Goal: Task Accomplishment & Management: Manage account settings

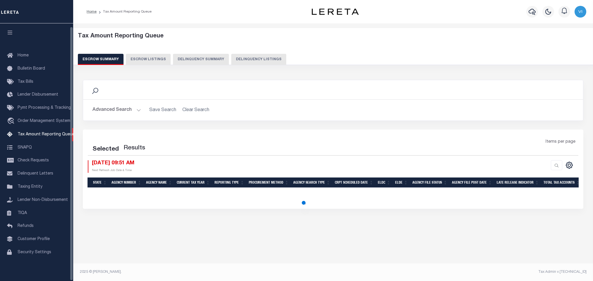
click at [241, 60] on button "Delinquency Listings" at bounding box center [258, 59] width 55 height 11
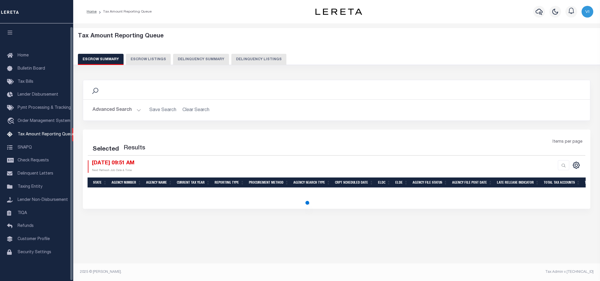
select select "100"
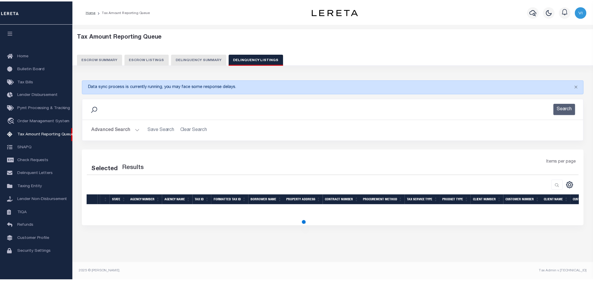
scroll to position [4, 0]
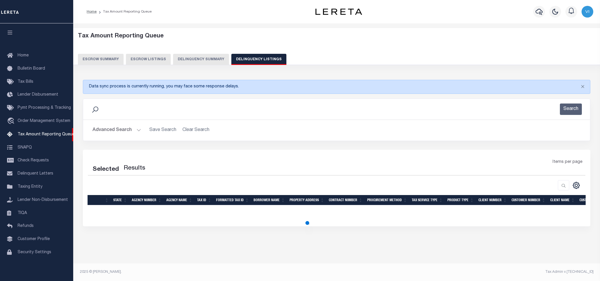
select select "100"
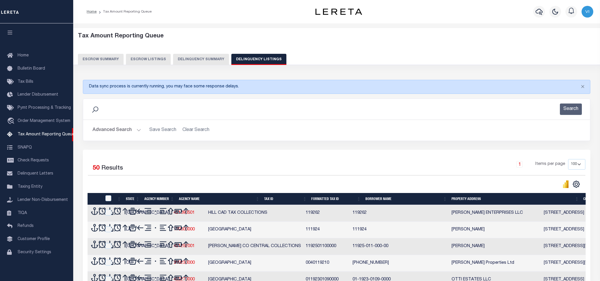
click at [107, 131] on button "Advanced Search" at bounding box center [117, 130] width 49 height 11
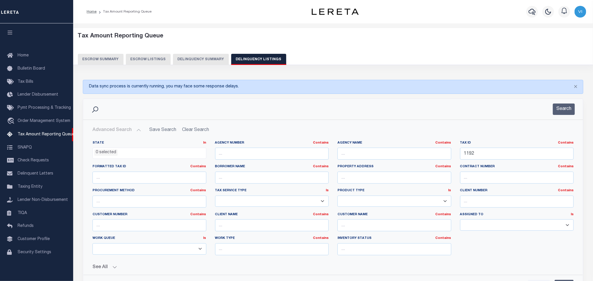
click at [119, 152] on ul "0 selected" at bounding box center [149, 152] width 113 height 8
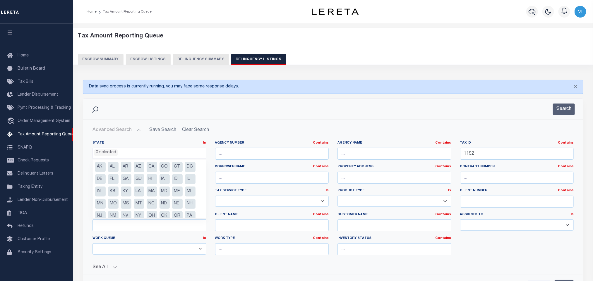
click at [175, 217] on li "OR" at bounding box center [177, 216] width 11 height 10
select select "OR"
click at [271, 129] on h2 "Advanced Search Save Search Clear Search tblassign_wrapper_dynamictable_____Def…" at bounding box center [333, 130] width 491 height 11
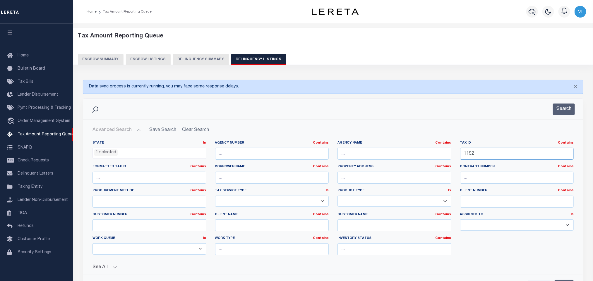
click at [490, 158] on input "1192" at bounding box center [517, 154] width 114 height 12
paste input "5958"
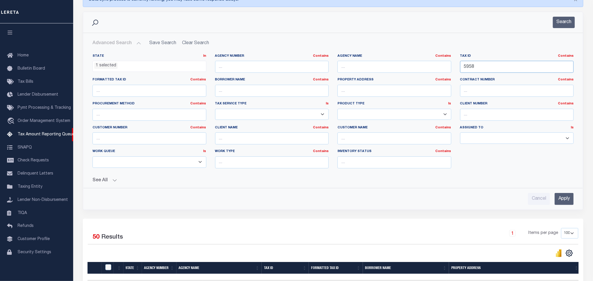
scroll to position [132, 0]
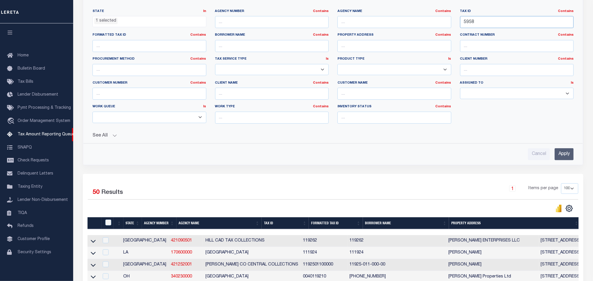
type input "5958"
click at [560, 160] on input "Apply" at bounding box center [564, 154] width 19 height 12
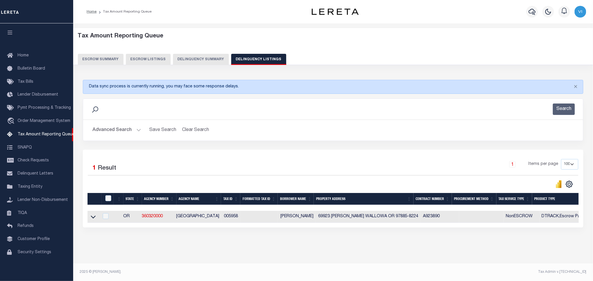
scroll to position [6, 0]
click at [93, 214] on icon at bounding box center [93, 217] width 5 height 6
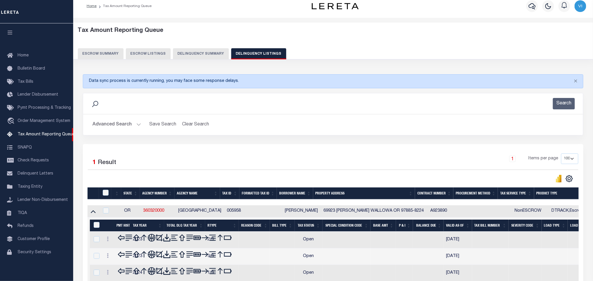
scroll to position [86, 0]
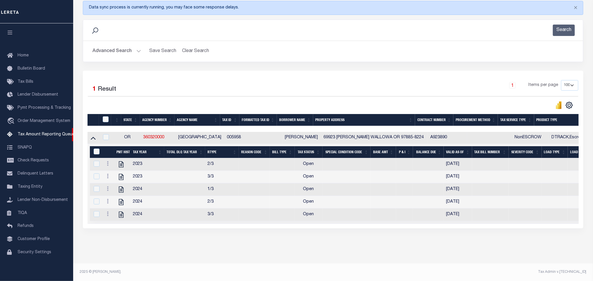
click at [212, 262] on div "Tax Amount Reporting Queue Escrow Summary Escrow Listings In" at bounding box center [333, 107] width 516 height 314
click at [122, 161] on icon "" at bounding box center [121, 165] width 8 height 8
checkbox input "true"
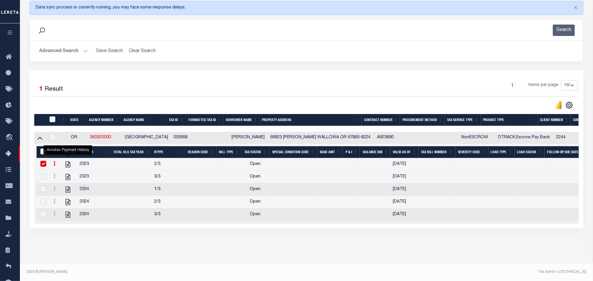
click at [47, 50] on button "Advanced Search" at bounding box center [63, 51] width 49 height 11
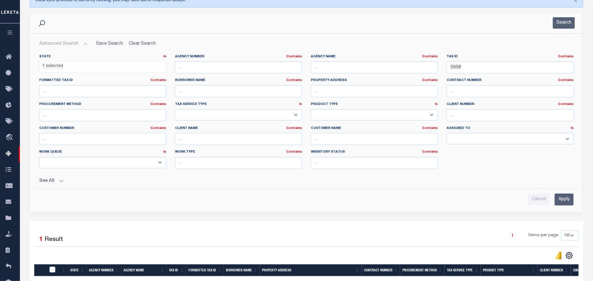
click at [64, 67] on ul "1 selected" at bounding box center [103, 66] width 126 height 8
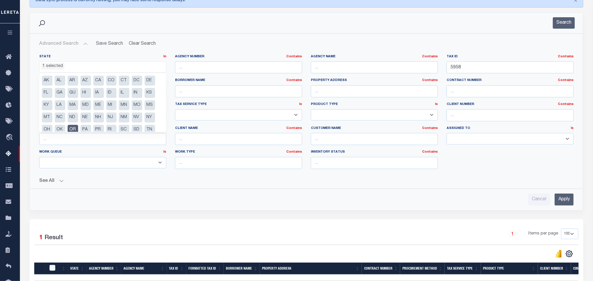
click at [73, 132] on span "AK AL AR AZ CA CO CT DC DE FL GA GU HI IA ID IL IN KS KY LA MA MD ME MI MN MO M…" at bounding box center [102, 102] width 127 height 59
click at [72, 130] on li "OR" at bounding box center [73, 130] width 11 height 10
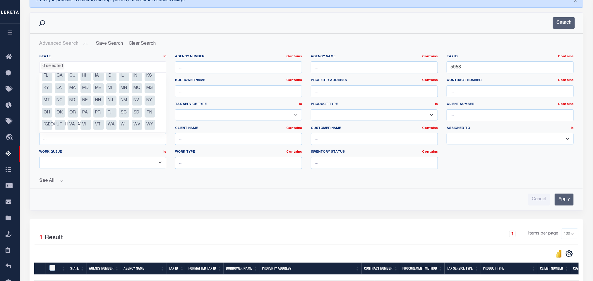
click at [72, 128] on li "VA" at bounding box center [73, 125] width 11 height 10
select select "VA"
click at [115, 178] on div "See All" at bounding box center [306, 179] width 535 height 10
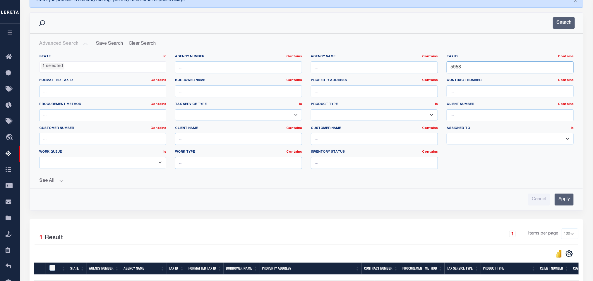
click at [479, 73] on input "5958" at bounding box center [510, 67] width 127 height 12
paste input "7800000820305"
type input "7800000820305"
click at [557, 198] on input "Apply" at bounding box center [564, 200] width 19 height 12
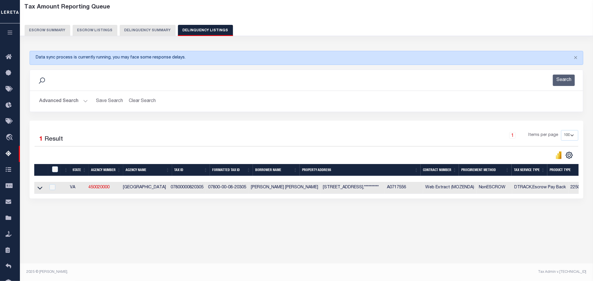
scroll to position [29, 0]
click at [40, 190] on icon at bounding box center [39, 188] width 5 height 3
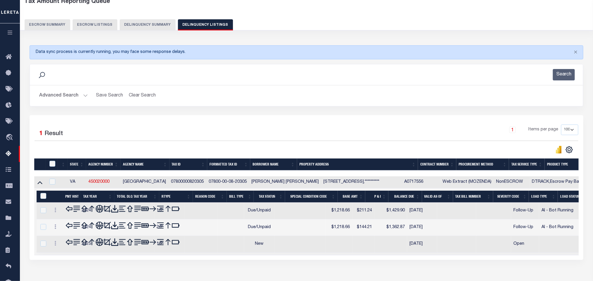
scroll to position [61, 0]
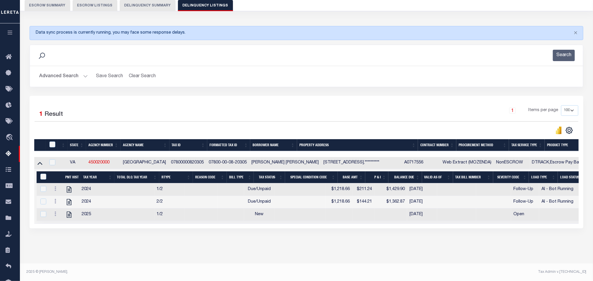
click at [156, 254] on div "Tax Amount Reporting Queue Escrow Summary Escrow Listings In" at bounding box center [307, 119] width 570 height 288
click at [68, 212] on icon "" at bounding box center [69, 215] width 5 height 6
checkbox input "true"
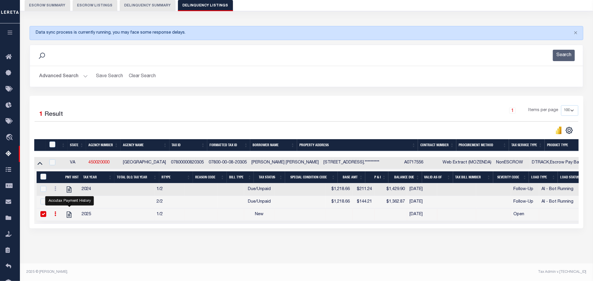
click at [50, 71] on button "Advanced Search" at bounding box center [63, 76] width 49 height 11
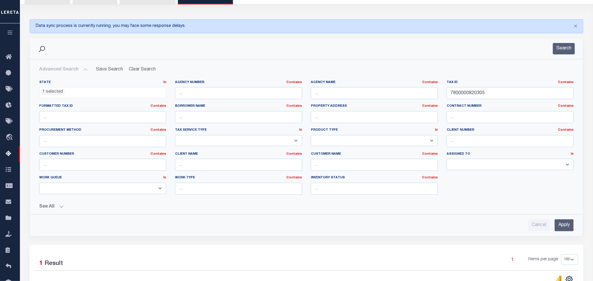
click at [73, 97] on span "1 selected" at bounding box center [102, 92] width 127 height 11
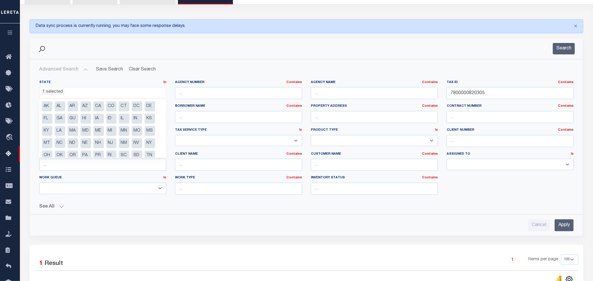
scroll to position [18, 0]
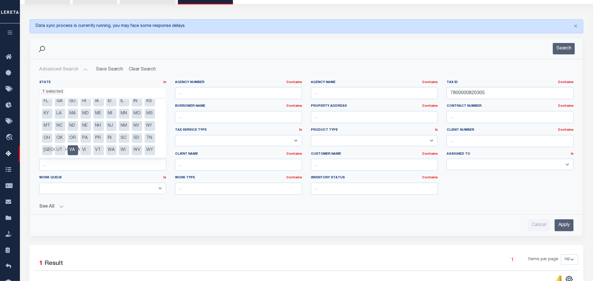
click at [69, 151] on li "VA" at bounding box center [73, 151] width 11 height 10
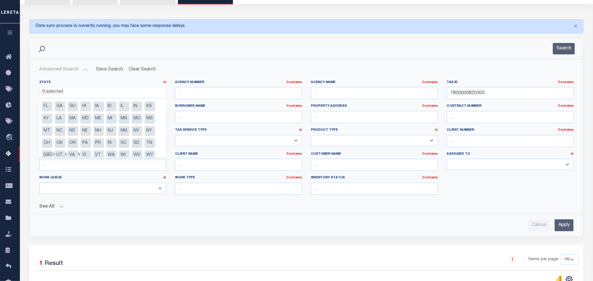
scroll to position [17, 0]
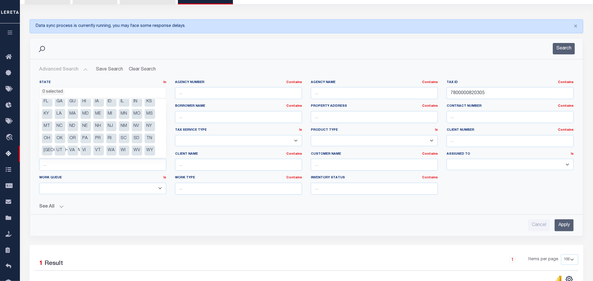
click at [122, 140] on li "SC" at bounding box center [124, 139] width 11 height 10
select select "SC"
click at [164, 207] on button "See All" at bounding box center [306, 207] width 535 height 6
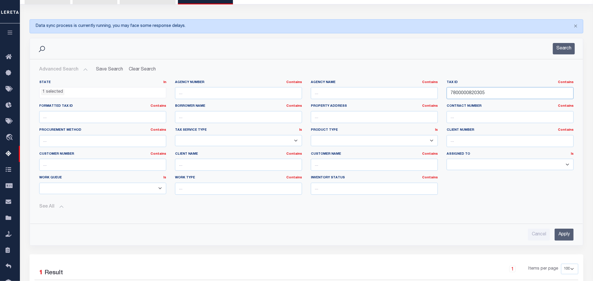
click at [501, 97] on input "7800000820305" at bounding box center [510, 93] width 127 height 12
paste input "1000000044"
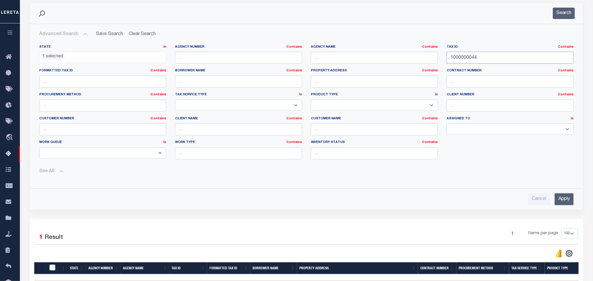
scroll to position [105, 0]
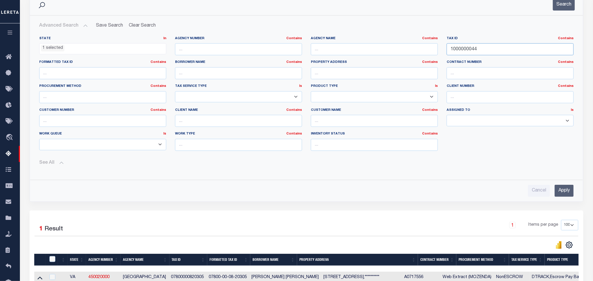
type input "1000000044"
click at [559, 190] on input "Apply" at bounding box center [564, 191] width 19 height 12
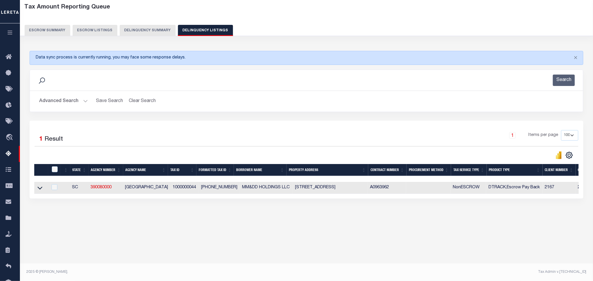
scroll to position [29, 0]
click at [40, 191] on icon at bounding box center [39, 188] width 5 height 6
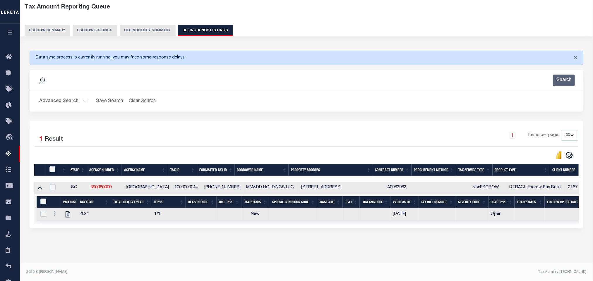
scroll to position [35, 0]
click at [180, 249] on div "Tax Amount Reporting Queue Escrow Summary Escrow Listings In" at bounding box center [307, 131] width 570 height 263
click at [118, 251] on div "Tax Amount Reporting Queue Escrow Summary Escrow Listings In" at bounding box center [307, 131] width 570 height 263
click at [66, 212] on icon "" at bounding box center [68, 215] width 5 height 6
checkbox input "true"
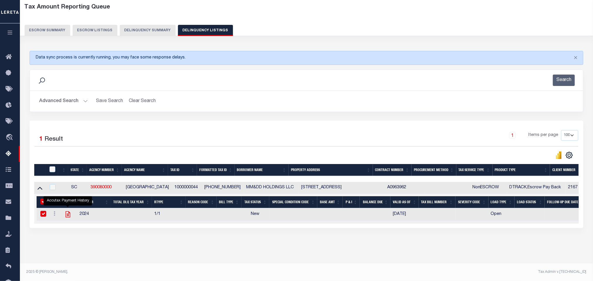
checkbox input "true"
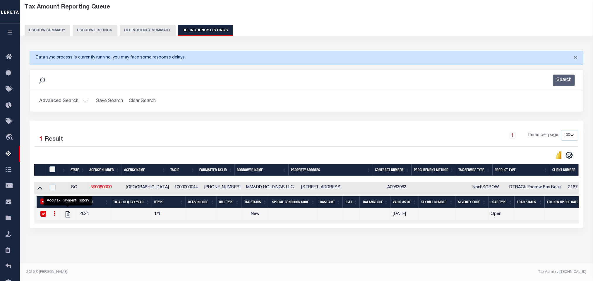
scroll to position [0, 0]
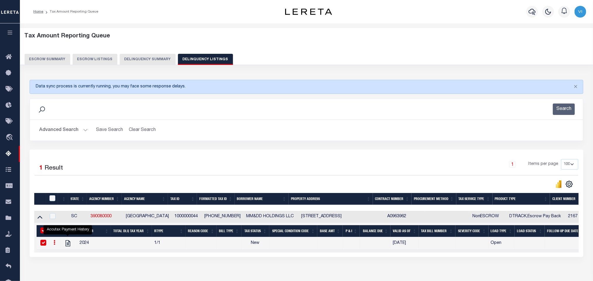
click at [52, 129] on button "Advanced Search" at bounding box center [63, 130] width 49 height 11
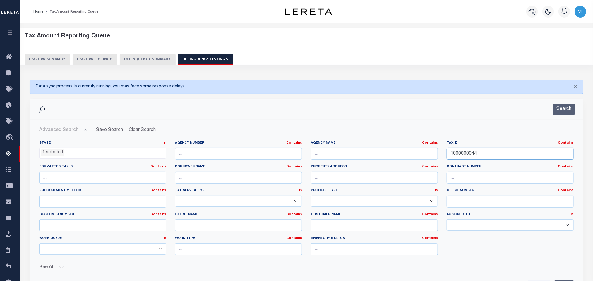
click at [506, 159] on input "1000000044" at bounding box center [510, 154] width 127 height 12
paste input "8018002"
type input "8018002"
click at [62, 154] on li "1 selected" at bounding box center [52, 153] width 23 height 6
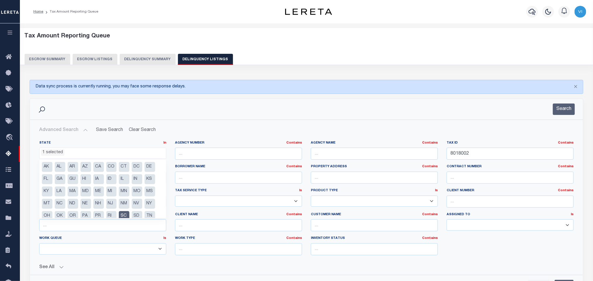
scroll to position [18, 0]
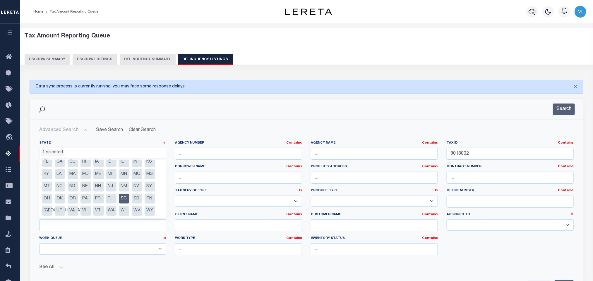
click at [123, 196] on li "SC" at bounding box center [124, 199] width 11 height 10
click at [76, 213] on li "VA" at bounding box center [73, 211] width 11 height 10
select select "VA"
click at [199, 263] on div "See All" at bounding box center [306, 265] width 535 height 10
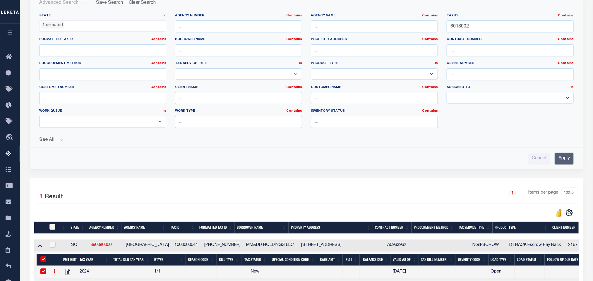
scroll to position [193, 0]
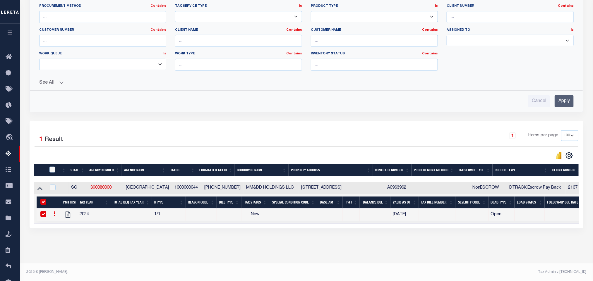
click at [564, 98] on input "Apply" at bounding box center [564, 101] width 19 height 12
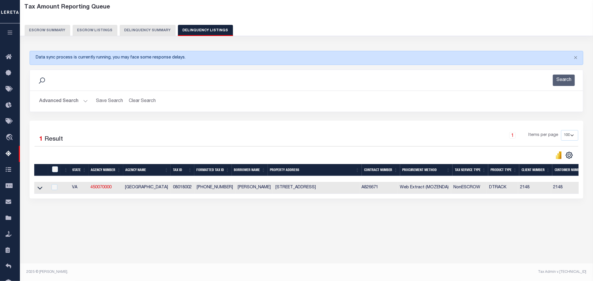
scroll to position [29, 0]
click at [40, 191] on icon at bounding box center [39, 188] width 5 height 6
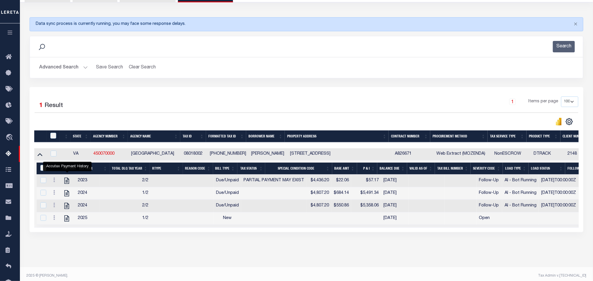
scroll to position [74, 0]
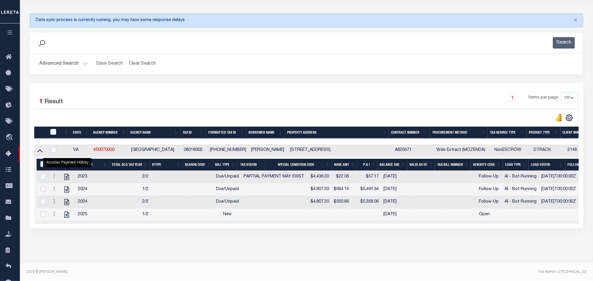
click at [163, 253] on div "Tax Amount Reporting Queue Escrow Summary Escrow Listings In" at bounding box center [307, 113] width 570 height 301
click at [89, 264] on div "Tax Amount Reporting Queue Escrow Summary Escrow Listings In" at bounding box center [307, 113] width 570 height 301
click at [64, 213] on icon "" at bounding box center [67, 215] width 8 height 8
checkbox input "false"
checkbox input "true"
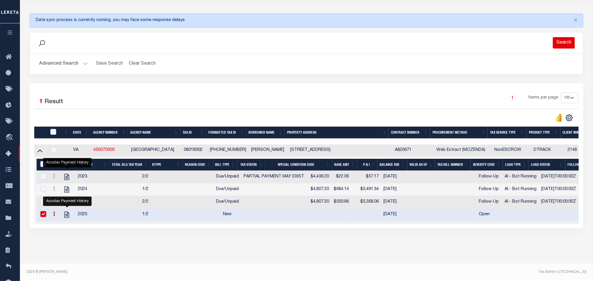
click at [567, 40] on button "Search" at bounding box center [564, 42] width 22 height 11
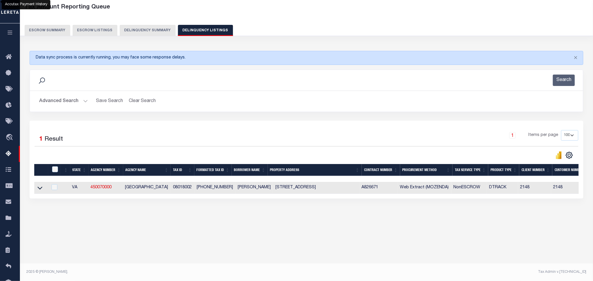
scroll to position [29, 0]
click at [40, 191] on icon at bounding box center [39, 188] width 5 height 6
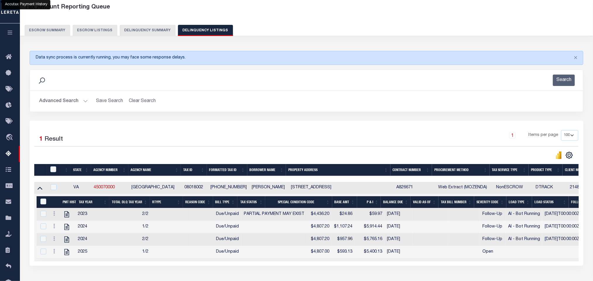
click at [71, 103] on button "Advanced Search" at bounding box center [63, 101] width 49 height 11
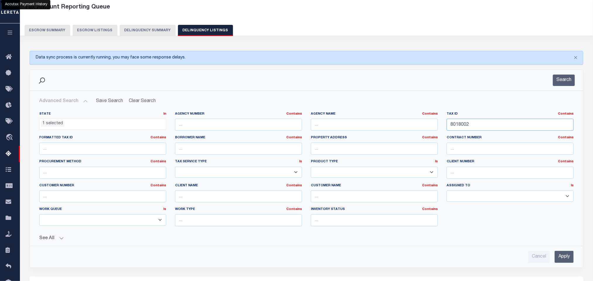
click at [481, 130] on input "8018002" at bounding box center [510, 125] width 127 height 12
paste input "10039005"
type input "10039005"
click at [564, 260] on input "Apply" at bounding box center [564, 257] width 19 height 12
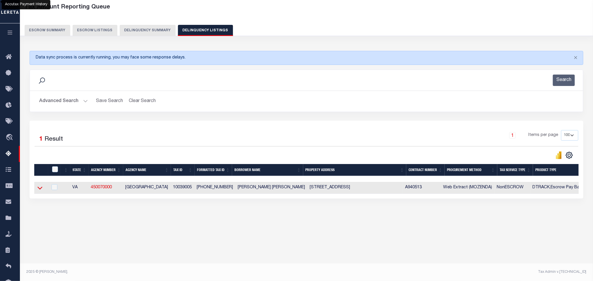
click at [41, 191] on icon at bounding box center [39, 188] width 5 height 6
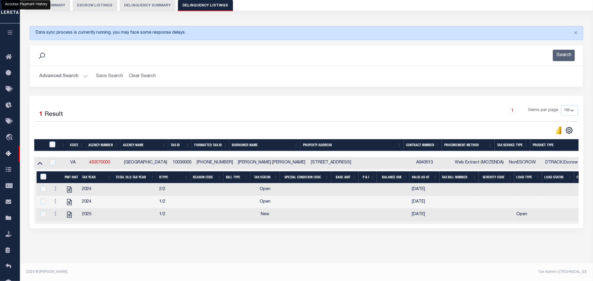
scroll to position [61, 0]
click at [69, 213] on icon "" at bounding box center [69, 215] width 5 height 6
checkbox input "true"
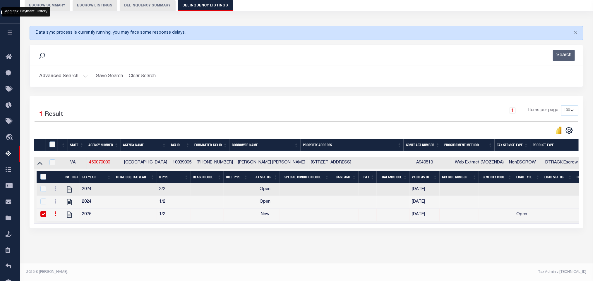
click at [57, 72] on button "Advanced Search" at bounding box center [63, 76] width 49 height 11
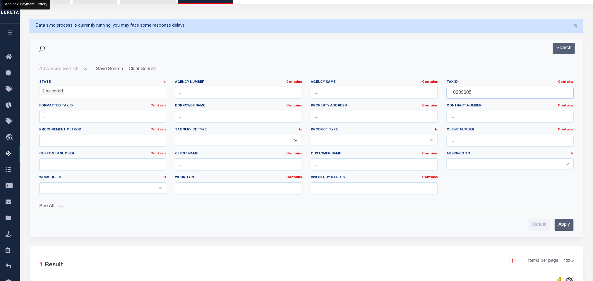
click at [485, 96] on input "10039005" at bounding box center [510, 93] width 127 height 12
paste input "1012002"
type input "11012002"
click at [566, 230] on input "Apply" at bounding box center [564, 225] width 19 height 12
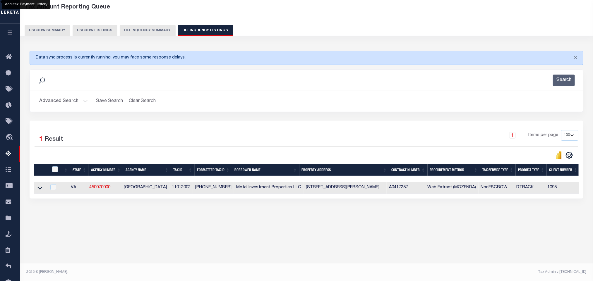
scroll to position [29, 0]
click at [37, 191] on icon at bounding box center [39, 188] width 5 height 6
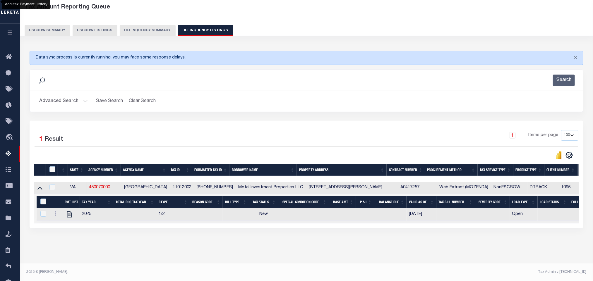
click at [167, 245] on div "Data sync process is currently running, you may face some response delays. Sear…" at bounding box center [307, 145] width 562 height 201
click at [71, 218] on icon "" at bounding box center [69, 215] width 5 height 6
checkbox input "true"
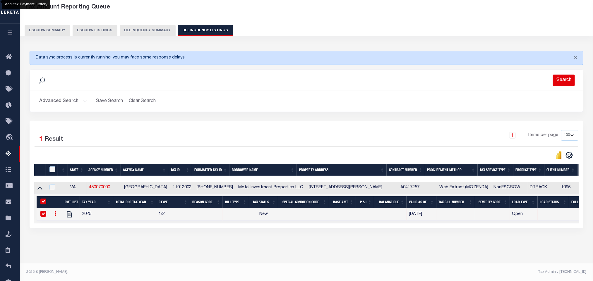
click at [559, 78] on button "Search" at bounding box center [564, 80] width 22 height 11
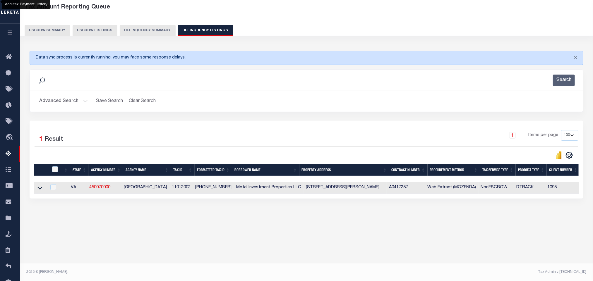
click at [36, 193] on td at bounding box center [40, 188] width 13 height 12
checkbox input "true"
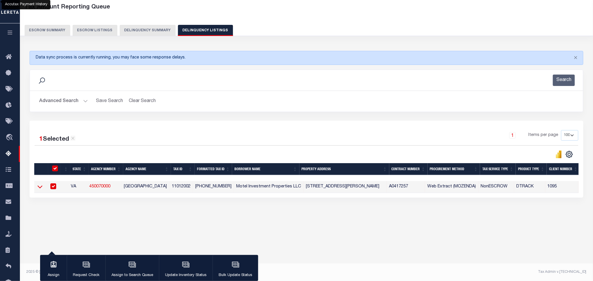
click at [40, 189] on icon at bounding box center [39, 187] width 5 height 3
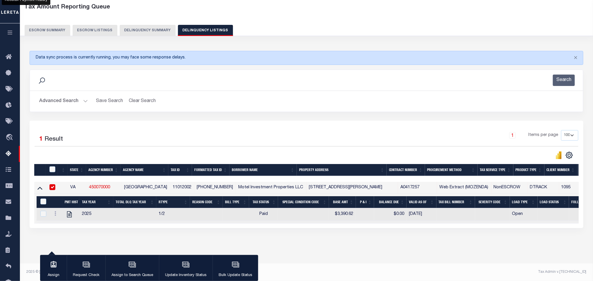
scroll to position [0, 0]
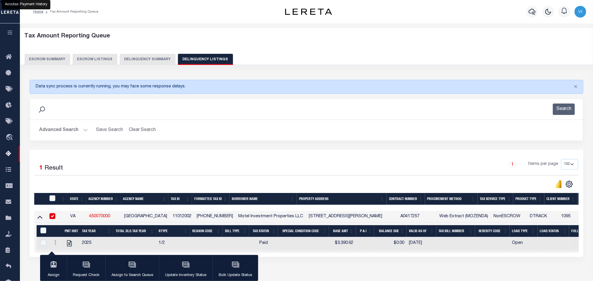
click at [51, 129] on button "Advanced Search" at bounding box center [63, 130] width 49 height 11
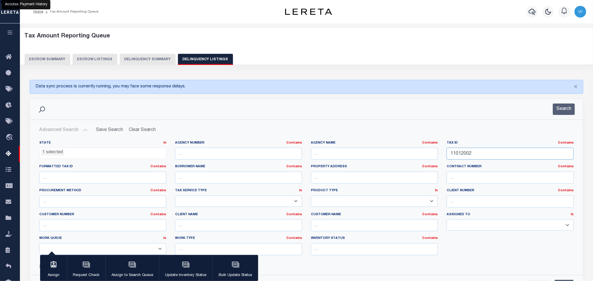
click at [488, 153] on input "11012002" at bounding box center [510, 154] width 127 height 12
paste input "3"
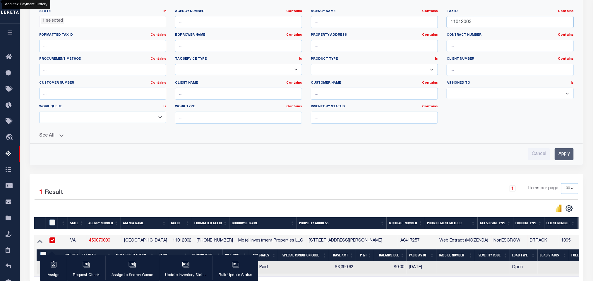
type input "11012003"
click at [569, 157] on input "Apply" at bounding box center [564, 154] width 19 height 12
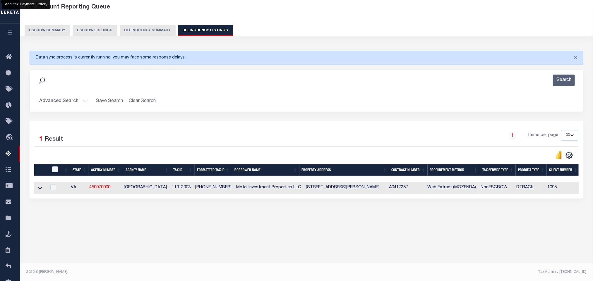
scroll to position [29, 0]
click at [38, 191] on icon at bounding box center [39, 188] width 5 height 6
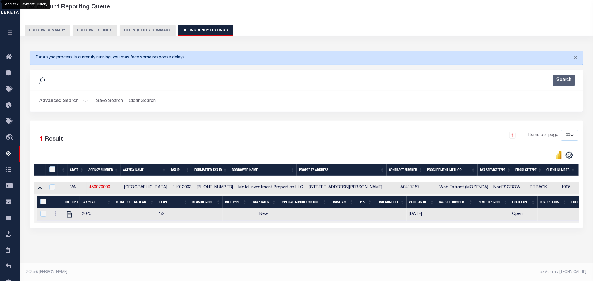
click at [83, 246] on div "Data sync process is currently running, you may face some response delays. Sear…" at bounding box center [307, 145] width 562 height 201
click at [69, 218] on icon "" at bounding box center [69, 215] width 5 height 6
checkbox input "true"
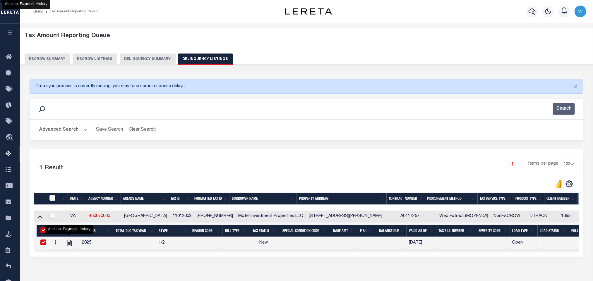
scroll to position [0, 0]
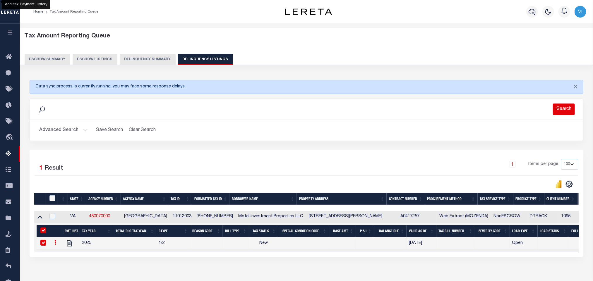
click at [562, 107] on button "Search" at bounding box center [564, 109] width 22 height 11
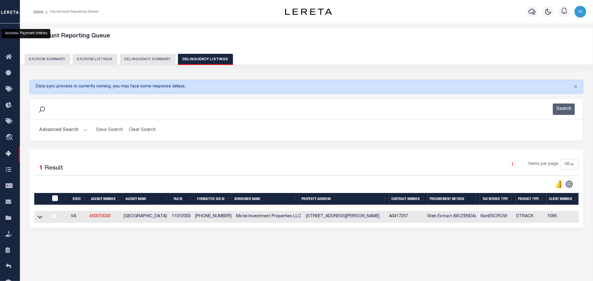
scroll to position [29, 0]
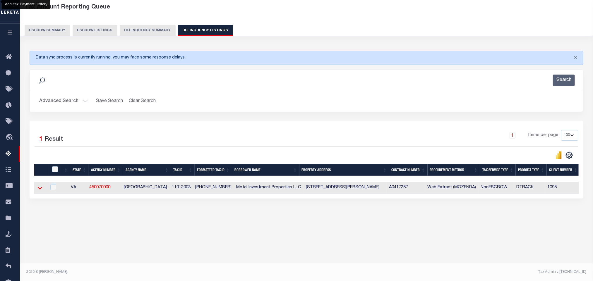
click at [38, 191] on icon at bounding box center [39, 188] width 5 height 6
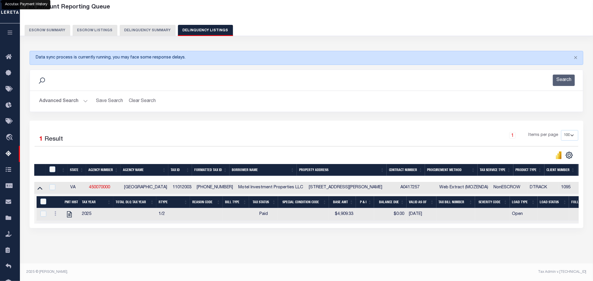
click at [58, 102] on button "Advanced Search" at bounding box center [63, 101] width 49 height 11
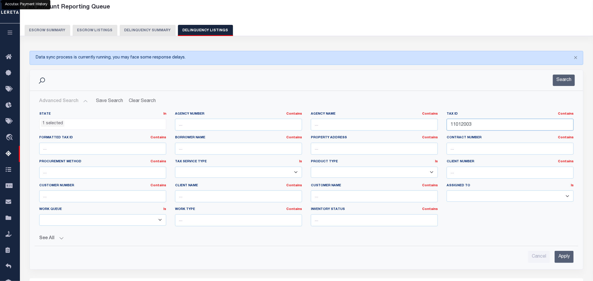
click at [498, 125] on input "11012003" at bounding box center [510, 125] width 127 height 12
paste input "5041004"
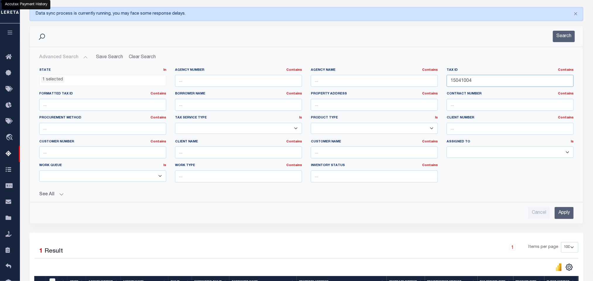
type input "15041004"
click at [565, 216] on input "Apply" at bounding box center [564, 213] width 19 height 12
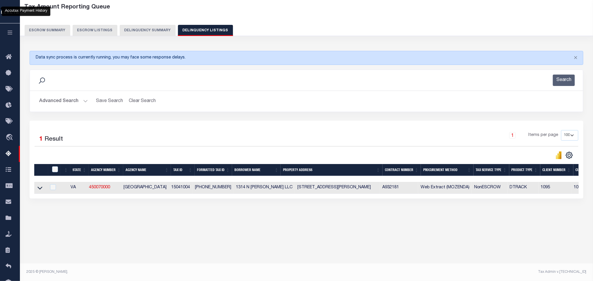
scroll to position [29, 0]
click at [39, 191] on icon at bounding box center [39, 188] width 5 height 6
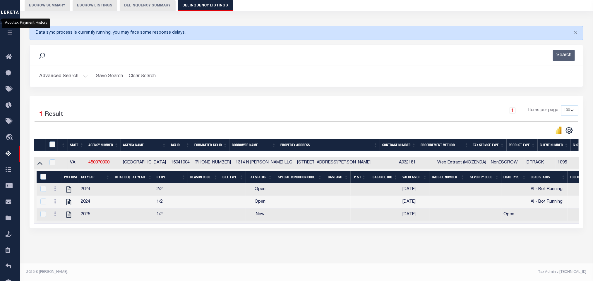
scroll to position [61, 0]
click at [228, 258] on div "Tax Amount Reporting Queue Escrow Summary Escrow Listings In" at bounding box center [307, 119] width 570 height 288
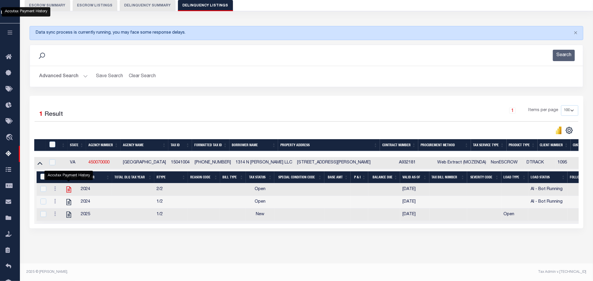
click at [69, 187] on icon "" at bounding box center [69, 190] width 8 height 8
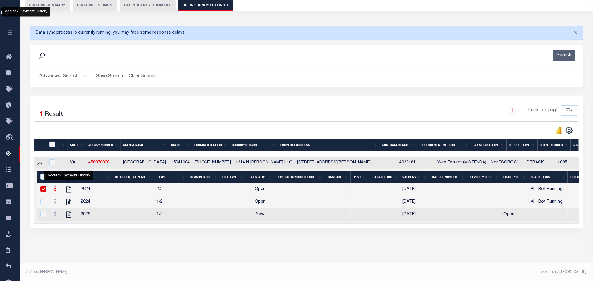
checkbox input "false"
checkbox input "true"
click at [60, 71] on button "Advanced Search" at bounding box center [63, 76] width 49 height 11
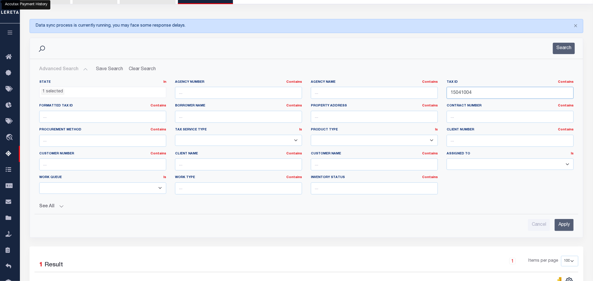
click at [494, 99] on input "15041004" at bounding box center [510, 93] width 127 height 12
paste input "24001098"
type input "24001098"
click at [566, 225] on input "Apply" at bounding box center [564, 225] width 19 height 12
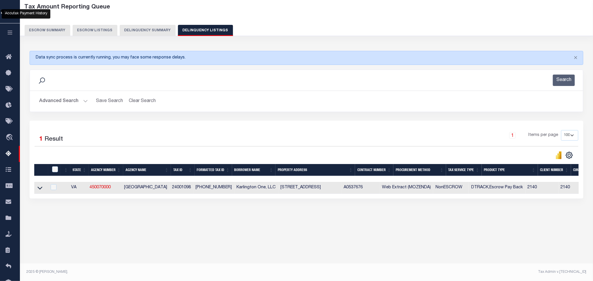
scroll to position [29, 0]
click at [41, 191] on icon at bounding box center [39, 188] width 5 height 6
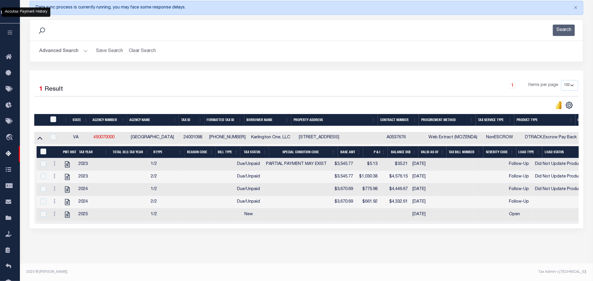
scroll to position [86, 0]
click at [67, 162] on icon "" at bounding box center [67, 165] width 5 height 6
checkbox input "true"
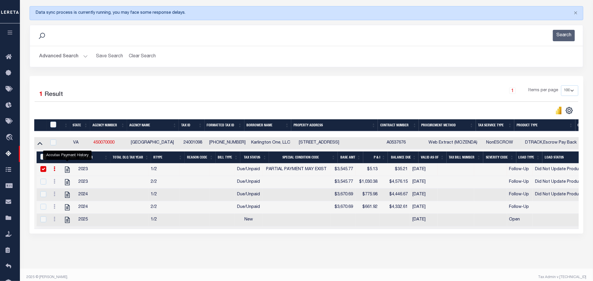
scroll to position [0, 0]
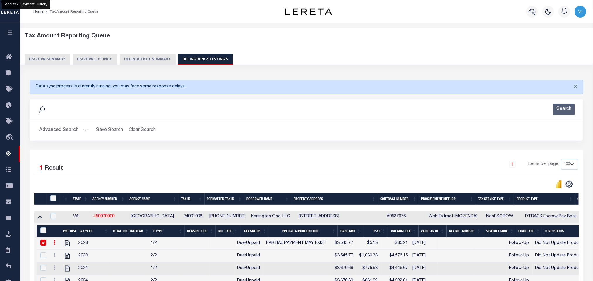
click at [47, 131] on button "Advanced Search" at bounding box center [63, 130] width 49 height 11
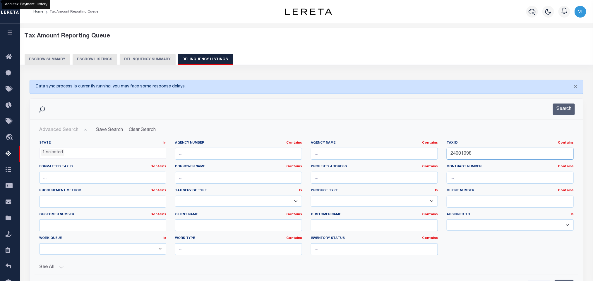
click at [485, 150] on input "24001098" at bounding box center [510, 154] width 127 height 12
paste input "30099000"
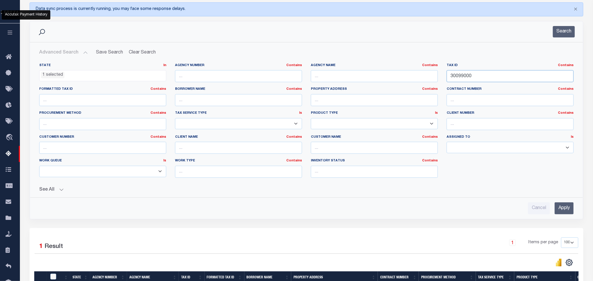
scroll to position [88, 0]
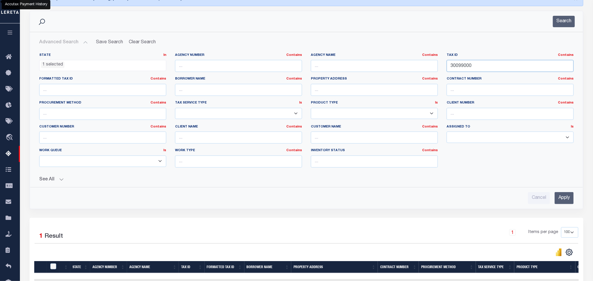
type input "30099000"
click at [562, 202] on input "Apply" at bounding box center [564, 198] width 19 height 12
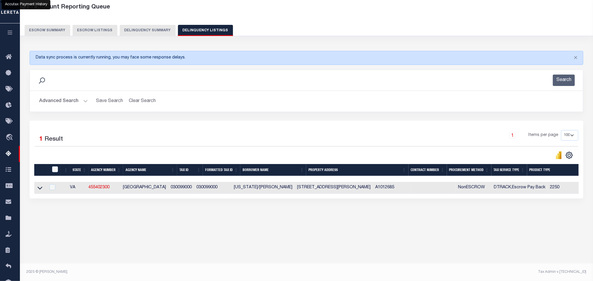
scroll to position [29, 0]
click at [38, 190] on icon at bounding box center [39, 188] width 5 height 3
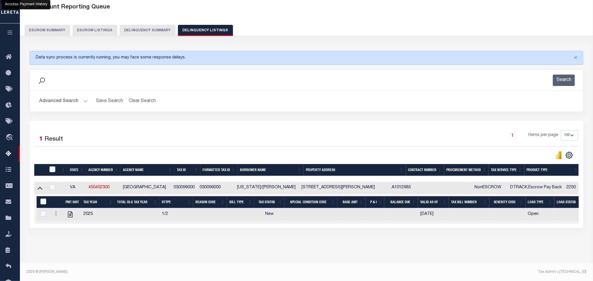
click at [113, 257] on div "Tax Amount Reporting Queue Escrow Summary Escrow Listings In" at bounding box center [307, 131] width 570 height 263
click at [67, 218] on icon "" at bounding box center [70, 215] width 8 height 8
checkbox input "true"
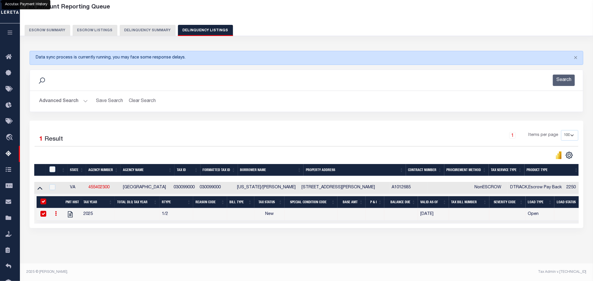
click at [52, 99] on button "Advanced Search" at bounding box center [63, 101] width 49 height 11
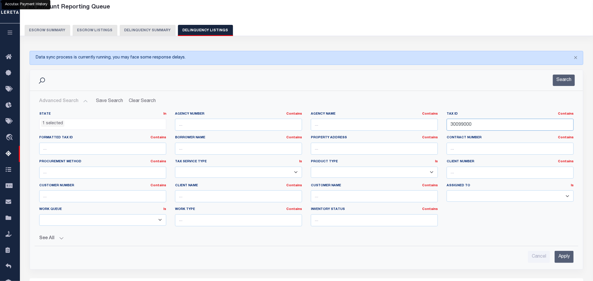
click at [495, 123] on input "30099000" at bounding box center [510, 125] width 127 height 12
paste input "48A017"
type input "48A017000"
click at [561, 257] on input "Apply" at bounding box center [564, 257] width 19 height 12
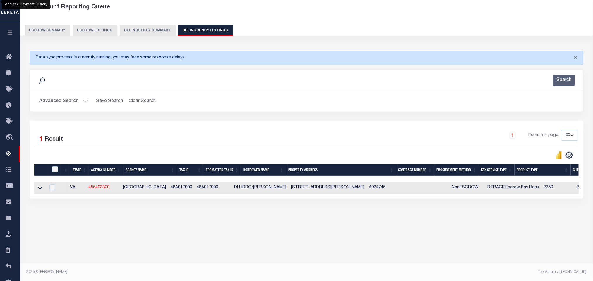
click at [37, 190] on link at bounding box center [40, 188] width 7 height 4
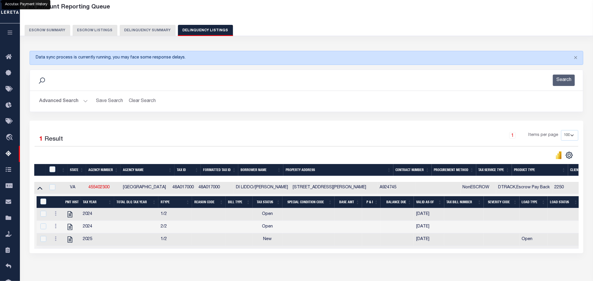
click at [110, 271] on div "Data sync process is currently running, you may face some response delays. Sear…" at bounding box center [307, 158] width 562 height 226
click at [70, 218] on icon "" at bounding box center [70, 215] width 5 height 6
checkbox input "false"
checkbox input "true"
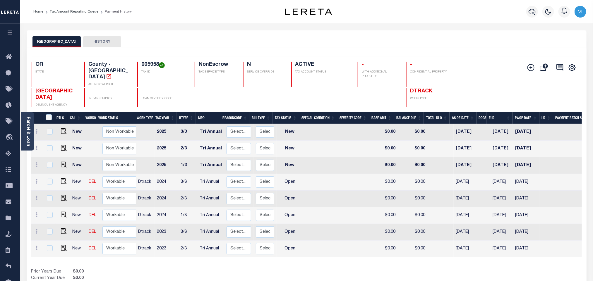
click at [131, 65] on div "OR STATE County - OR AGENCY WEBSITE 005958 TAX ID NonEscrow TAX SERVICE TYPE N …" at bounding box center [261, 74] width 459 height 25
click at [133, 64] on div "OR STATE County - OR AGENCY WEBSITE 005958 TAX ID NonEscrow TAX SERVICE TYPE N …" at bounding box center [261, 74] width 459 height 25
click at [142, 65] on h4 "005958" at bounding box center [164, 65] width 46 height 6
copy h4 "005958"
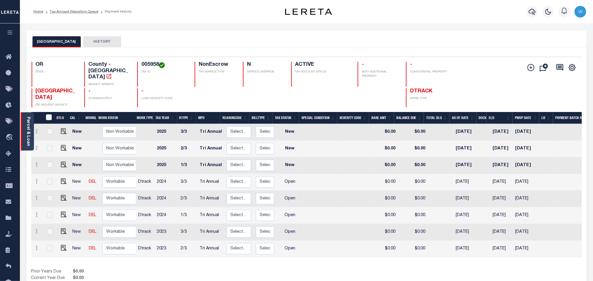
click at [28, 136] on link "Parcel & Loan" at bounding box center [28, 132] width 4 height 30
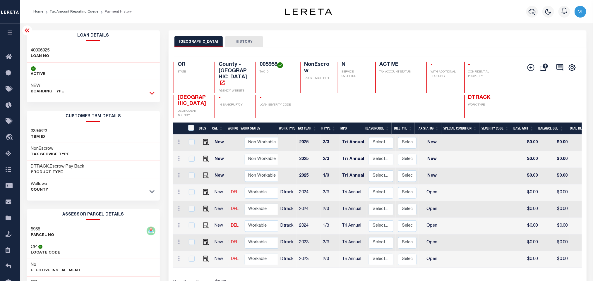
click at [153, 93] on icon at bounding box center [152, 93] width 5 height 6
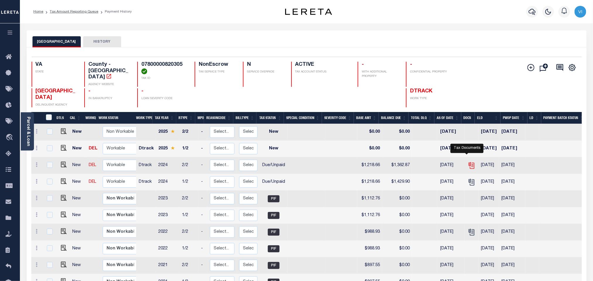
click at [468, 163] on icon "" at bounding box center [472, 166] width 8 height 8
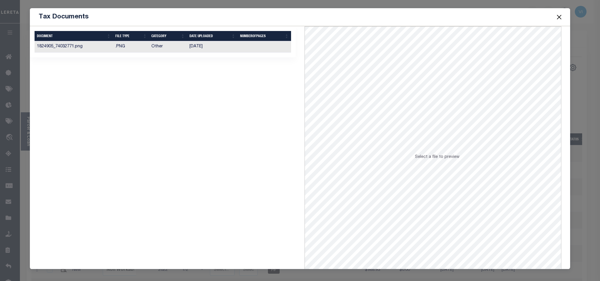
click at [225, 49] on td "02/25/2025" at bounding box center [212, 46] width 51 height 11
click at [560, 18] on button "Close" at bounding box center [559, 17] width 8 height 8
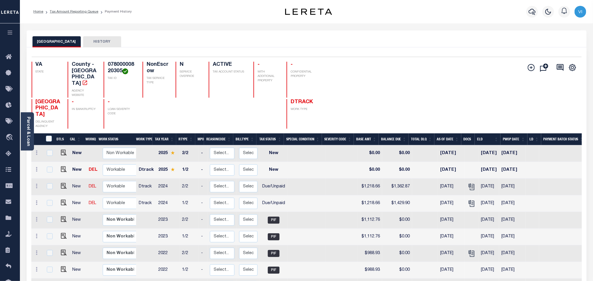
click at [104, 69] on div "07800000820305 TAX ID" at bounding box center [120, 80] width 32 height 36
copy h4 "07800000820305"
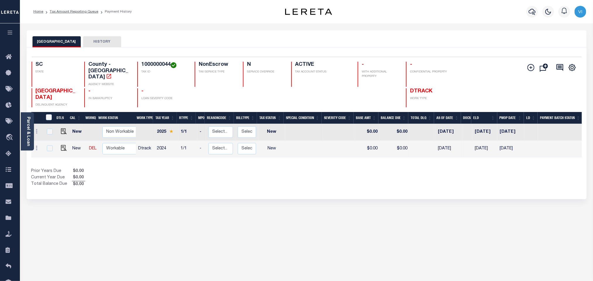
click at [203, 216] on div "BERKELEY COUNTY HISTORY Selected 2 Results" at bounding box center [306, 195] width 569 height 331
click at [143, 64] on h4 "1000000044" at bounding box center [164, 65] width 46 height 6
copy h4 "1000000044"
click at [62, 145] on img "" at bounding box center [64, 148] width 6 height 6
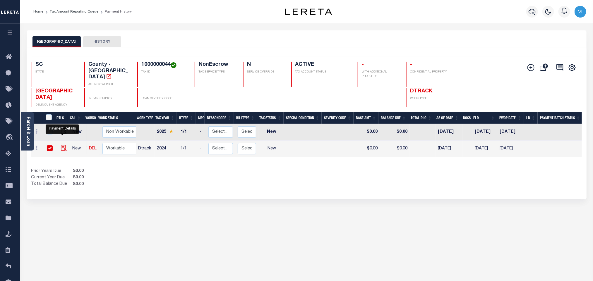
checkbox input "true"
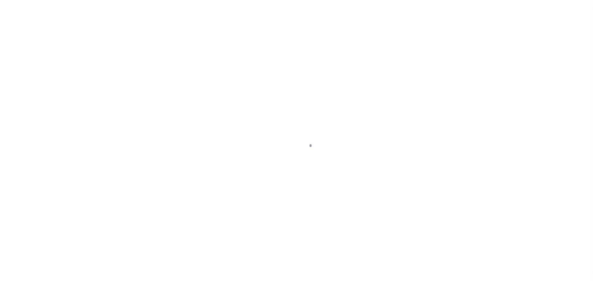
checkbox input "false"
type input "[DATE]"
select select "NW2"
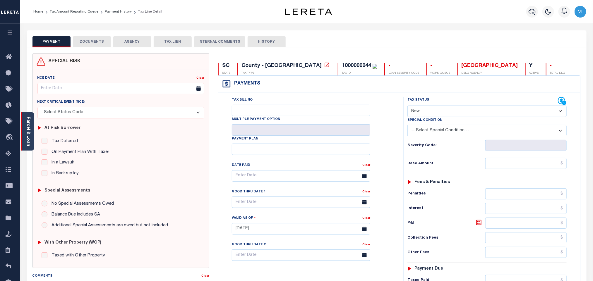
click at [30, 127] on link "Parcel & Loan" at bounding box center [28, 132] width 4 height 30
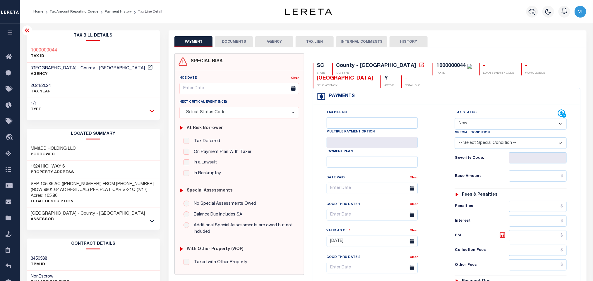
click at [152, 111] on icon at bounding box center [152, 111] width 5 height 6
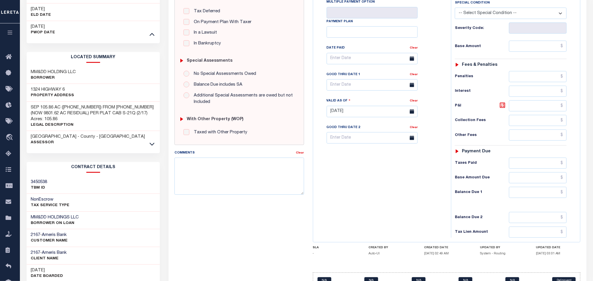
scroll to position [132, 0]
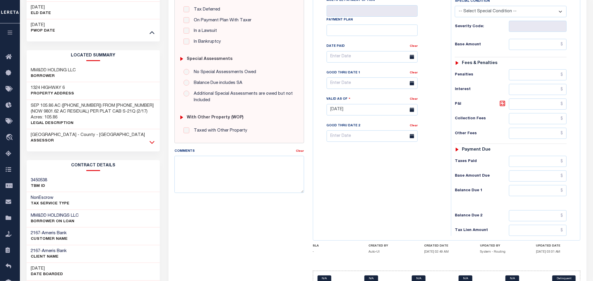
click at [154, 141] on icon at bounding box center [152, 142] width 5 height 6
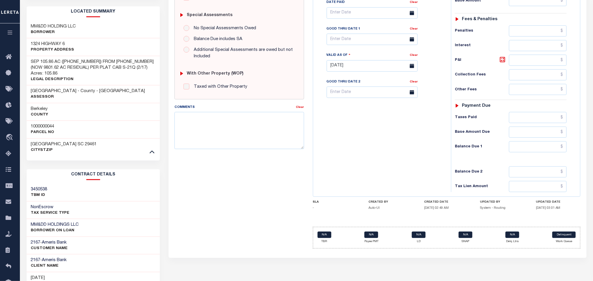
scroll to position [0, 0]
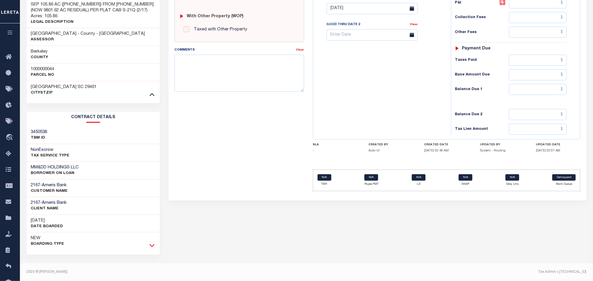
click at [152, 248] on icon at bounding box center [152, 246] width 5 height 3
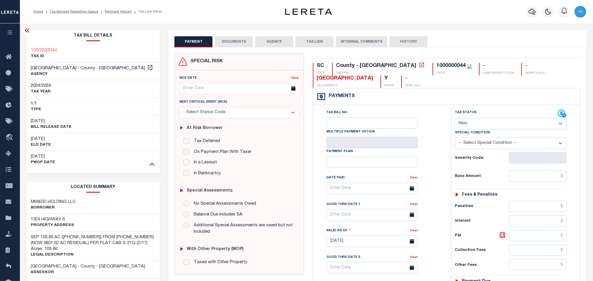
drag, startPoint x: 28, startPoint y: 197, endPoint x: 117, endPoint y: 187, distance: 89.8
click at [117, 187] on div "LOCATED SUMMARY MM&DD HOLDING LLC Borrower [STREET_ADDRESS] Property Address Le…" at bounding box center [94, 257] width 134 height 150
click at [90, 210] on div "MM&DD HOLDING LLC Borrower" at bounding box center [94, 205] width 134 height 18
drag, startPoint x: 81, startPoint y: 201, endPoint x: 25, endPoint y: 205, distance: 55.5
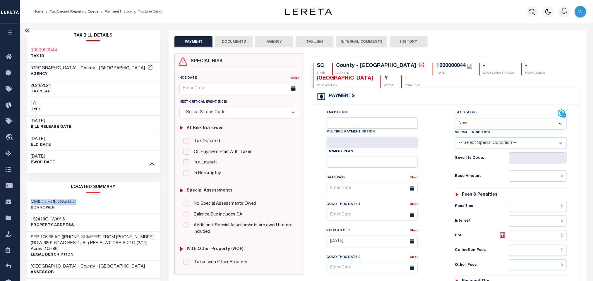
copy h3 "MM&DD HOLDING LLC"
click at [437, 69] on div "1000000044" at bounding box center [451, 65] width 29 height 5
copy div "1000000044"
drag, startPoint x: 64, startPoint y: 50, endPoint x: 21, endPoint y: 54, distance: 43.2
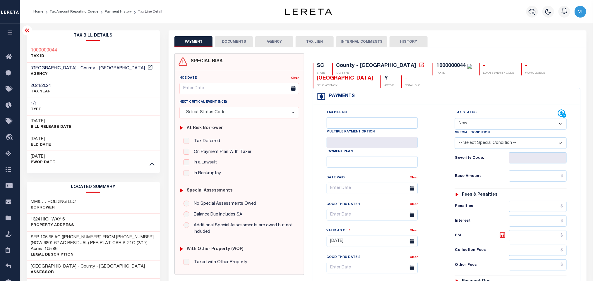
drag, startPoint x: 26, startPoint y: 48, endPoint x: 59, endPoint y: 47, distance: 32.8
click at [59, 47] on div "1000000044 TAX ID" at bounding box center [94, 54] width 134 height 18
copy h3 "1000000044"
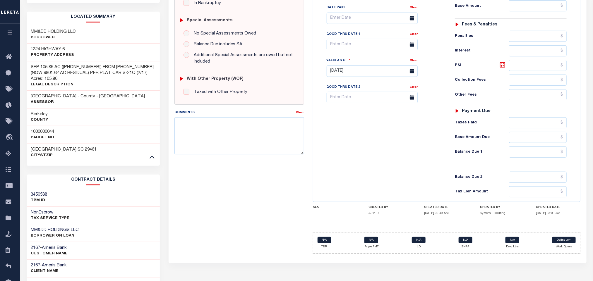
scroll to position [176, 0]
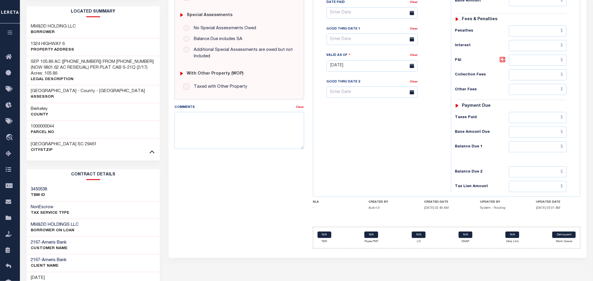
click at [27, 47] on div "[STREET_ADDRESS] Property Address" at bounding box center [94, 47] width 134 height 18
copy h3 "1324"
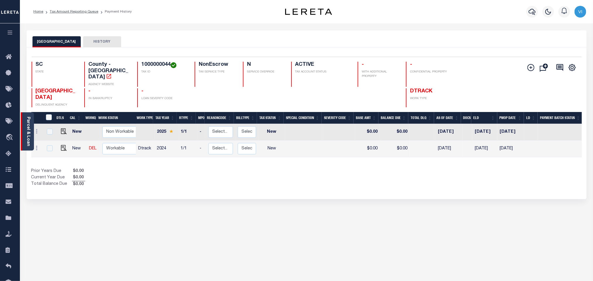
click at [28, 137] on link "Parcel & Loan" at bounding box center [28, 132] width 4 height 30
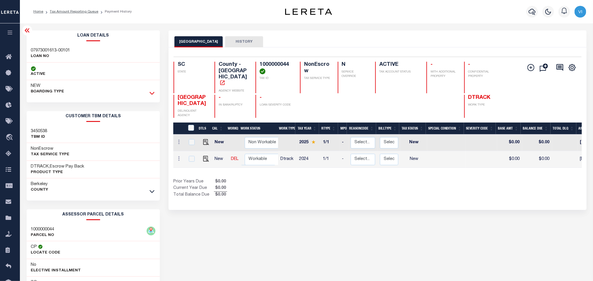
click at [154, 93] on icon at bounding box center [152, 93] width 5 height 3
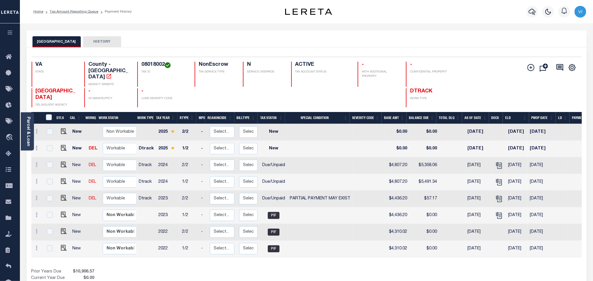
click at [139, 66] on div "08018002 TAX ID" at bounding box center [162, 74] width 50 height 25
copy h4 "08018002"
click at [497, 162] on icon "" at bounding box center [499, 166] width 8 height 8
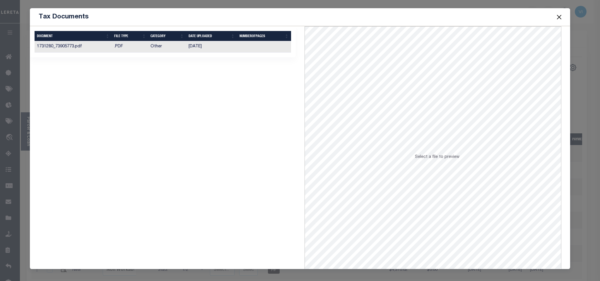
click at [207, 51] on td "[DATE]" at bounding box center [211, 46] width 51 height 11
click at [558, 19] on button "Close" at bounding box center [559, 17] width 8 height 8
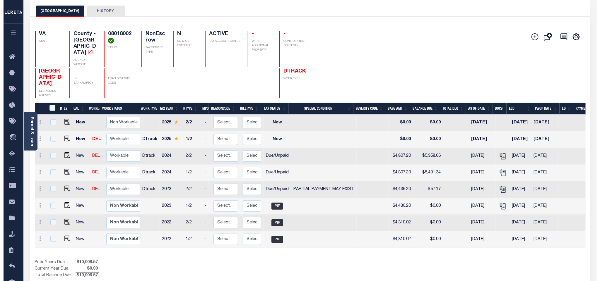
scroll to position [44, 0]
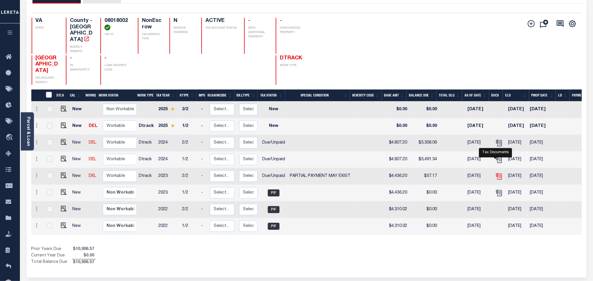
click at [497, 173] on icon "" at bounding box center [499, 177] width 8 height 8
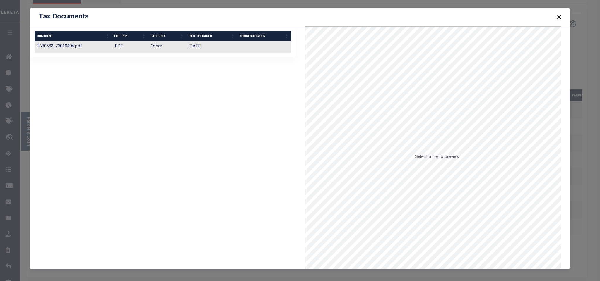
click at [242, 48] on td at bounding box center [264, 46] width 54 height 11
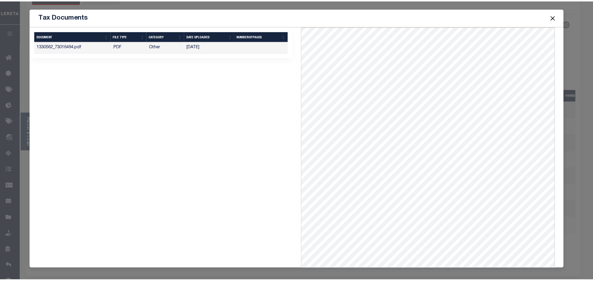
scroll to position [0, 0]
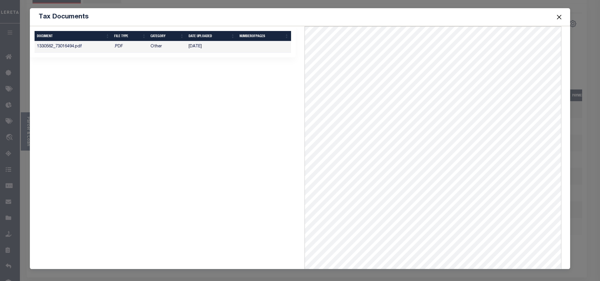
click at [552, 16] on span at bounding box center [559, 17] width 22 height 16
click at [557, 19] on button "Close" at bounding box center [559, 17] width 8 height 8
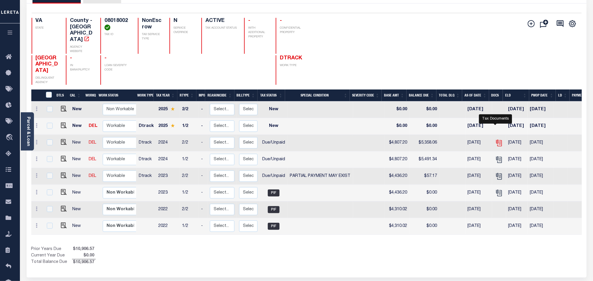
click at [497, 139] on icon "" at bounding box center [499, 143] width 8 height 8
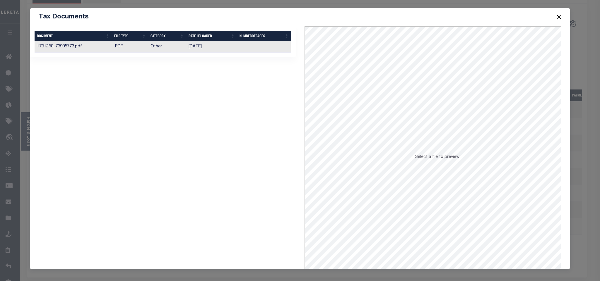
click at [230, 52] on td "[DATE]" at bounding box center [211, 46] width 51 height 11
click at [561, 18] on button "Close" at bounding box center [559, 17] width 8 height 8
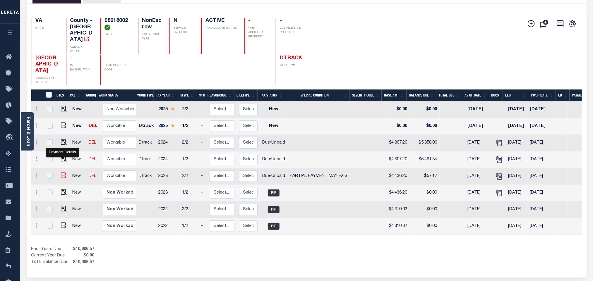
click at [61, 173] on img "" at bounding box center [64, 176] width 6 height 6
checkbox input "true"
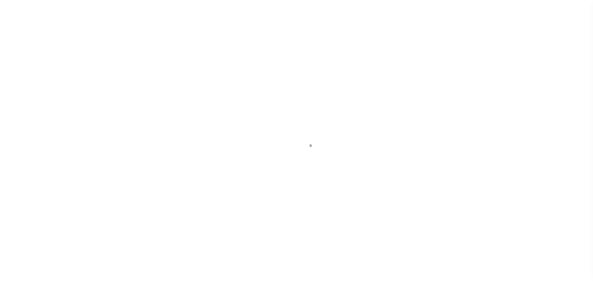
select select "DUE"
select select "15"
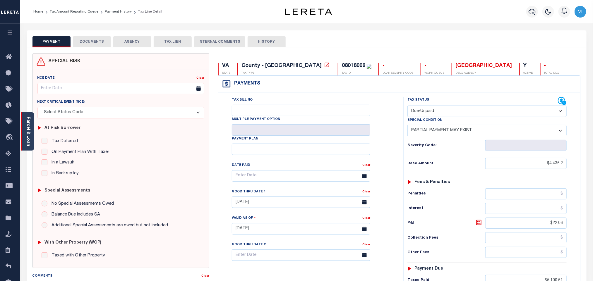
click at [29, 132] on link "Parcel & Loan" at bounding box center [28, 132] width 4 height 30
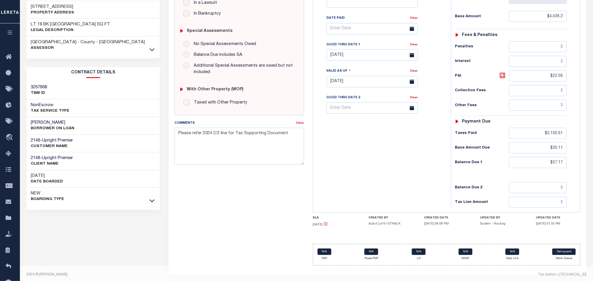
scroll to position [168, 0]
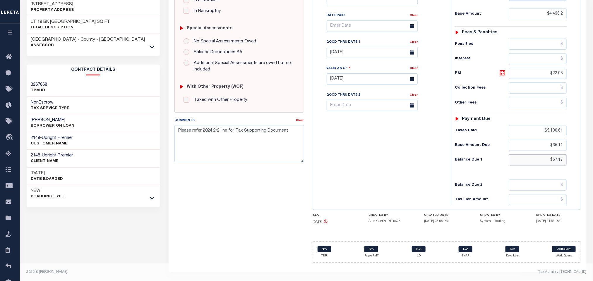
click at [558, 160] on input "$57.17" at bounding box center [538, 160] width 58 height 11
paste input "9.9"
type input "$59.97"
type input "[DATE]"
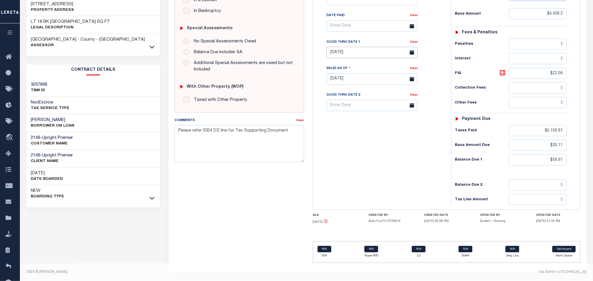
click at [344, 53] on input "[DATE]" at bounding box center [372, 52] width 91 height 11
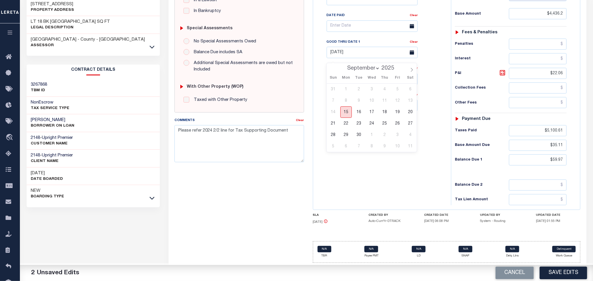
click at [346, 109] on span "15" at bounding box center [346, 112] width 11 height 11
type input "[DATE]"
click at [560, 76] on input "$22.06" at bounding box center [538, 73] width 58 height 11
paste input "4.8"
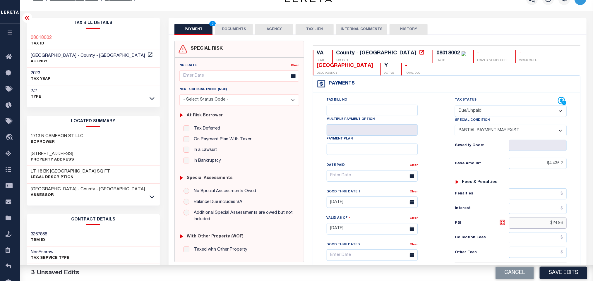
scroll to position [0, 0]
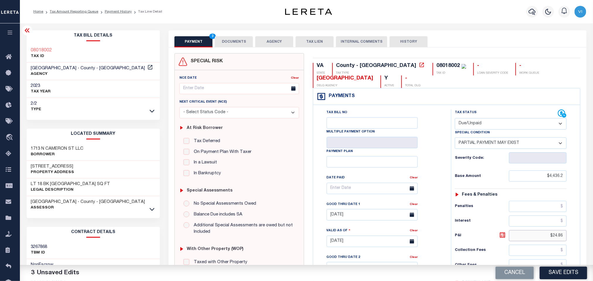
type input "$24.86"
drag, startPoint x: 386, startPoint y: 68, endPoint x: 408, endPoint y: 67, distance: 22.9
click at [433, 67] on div "08018002 TAX ID" at bounding box center [450, 69] width 34 height 13
click at [433, 71] on div "08018002 TAX ID" at bounding box center [450, 69] width 34 height 13
drag, startPoint x: 410, startPoint y: 64, endPoint x: 387, endPoint y: 67, distance: 22.4
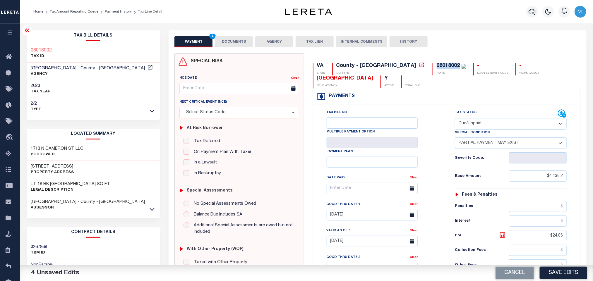
click at [437, 67] on div "08018002" at bounding box center [448, 65] width 23 height 5
copy div "08018002"
click at [240, 40] on button "DOCUMENTS" at bounding box center [234, 41] width 38 height 11
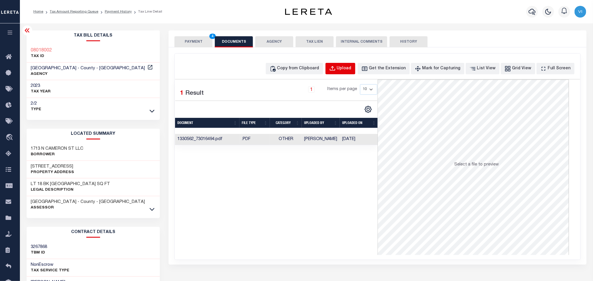
click at [355, 71] on button "Upload" at bounding box center [341, 68] width 30 height 11
select select "POP"
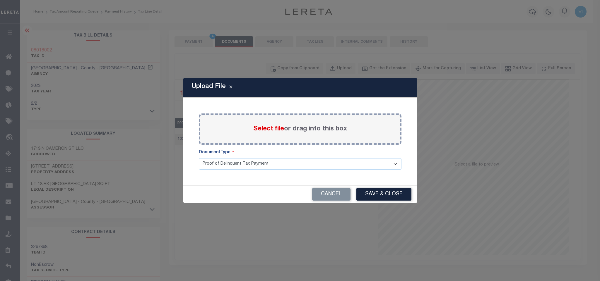
click at [266, 131] on span "Select file" at bounding box center [268, 129] width 31 height 6
click at [0, 0] on input "Select file or drag into this box" at bounding box center [0, 0] width 0 height 0
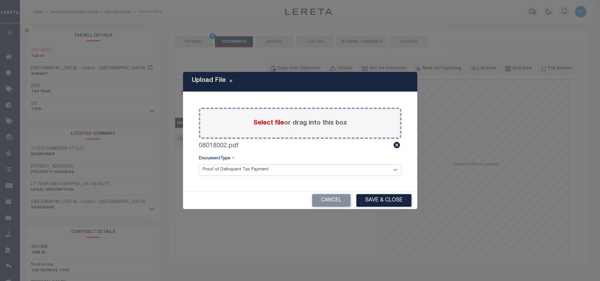
click at [213, 172] on select "Proof of Delinquent Tax Payment" at bounding box center [300, 170] width 203 height 11
click at [199, 165] on select "Proof of Delinquent Tax Payment" at bounding box center [300, 170] width 203 height 11
click at [390, 204] on button "Save & Close" at bounding box center [383, 200] width 55 height 13
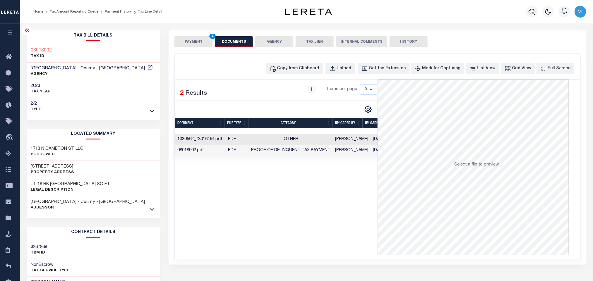
click at [195, 43] on button "PAYMENT 4" at bounding box center [193, 41] width 38 height 11
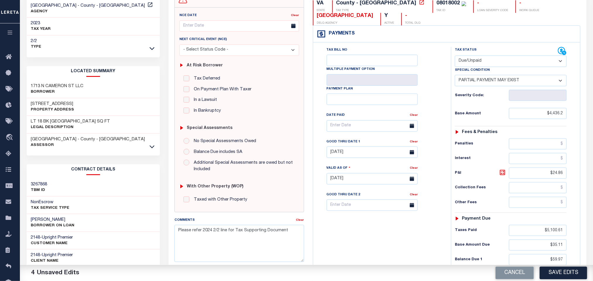
scroll to position [166, 0]
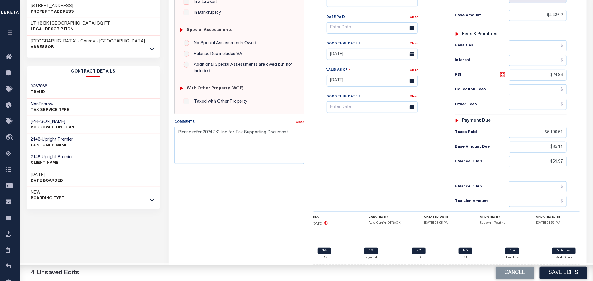
click at [405, 190] on div "Tax Bill No Multiple Payment Option Payment Plan Clear" at bounding box center [381, 78] width 132 height 259
click at [551, 274] on button "Save Edits" at bounding box center [563, 273] width 47 height 13
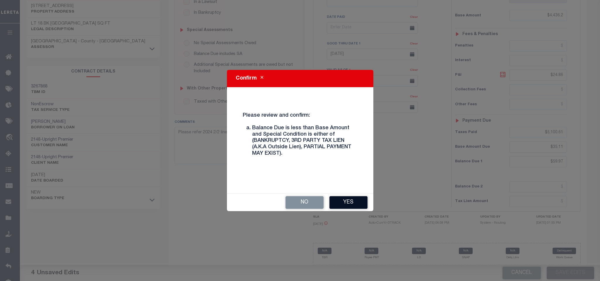
click at [343, 201] on button "Yes" at bounding box center [348, 202] width 38 height 13
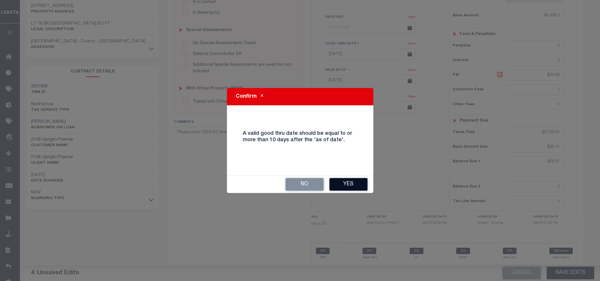
click at [343, 187] on button "Yes" at bounding box center [348, 184] width 38 height 13
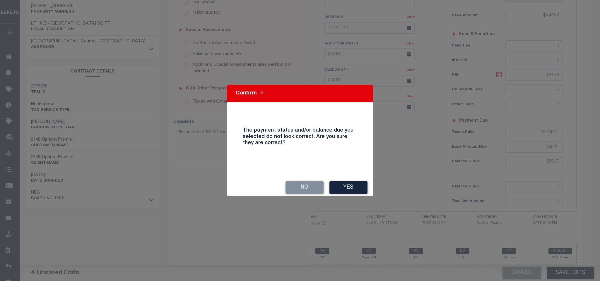
click at [343, 187] on button "Yes" at bounding box center [348, 188] width 38 height 13
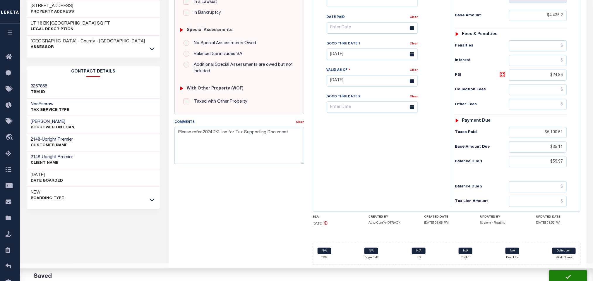
checkbox input "false"
type input "$4,436.2"
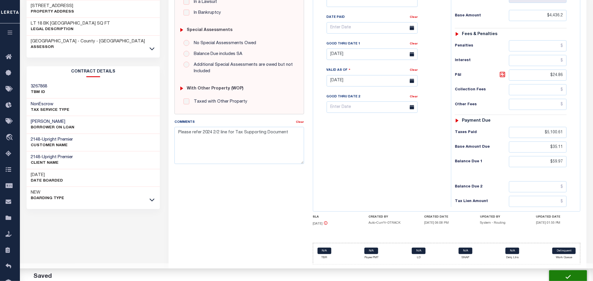
type input "$24.86"
type input "$5,100.61"
type input "$35.11"
type input "$59.97"
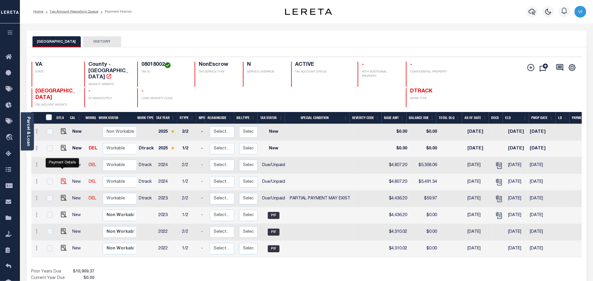
click at [61, 179] on img "" at bounding box center [64, 182] width 6 height 6
checkbox input "true"
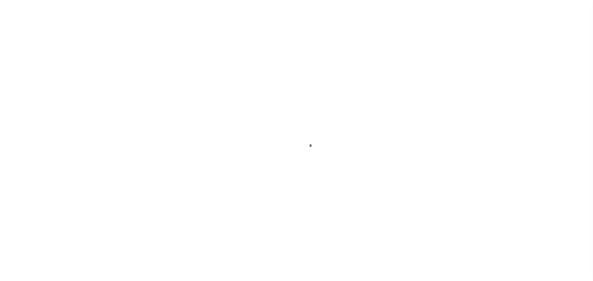
checkbox input "false"
type textarea "Please refer 2024 2/2 line for Tax Supporting Document"
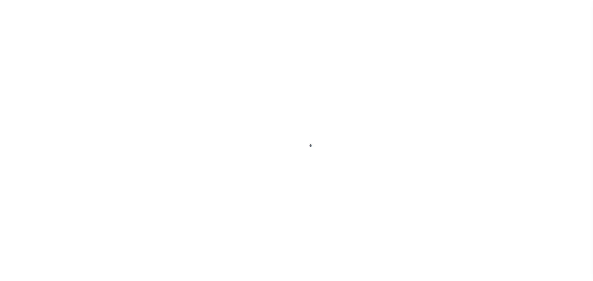
type input "[DATE]"
select select "DUE"
type input "$4,807.2"
type input "$684.14"
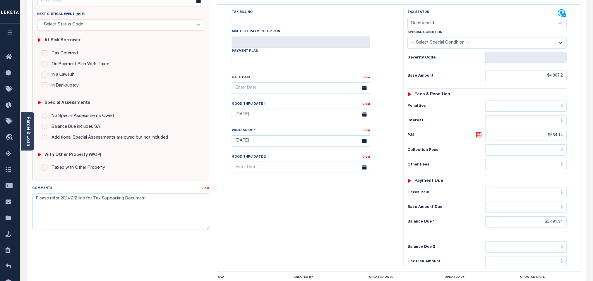
scroll to position [155, 0]
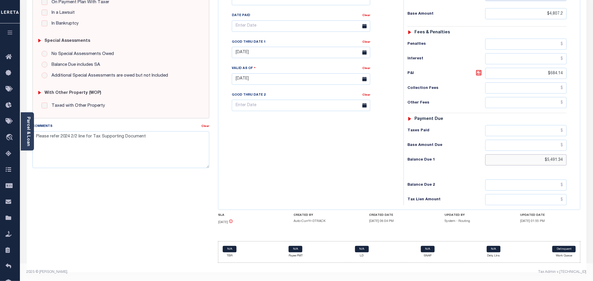
click at [561, 165] on input "$5,491.34" at bounding box center [526, 160] width 82 height 11
paste input "914.4"
type input "$5,914.44"
type input "[DATE]"
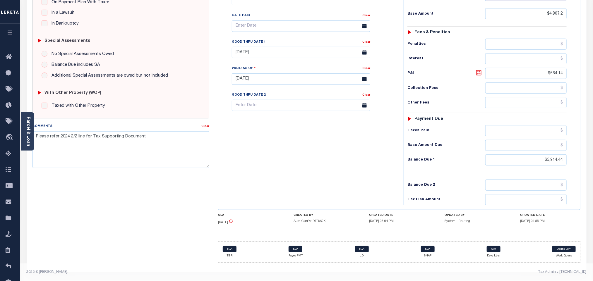
click at [479, 72] on icon at bounding box center [478, 72] width 7 height 7
type input "$1,107.24"
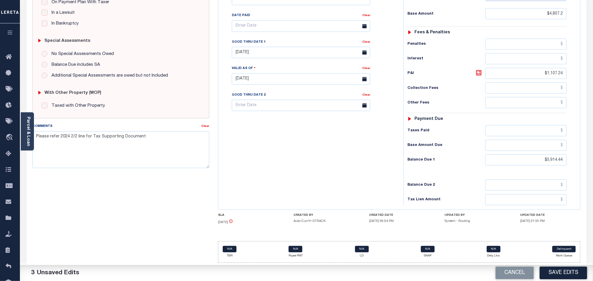
click at [331, 158] on div "Tax Bill No Multiple Payment Option Payment Plan Clear" at bounding box center [309, 76] width 179 height 259
click at [247, 45] on div "Good Thru Date 1" at bounding box center [297, 43] width 131 height 8
click at [249, 51] on input "[DATE]" at bounding box center [301, 52] width 138 height 11
click at [252, 107] on span "15" at bounding box center [251, 112] width 11 height 11
type input "[DATE]"
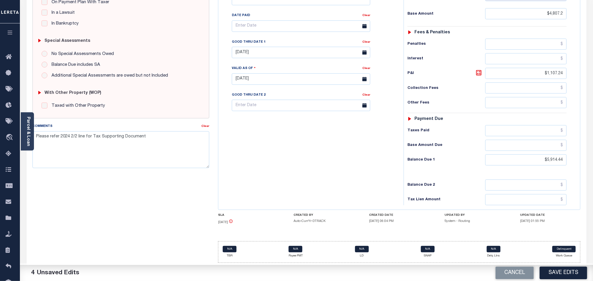
click at [257, 161] on div "Tax Bill No Multiple Payment Option Payment Plan Clear" at bounding box center [309, 76] width 179 height 259
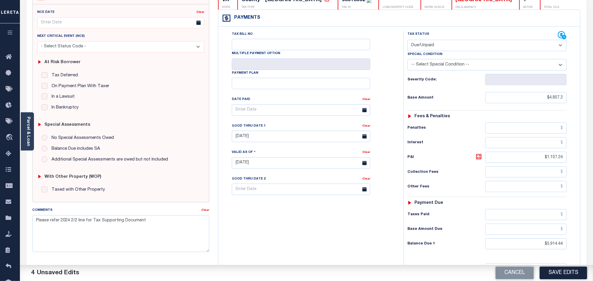
scroll to position [0, 0]
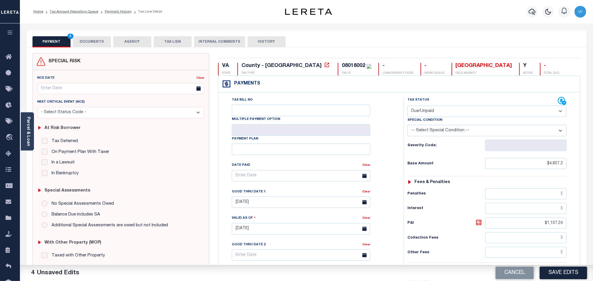
click at [104, 41] on button "DOCUMENTS" at bounding box center [92, 41] width 38 height 11
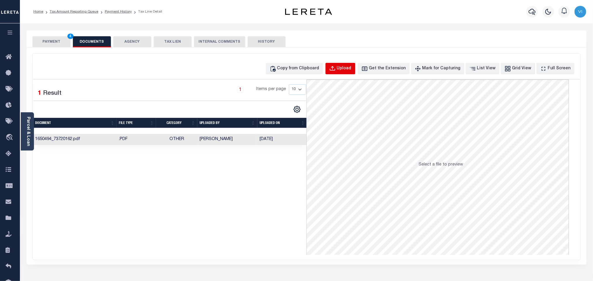
click at [348, 65] on button "Upload" at bounding box center [341, 68] width 30 height 11
select select "POP"
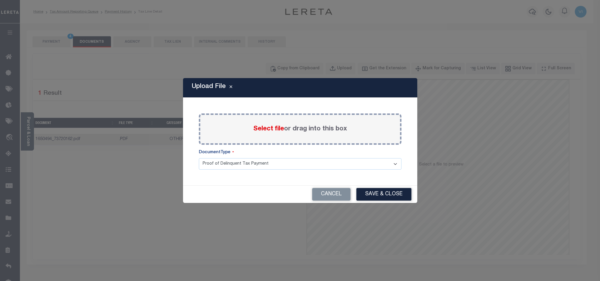
click at [265, 129] on span "Select file" at bounding box center [268, 129] width 31 height 6
click at [0, 0] on input "Select file or drag into this box" at bounding box center [0, 0] width 0 height 0
click at [228, 170] on select "Proof of Delinquent Tax Payment" at bounding box center [300, 163] width 203 height 11
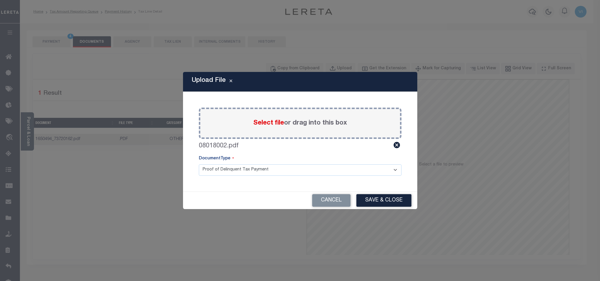
click at [199, 165] on select "Proof of Delinquent Tax Payment" at bounding box center [300, 170] width 203 height 11
click at [374, 201] on button "Save & Close" at bounding box center [383, 200] width 55 height 13
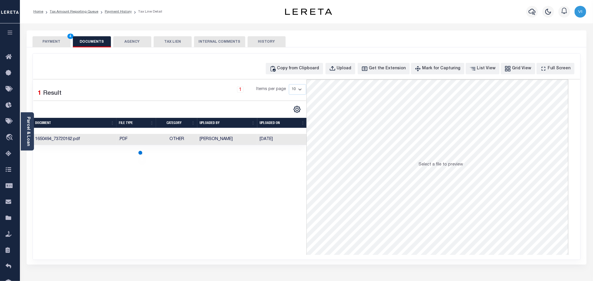
click at [52, 41] on button "PAYMENT 4" at bounding box center [51, 41] width 38 height 11
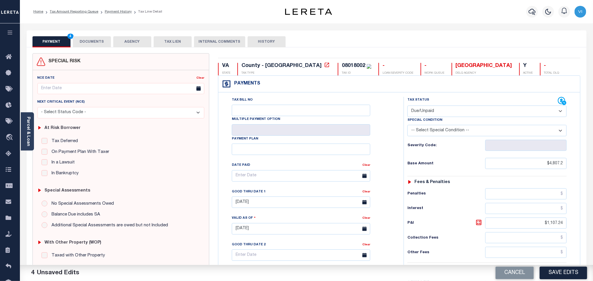
click at [382, 152] on div "Tax Bill No Multiple Payment Option Payment Plan Clear" at bounding box center [309, 179] width 171 height 164
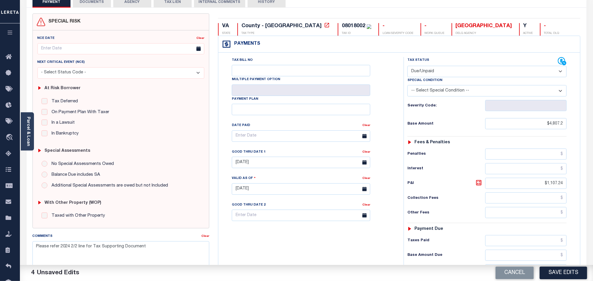
scroll to position [153, 0]
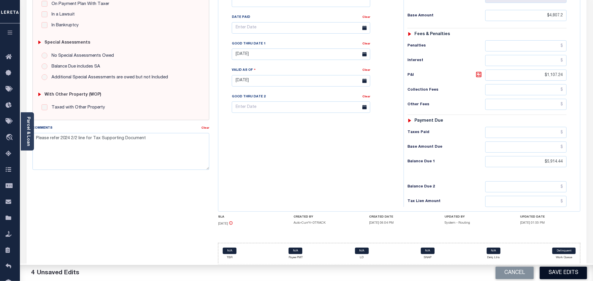
click at [576, 278] on button "Save Edits" at bounding box center [563, 273] width 47 height 13
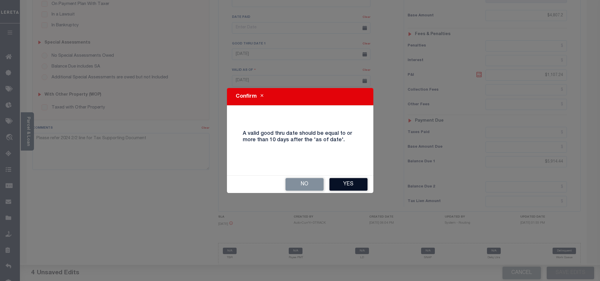
click at [351, 187] on button "Yes" at bounding box center [348, 184] width 38 height 13
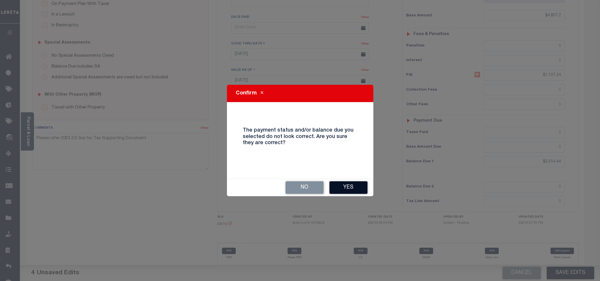
click at [360, 188] on button "Yes" at bounding box center [348, 188] width 38 height 13
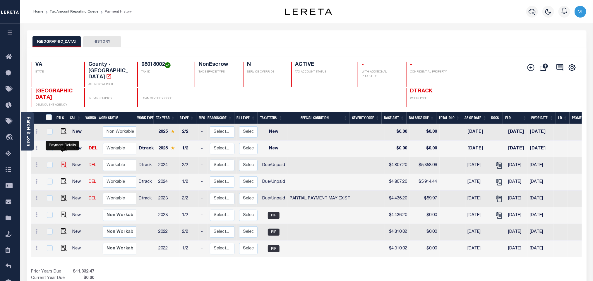
click at [64, 162] on img "" at bounding box center [64, 165] width 6 height 6
checkbox input "true"
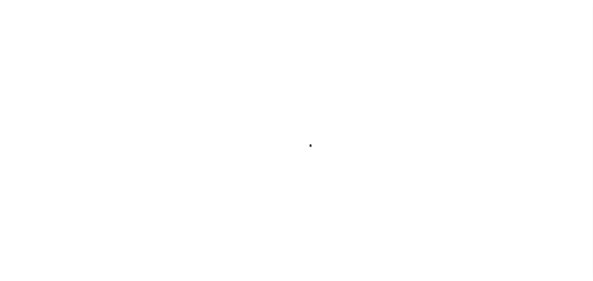
checkbox input "false"
type input "[DATE]"
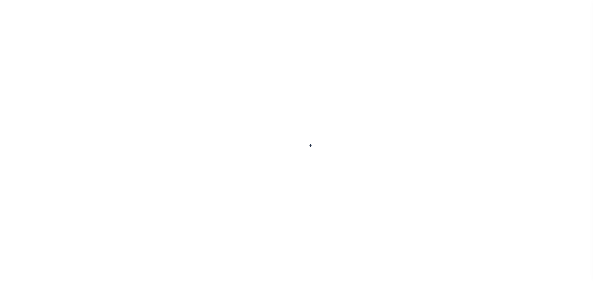
type input "[DATE]"
select select "DUE"
type input "$4,807.2"
type input "$550.86"
type input "$5,358.06"
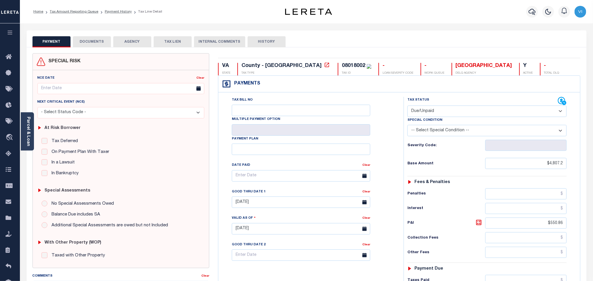
click at [89, 44] on button "DOCUMENTS" at bounding box center [92, 41] width 38 height 11
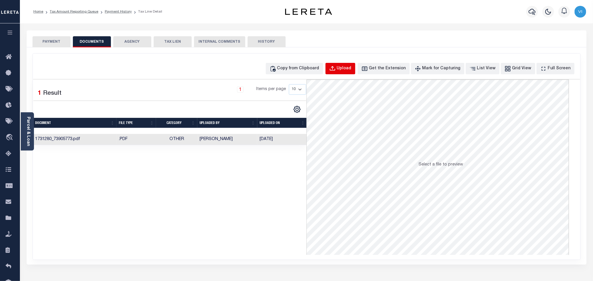
click at [352, 67] on div "Upload" at bounding box center [344, 69] width 15 height 6
select select "POP"
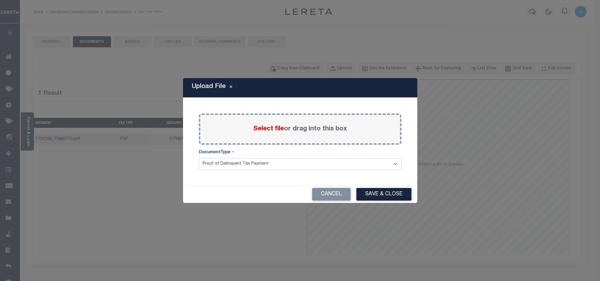
click at [259, 129] on span "Select file" at bounding box center [268, 129] width 31 height 6
click at [0, 0] on input "Select file or drag into this box" at bounding box center [0, 0] width 0 height 0
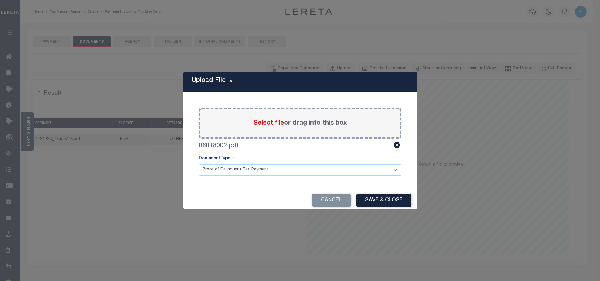
drag, startPoint x: 224, startPoint y: 170, endPoint x: 224, endPoint y: 175, distance: 4.7
click at [224, 170] on select "Proof of Delinquent Tax Payment" at bounding box center [300, 170] width 203 height 11
click at [199, 165] on select "Proof of Delinquent Tax Payment" at bounding box center [300, 170] width 203 height 11
click at [382, 202] on button "Save & Close" at bounding box center [383, 200] width 55 height 13
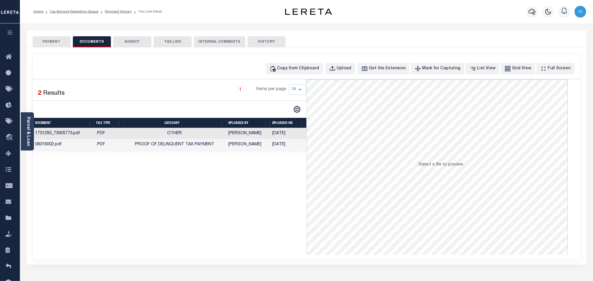
click at [35, 46] on button "PAYMENT" at bounding box center [51, 41] width 38 height 11
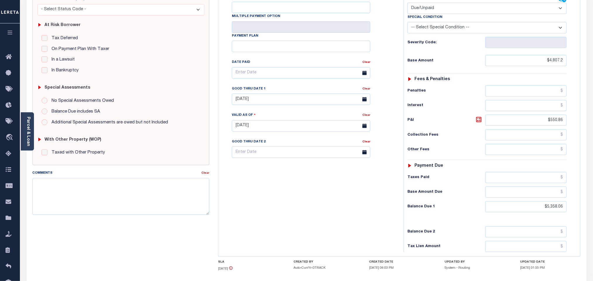
scroll to position [153, 0]
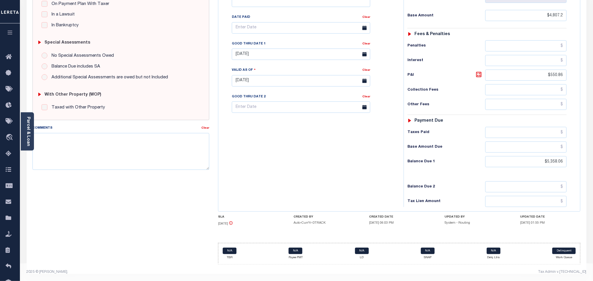
click at [548, 171] on div "Tax Status Status - Select Status Code -" at bounding box center [489, 78] width 171 height 259
click at [554, 165] on input "$5,358.06" at bounding box center [526, 161] width 82 height 11
paste input "765.1"
type input "$5,765.16"
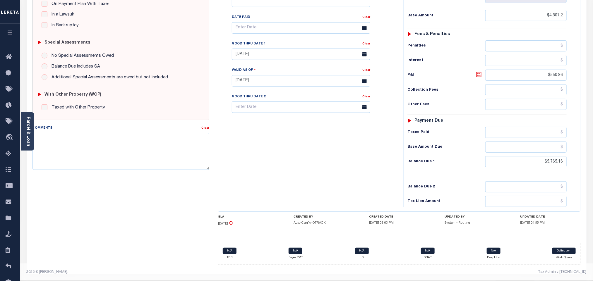
type input "[DATE]"
click at [478, 71] on icon at bounding box center [478, 74] width 7 height 7
type input "$957.96"
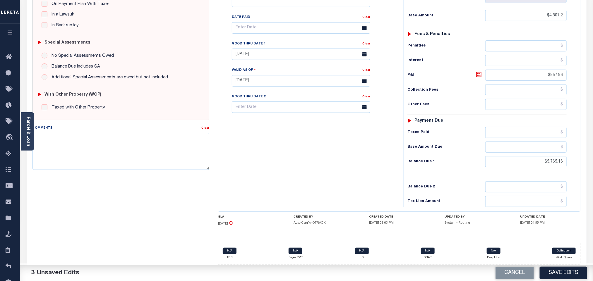
click at [267, 60] on div "Tax Bill No Multiple Payment Option Payment Plan Clear" at bounding box center [309, 31] width 171 height 164
click at [262, 53] on input "11/13/2024" at bounding box center [301, 54] width 138 height 11
click at [252, 108] on span "15" at bounding box center [251, 113] width 11 height 11
type input "[DATE]"
click at [271, 167] on div "Tax Bill No Multiple Payment Option Payment Plan Clear" at bounding box center [309, 78] width 179 height 259
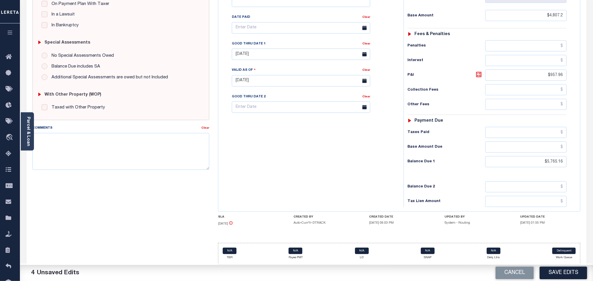
click at [555, 266] on div "Cancel Save Edits" at bounding box center [450, 273] width 287 height 16
click at [556, 276] on button "Save Edits" at bounding box center [563, 273] width 47 height 13
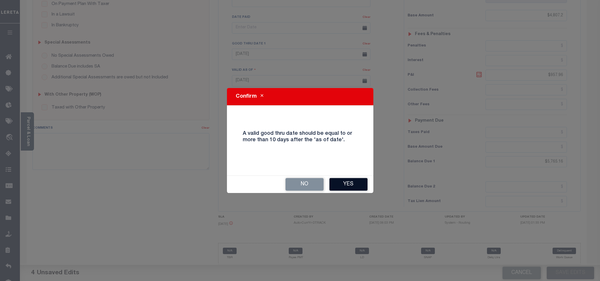
click at [340, 187] on button "Yes" at bounding box center [348, 184] width 38 height 13
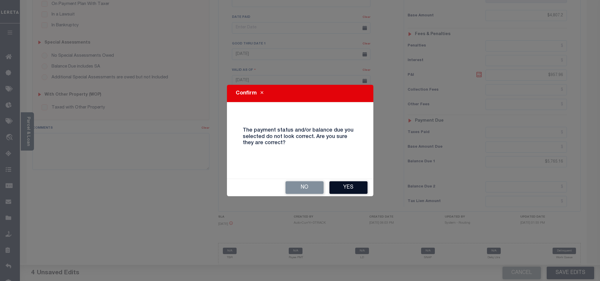
click at [365, 191] on button "Yes" at bounding box center [348, 188] width 38 height 13
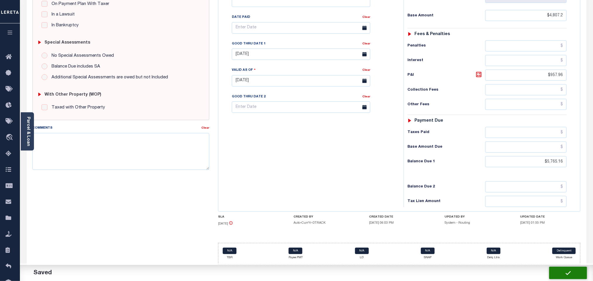
checkbox input "false"
type input "$4,807.2"
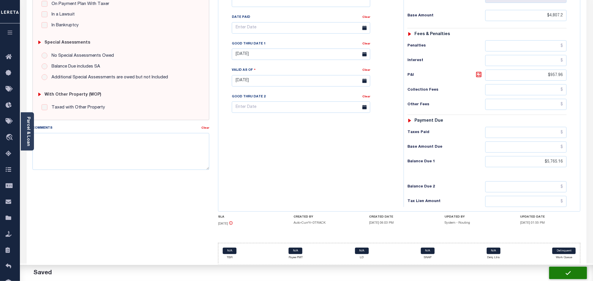
type input "$957.96"
type input "$5,765.16"
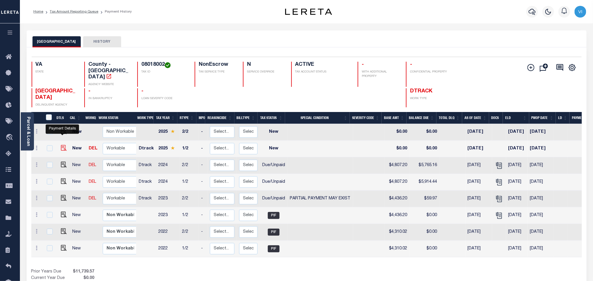
click at [62, 145] on img "" at bounding box center [64, 148] width 6 height 6
checkbox input "true"
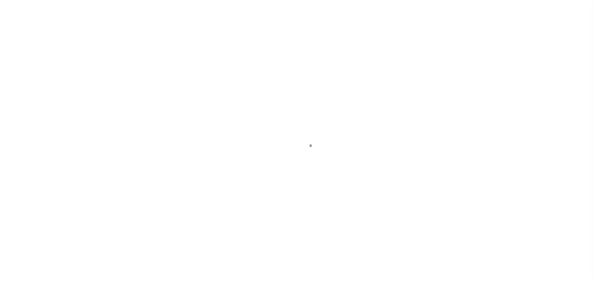
checkbox input "false"
type input "[DATE]"
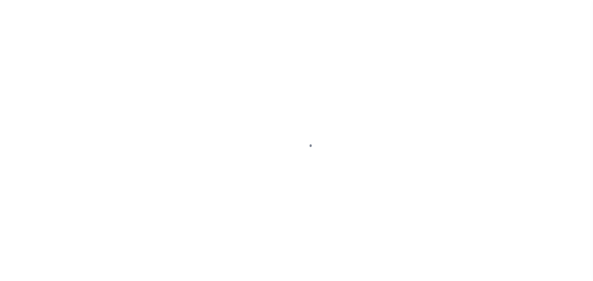
select select "NW2"
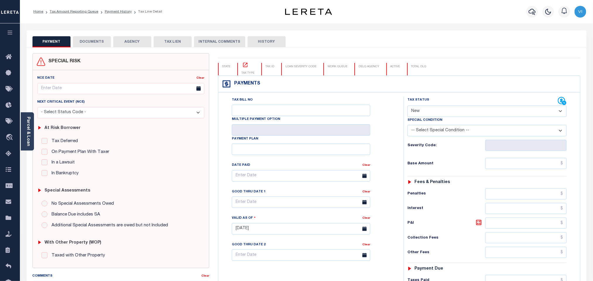
click at [90, 42] on button "DOCUMENTS" at bounding box center [92, 41] width 38 height 11
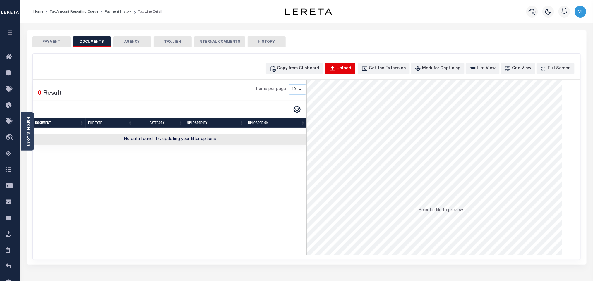
click at [351, 73] on button "Upload" at bounding box center [341, 68] width 30 height 11
select select "POP"
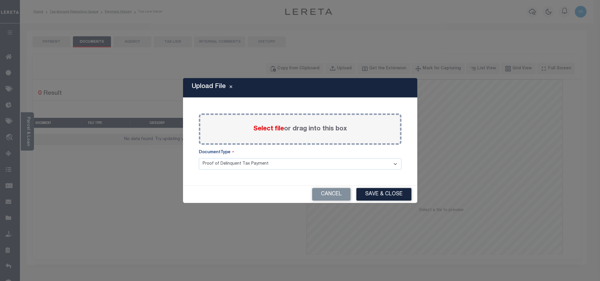
click at [260, 132] on span "Select file" at bounding box center [268, 129] width 31 height 6
click at [0, 0] on input "Select file or drag into this box" at bounding box center [0, 0] width 0 height 0
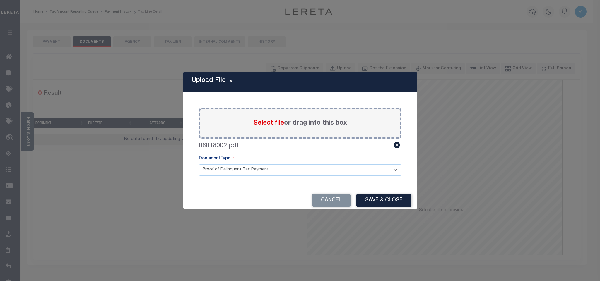
click at [208, 172] on select "Proof of Delinquent Tax Payment" at bounding box center [300, 170] width 203 height 11
click at [199, 165] on select "Proof of Delinquent Tax Payment" at bounding box center [300, 170] width 203 height 11
click at [386, 204] on button "Save & Close" at bounding box center [383, 200] width 55 height 13
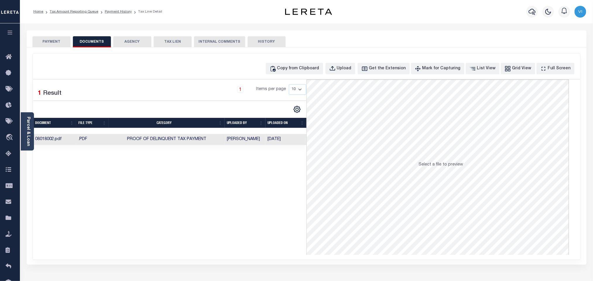
click at [55, 45] on button "PAYMENT" at bounding box center [51, 41] width 38 height 11
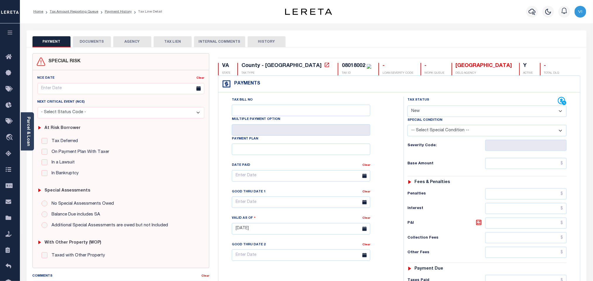
click at [428, 110] on select "- Select Status Code - Open Due/Unpaid Paid Incomplete No Tax Due Internal Refu…" at bounding box center [487, 111] width 159 height 11
select select "DUE"
click at [408, 106] on select "- Select Status Code - Open Due/Unpaid Paid Incomplete No Tax Due Internal Refu…" at bounding box center [487, 111] width 159 height 11
type input "[DATE]"
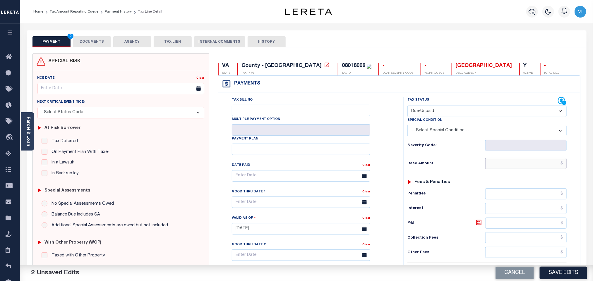
click at [526, 167] on input "text" at bounding box center [526, 163] width 82 height 11
paste input "4,807"
type input "$4,807.00"
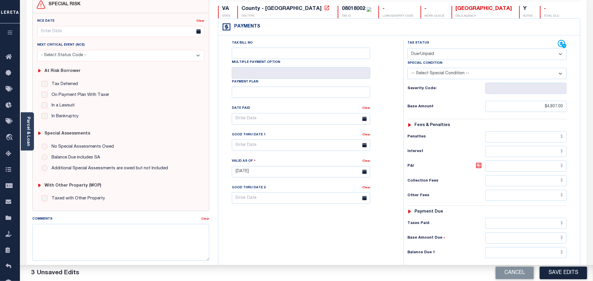
scroll to position [152, 0]
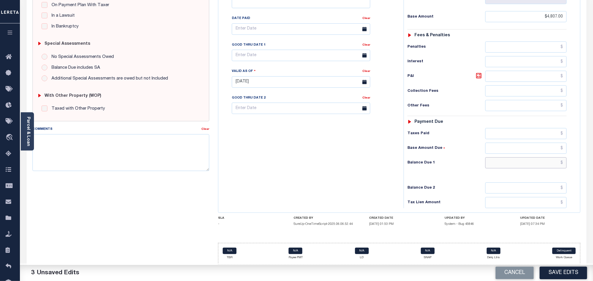
click at [515, 166] on input "text" at bounding box center [526, 163] width 82 height 11
paste input "5,400.13"
type input "$5,400.13"
click at [479, 73] on icon at bounding box center [478, 75] width 7 height 7
type input "$593.13"
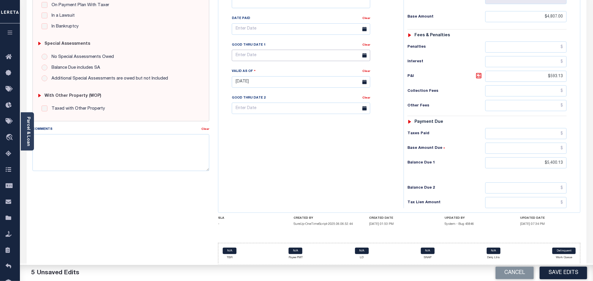
click at [251, 50] on input "text" at bounding box center [301, 55] width 138 height 11
click at [249, 110] on span "15" at bounding box center [251, 115] width 11 height 11
type input "09/15/2025"
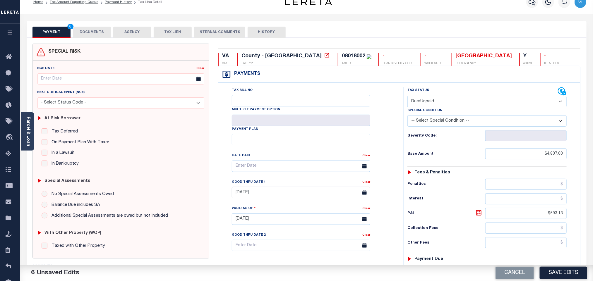
scroll to position [0, 0]
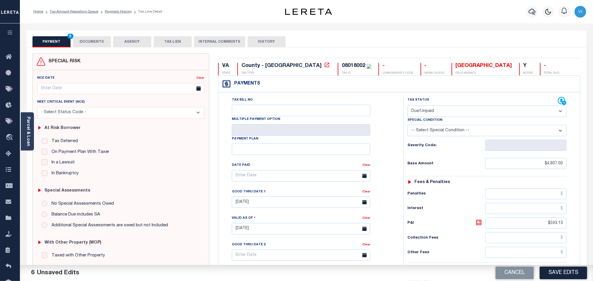
click at [84, 38] on button "DOCUMENTS" at bounding box center [92, 41] width 38 height 11
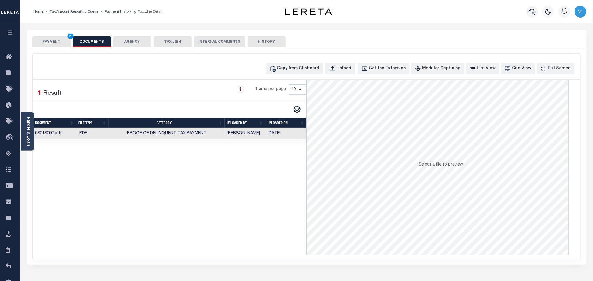
click at [60, 41] on button "PAYMENT 6" at bounding box center [51, 41] width 38 height 11
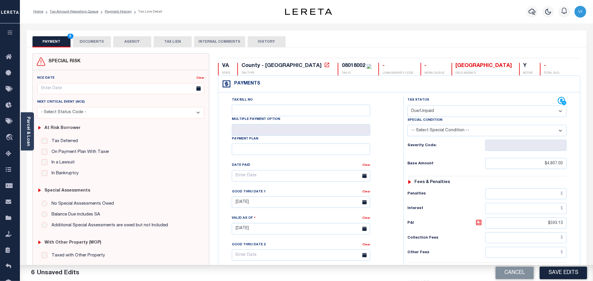
click at [395, 171] on div "Tax Bill No Multiple Payment Option Payment Plan Clear" at bounding box center [309, 226] width 179 height 259
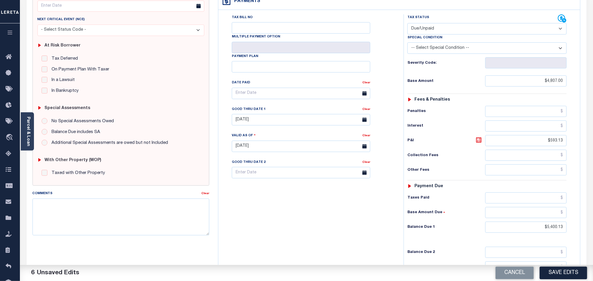
scroll to position [152, 0]
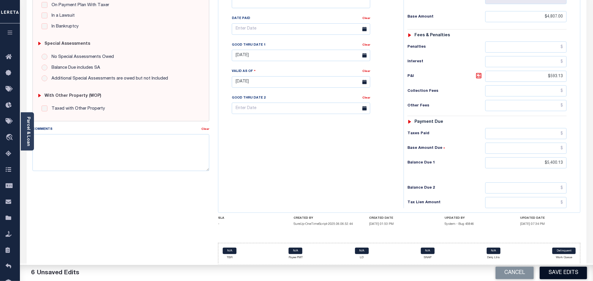
click at [553, 268] on button "Save Edits" at bounding box center [563, 273] width 47 height 13
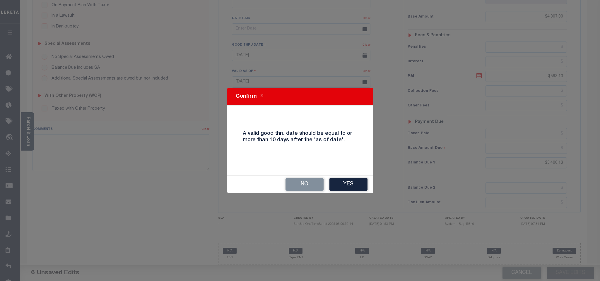
click at [333, 177] on div "No Yes" at bounding box center [300, 184] width 146 height 17
click at [337, 186] on button "Yes" at bounding box center [348, 184] width 38 height 13
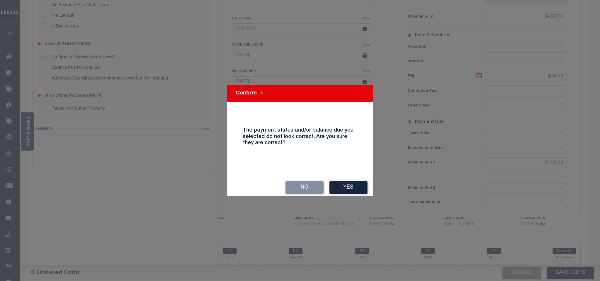
click at [337, 186] on button "Yes" at bounding box center [348, 188] width 38 height 13
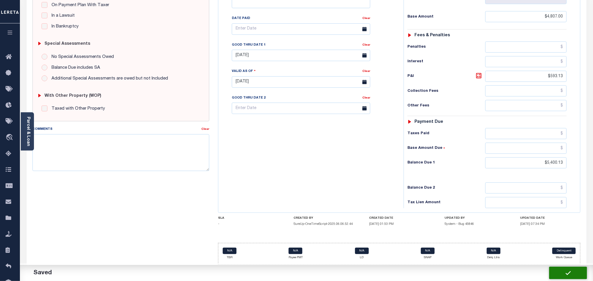
checkbox input "false"
type input "$4,807"
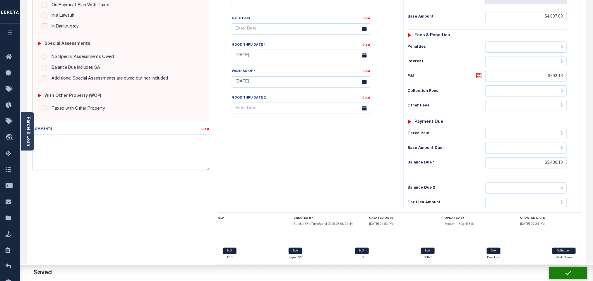
type input "$593.13"
type input "$5,400.13"
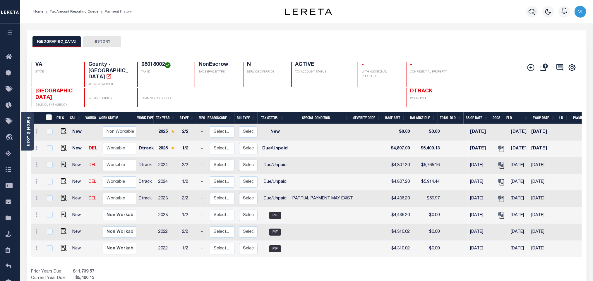
click at [28, 135] on link "Parcel & Loan" at bounding box center [28, 132] width 4 height 30
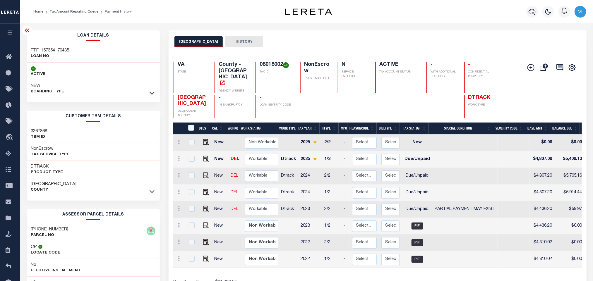
click at [25, 47] on div "Loan Details FTF_157354_70485 LOAN NO" at bounding box center [93, 195] width 142 height 331
copy div "FTF_157354_70485"
click at [253, 66] on div "VA STATE County - VA AGENCY WEBSITE 08018002 TAX ID NonEscrow TAX SERVICE TYPE …" at bounding box center [344, 78] width 340 height 32
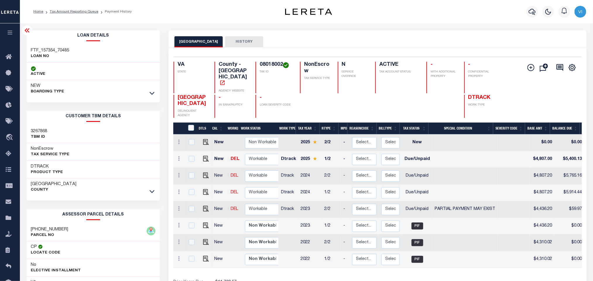
click at [253, 66] on div "VA STATE County - VA AGENCY WEBSITE 08018002 TAX ID NonEscrow TAX SERVICE TYPE …" at bounding box center [344, 78] width 340 height 32
copy h4 "08018002"
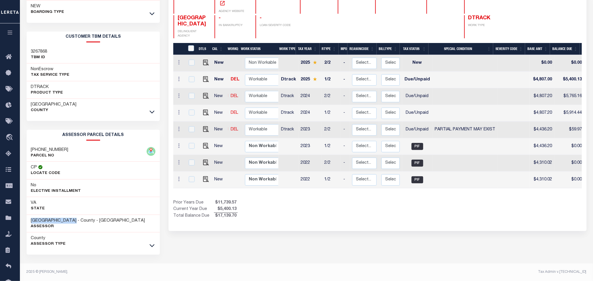
drag, startPoint x: 76, startPoint y: 220, endPoint x: 25, endPoint y: 219, distance: 51.0
click at [25, 219] on div "Loan Details FTF_157354_70485 LOAN NO" at bounding box center [93, 116] width 142 height 331
copy h3 "[GEOGRAPHIC_DATA]"
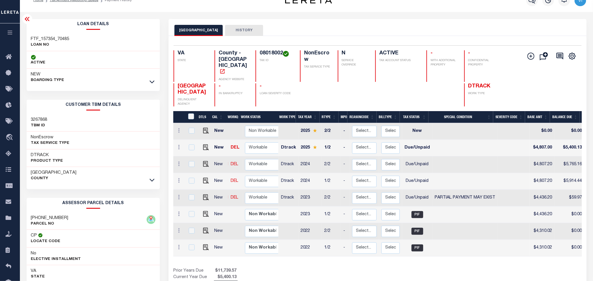
scroll to position [0, 0]
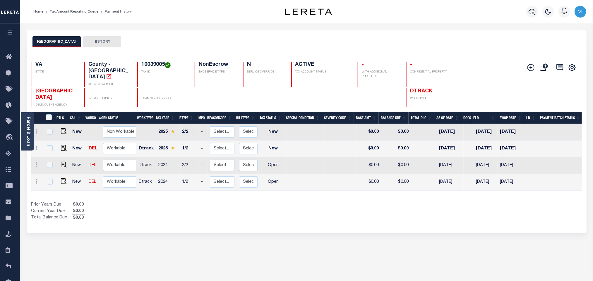
click at [143, 68] on h4 "10039005" at bounding box center [164, 65] width 46 height 6
copy h4 "10039005"
click at [62, 179] on img "" at bounding box center [64, 182] width 6 height 6
checkbox input "true"
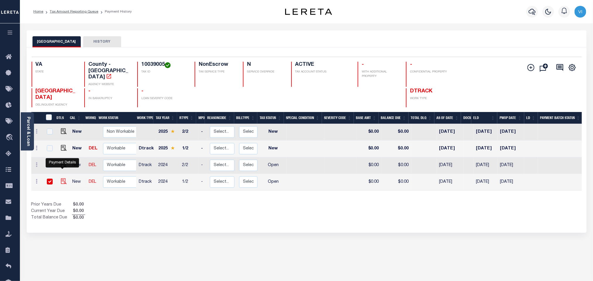
checkbox input "true"
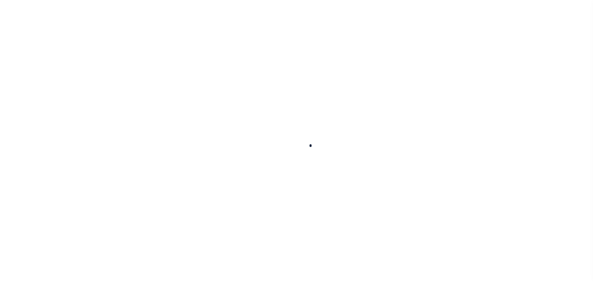
checkbox input "false"
type input "03/04/2025"
select select "OP2"
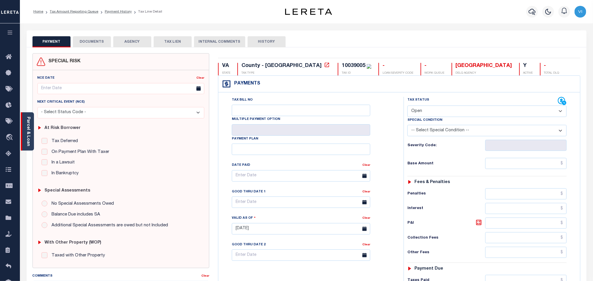
click at [28, 132] on link "Parcel & Loan" at bounding box center [28, 132] width 4 height 30
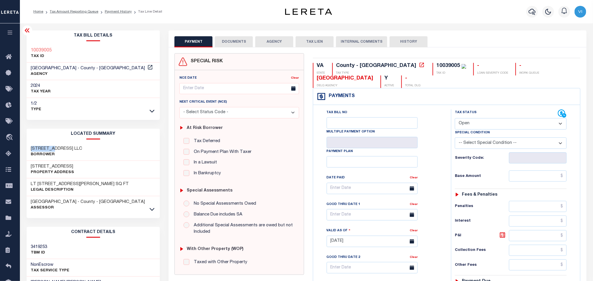
drag, startPoint x: 49, startPoint y: 149, endPoint x: 20, endPoint y: 149, distance: 29.3
click at [20, 149] on div "Parcel & Loan Tax Bill Details 10039005" at bounding box center [306, 232] width 573 height 419
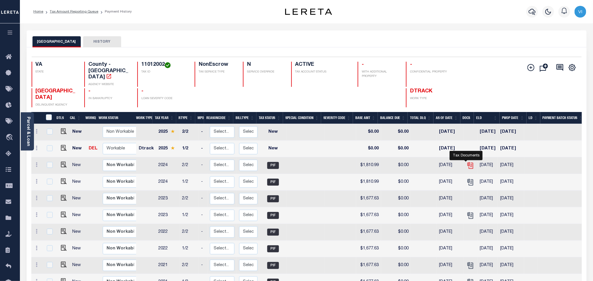
click at [467, 162] on icon "" at bounding box center [471, 166] width 8 height 8
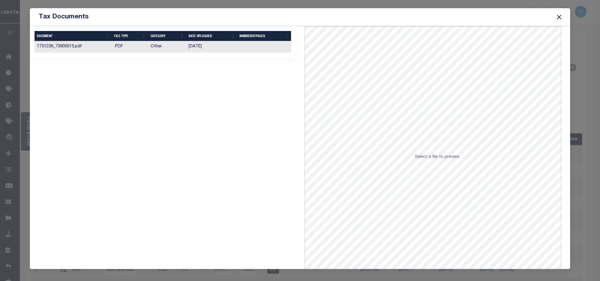
click at [226, 51] on td "[DATE]" at bounding box center [211, 46] width 51 height 11
click at [557, 20] on button "Close" at bounding box center [559, 17] width 8 height 8
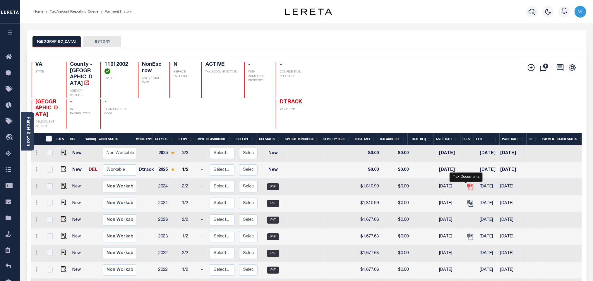
click at [467, 183] on icon "" at bounding box center [471, 187] width 8 height 8
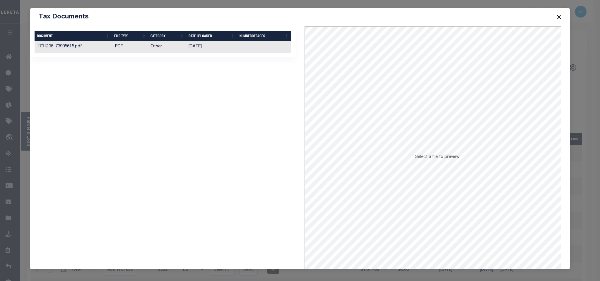
click at [258, 47] on td at bounding box center [264, 46] width 54 height 11
click at [557, 16] on button "Close" at bounding box center [559, 17] width 8 height 8
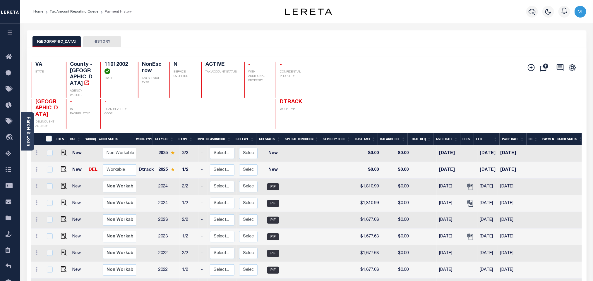
click at [122, 70] on h4 "11012002" at bounding box center [118, 68] width 26 height 13
click at [116, 66] on h4 "11012002" at bounding box center [118, 68] width 26 height 13
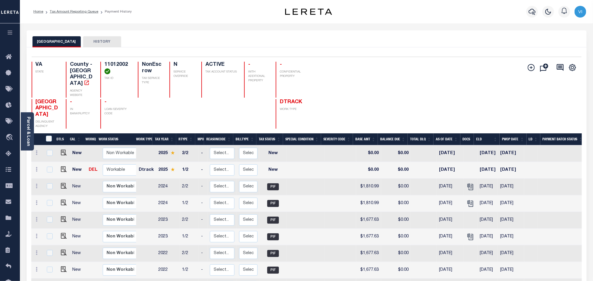
copy h4 "11012002"
click at [65, 167] on img "" at bounding box center [64, 170] width 6 height 6
checkbox input "true"
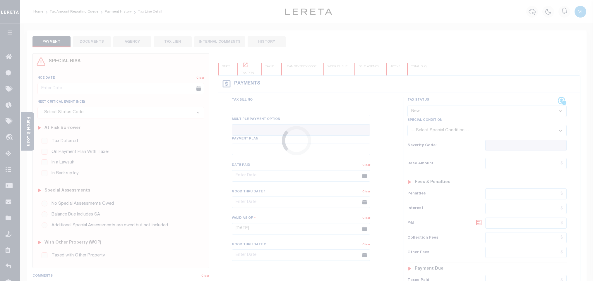
select select "NW2"
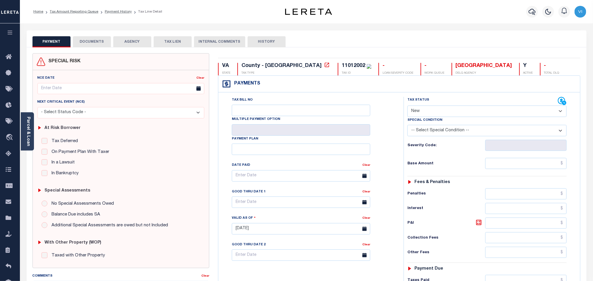
click at [92, 40] on button "DOCUMENTS" at bounding box center [92, 41] width 38 height 11
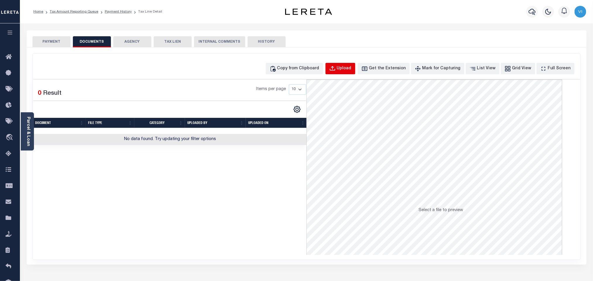
click at [347, 66] on button "Upload" at bounding box center [341, 68] width 30 height 11
select select "POP"
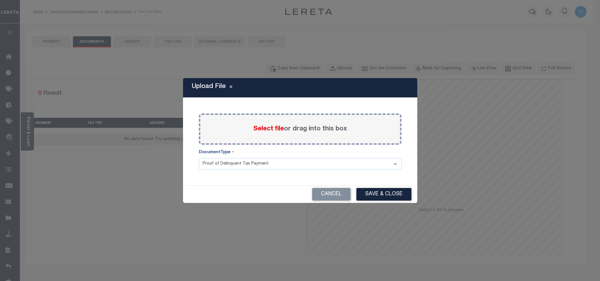
click at [268, 129] on span "Select file" at bounding box center [268, 129] width 31 height 6
click at [0, 0] on input "Select file or drag into this box" at bounding box center [0, 0] width 0 height 0
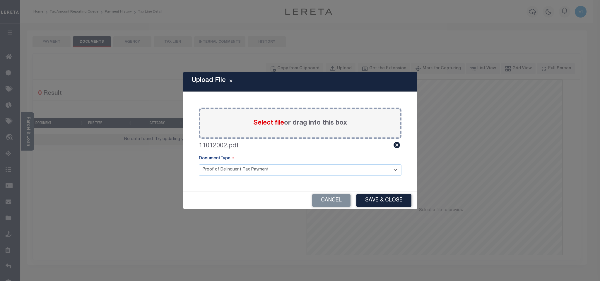
click at [220, 172] on select "Proof of Delinquent Tax Payment" at bounding box center [300, 170] width 203 height 11
click at [199, 165] on select "Proof of Delinquent Tax Payment" at bounding box center [300, 170] width 203 height 11
click at [364, 201] on button "Save & Close" at bounding box center [383, 200] width 55 height 13
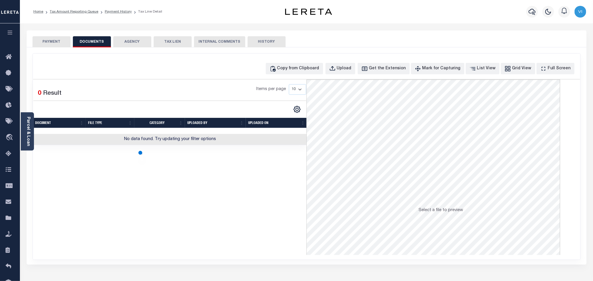
click at [50, 35] on div "PAYMENT DOCUMENTS AGENCY DELINQUENT PAYEE TAX LIEN" at bounding box center [307, 38] width 560 height 17
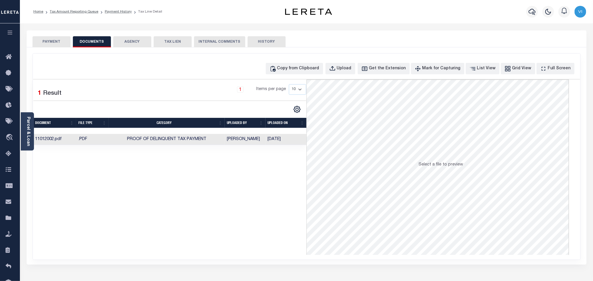
click at [50, 44] on button "PAYMENT" at bounding box center [51, 41] width 38 height 11
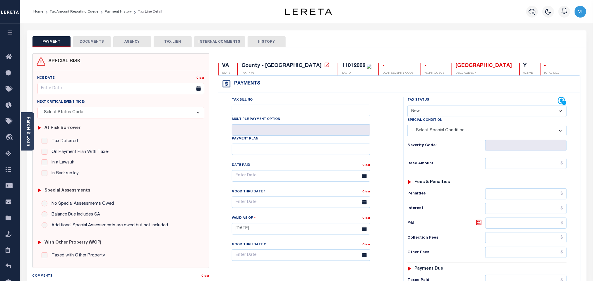
click at [448, 100] on div "Tax Status Status" at bounding box center [483, 101] width 150 height 9
click at [439, 110] on select "- Select Status Code - Open Due/Unpaid Paid Incomplete No Tax Due Internal Refu…" at bounding box center [487, 111] width 159 height 11
select select "PYD"
click at [408, 106] on select "- Select Status Code - Open Due/Unpaid Paid Incomplete No Tax Due Internal Refu…" at bounding box center [487, 111] width 159 height 11
type input "[DATE]"
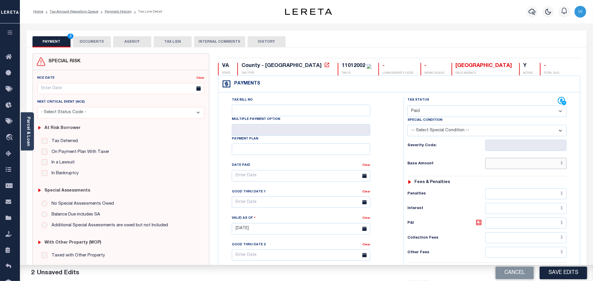
click at [539, 167] on input "text" at bounding box center [526, 163] width 82 height 11
paste input "3,390.62"
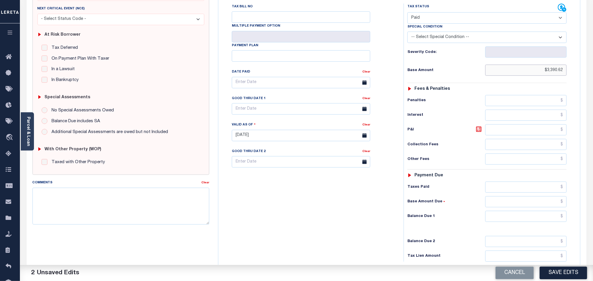
scroll to position [152, 0]
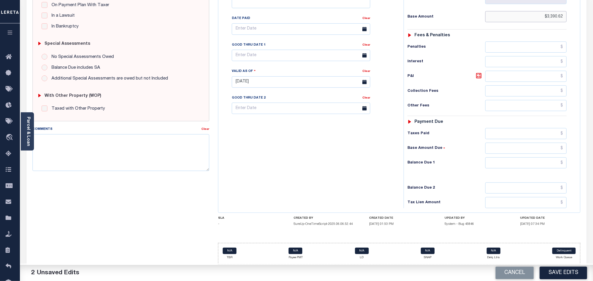
type input "$3,390.62"
click at [524, 158] on input "text" at bounding box center [526, 163] width 82 height 11
type input "$0.00"
click at [565, 275] on button "Save Edits" at bounding box center [563, 273] width 47 height 13
checkbox input "false"
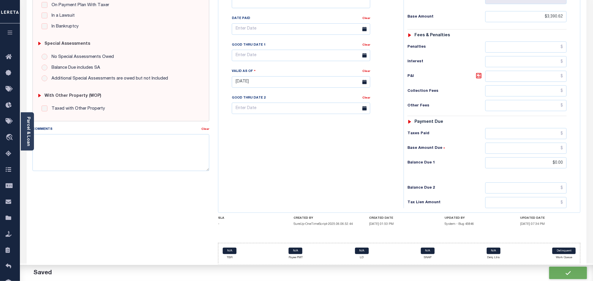
type input "$3,390.62"
type input "$0"
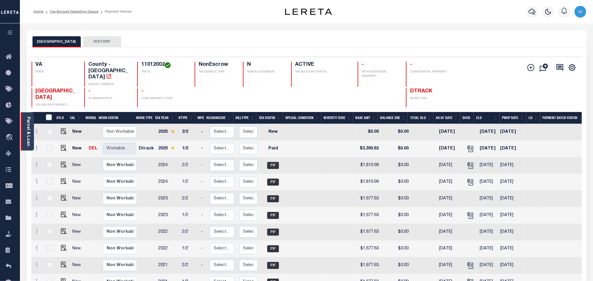
click at [27, 129] on link "Parcel & Loan" at bounding box center [28, 132] width 4 height 30
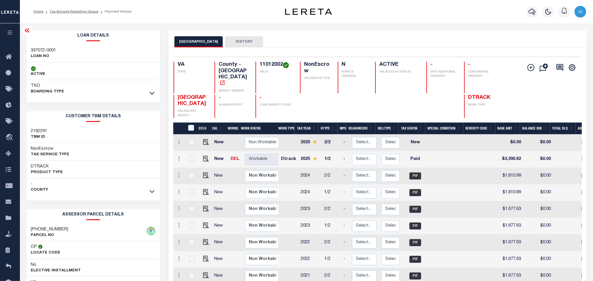
copy div "397072-0001"
click at [43, 49] on h3 "397072-0001" at bounding box center [43, 51] width 25 height 6
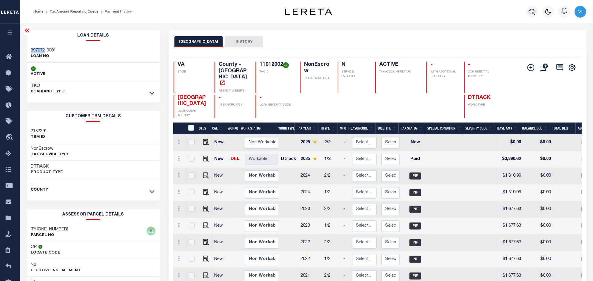
click at [43, 49] on h3 "397072-0001" at bounding box center [43, 51] width 25 height 6
click at [279, 67] on h4 "11012002" at bounding box center [276, 65] width 33 height 6
copy h4 "11012002"
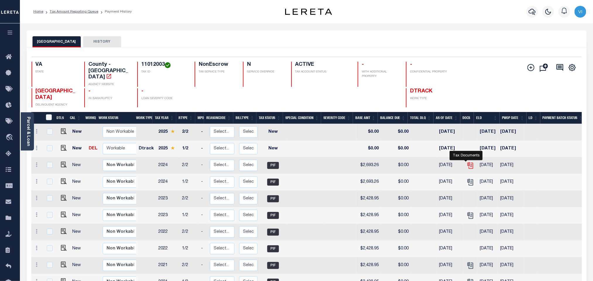
click at [467, 162] on icon "" at bounding box center [471, 166] width 8 height 8
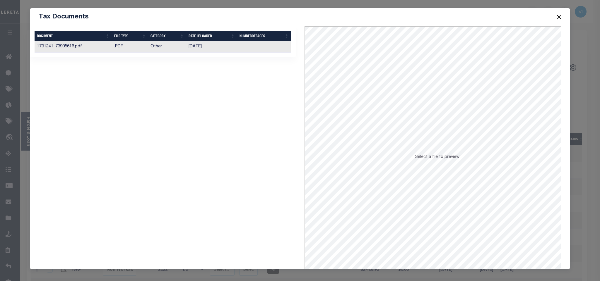
click at [156, 51] on td "Other" at bounding box center [167, 46] width 38 height 11
click at [191, 47] on td "[DATE]" at bounding box center [211, 46] width 51 height 11
click at [227, 47] on td "[DATE]" at bounding box center [211, 46] width 51 height 11
click at [562, 17] on button "Close" at bounding box center [559, 17] width 8 height 8
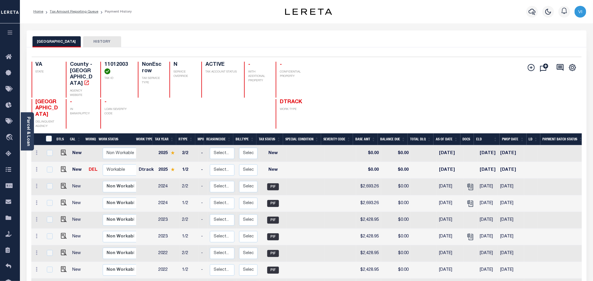
click at [102, 61] on div "Selected 22 Results 1 Items per page 25 50 100 VA STATE County - VA AGENCY WEBS…" at bounding box center [307, 93] width 560 height 72
click at [101, 61] on div "Selected 22 Results 1 Items per page 25 50 100 VA STATE County - VA AGENCY WEBS…" at bounding box center [307, 93] width 560 height 72
copy h4 "11012003"
click at [62, 167] on img "" at bounding box center [64, 170] width 6 height 6
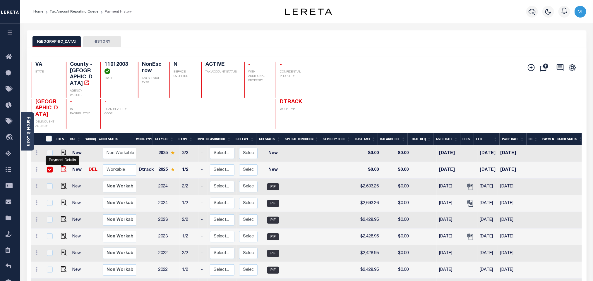
checkbox input "true"
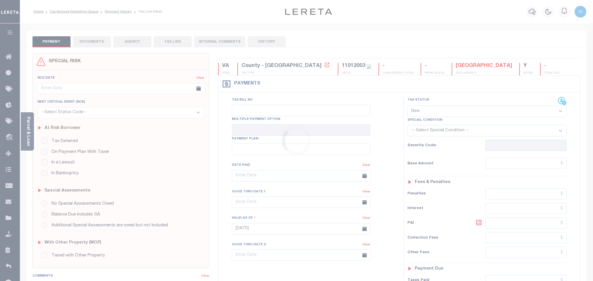
select select "NW2"
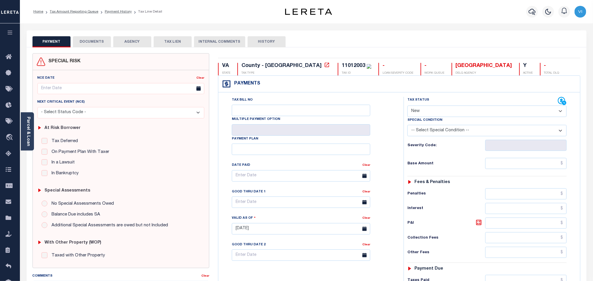
click at [97, 42] on button "DOCUMENTS" at bounding box center [92, 41] width 38 height 11
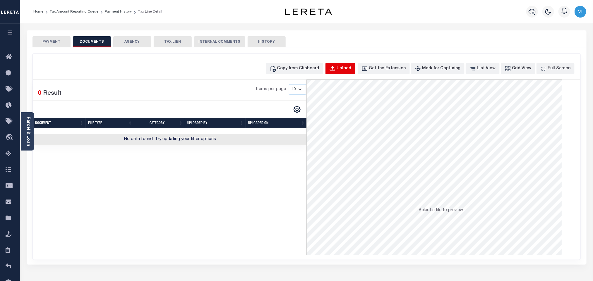
click at [343, 73] on button "Upload" at bounding box center [341, 68] width 30 height 11
select select "POP"
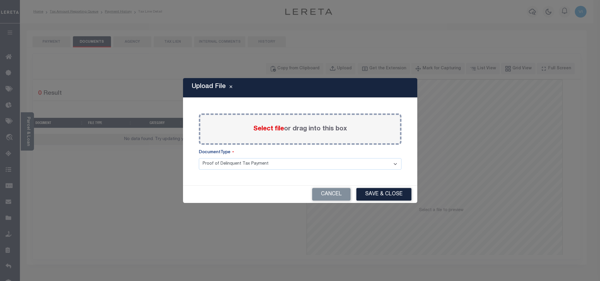
click at [265, 131] on span "Select file" at bounding box center [268, 129] width 31 height 6
click at [0, 0] on input "Select file or drag into this box" at bounding box center [0, 0] width 0 height 0
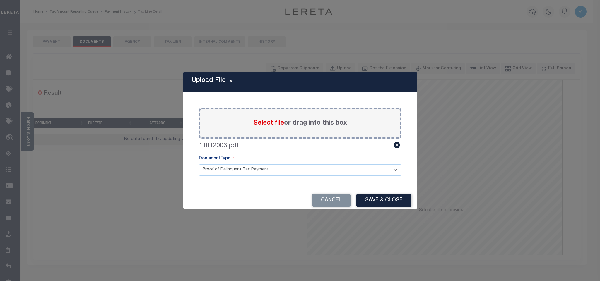
click at [202, 177] on div "Paste copied image or file into this box Select file or drag into this box 1101…" at bounding box center [300, 142] width 220 height 86
click at [209, 173] on select "Proof of Delinquent Tax Payment" at bounding box center [300, 170] width 203 height 11
click at [199, 165] on select "Proof of Delinquent Tax Payment" at bounding box center [300, 170] width 203 height 11
click at [374, 202] on button "Save & Close" at bounding box center [383, 200] width 55 height 13
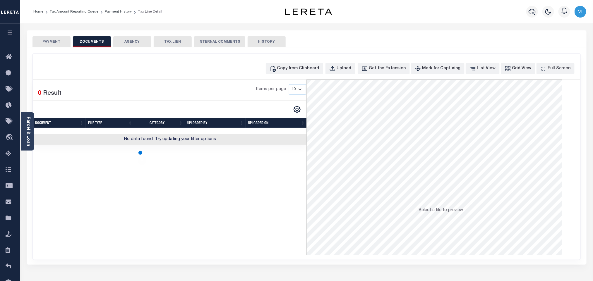
click at [60, 50] on div "SPECIAL RISK NCE Date Clear" at bounding box center [307, 156] width 560 height 218
click at [58, 48] on div "SPECIAL RISK NCE Date Clear" at bounding box center [307, 156] width 560 height 218
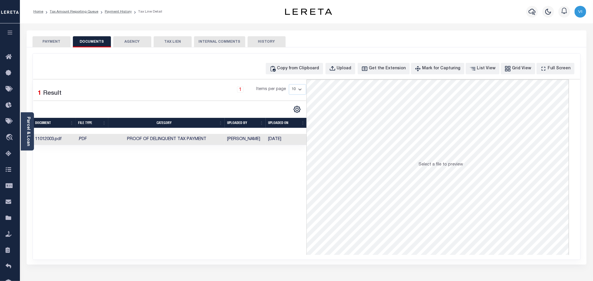
click at [56, 47] on button "PAYMENT" at bounding box center [51, 41] width 38 height 11
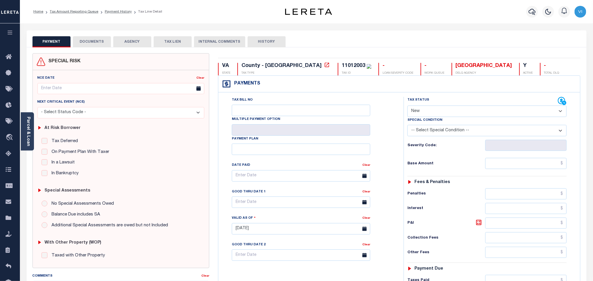
click at [443, 113] on select "- Select Status Code - Open Due/Unpaid Paid Incomplete No Tax Due Internal Refu…" at bounding box center [487, 111] width 159 height 11
select select "PYD"
click at [408, 106] on select "- Select Status Code - Open Due/Unpaid Paid Incomplete No Tax Due Internal Refu…" at bounding box center [487, 111] width 159 height 11
type input "09/15/2025"
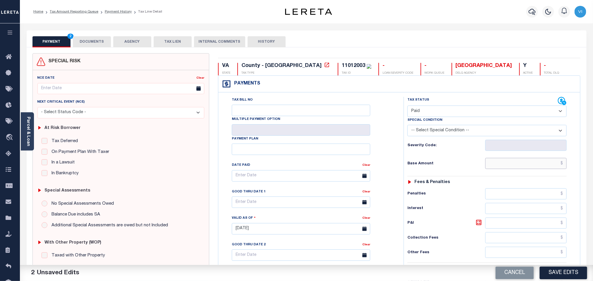
click at [532, 166] on input "text" at bounding box center [526, 163] width 82 height 11
paste input "4,909.33"
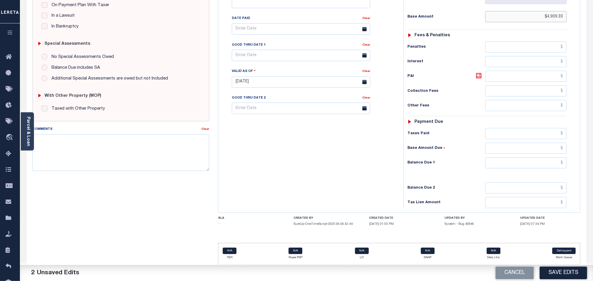
scroll to position [152, 0]
type input "$4,909.33"
click at [513, 167] on input "text" at bounding box center [526, 163] width 82 height 11
type input "$0.00"
click at [317, 180] on div "Tax Bill No Multiple Payment Option Payment Plan Clear" at bounding box center [309, 79] width 179 height 259
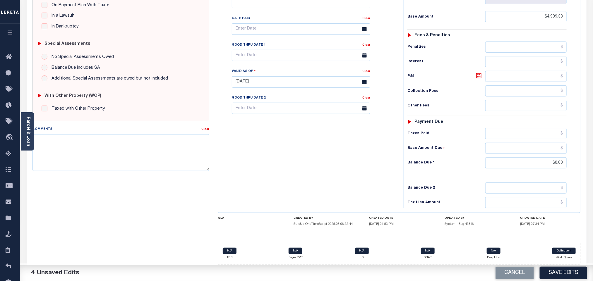
click at [464, 161] on h6 "Balance Due 1" at bounding box center [447, 163] width 78 height 5
click at [558, 271] on button "Save Edits" at bounding box center [563, 273] width 47 height 13
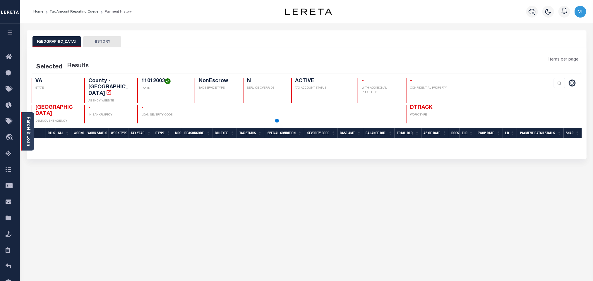
click at [29, 133] on link "Parcel & Loan" at bounding box center [28, 132] width 4 height 30
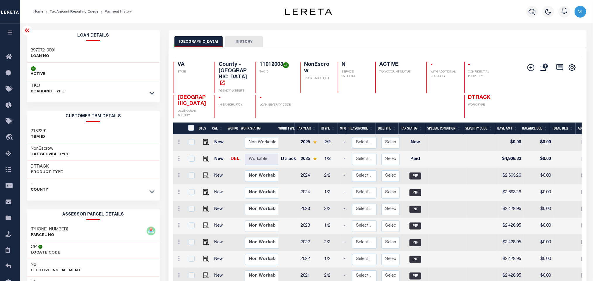
click at [35, 49] on h3 "397072-0001" at bounding box center [43, 51] width 25 height 6
copy div "397072-0001"
click at [248, 62] on h4 "County - [GEOGRAPHIC_DATA]" at bounding box center [234, 74] width 30 height 25
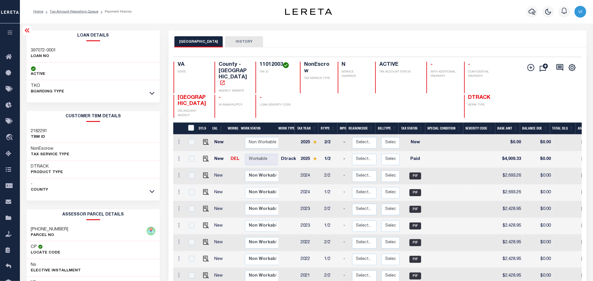
click at [260, 64] on h4 "11012003" at bounding box center [276, 65] width 33 height 6
copy h4 "11012003"
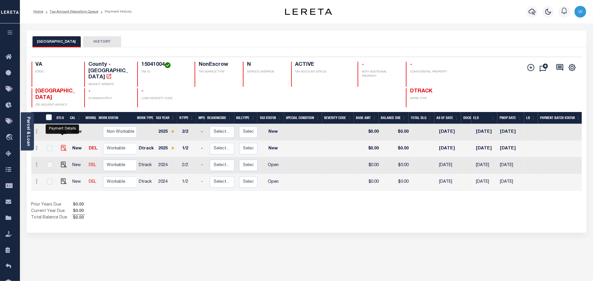
click at [61, 145] on img "" at bounding box center [64, 148] width 6 height 6
checkbox input "true"
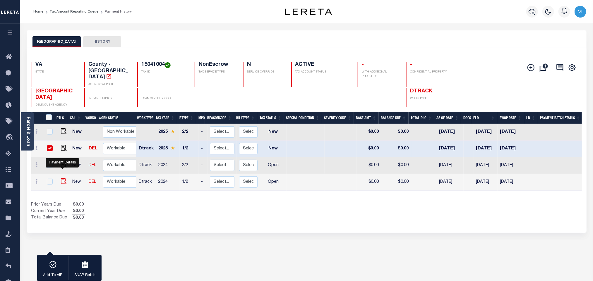
click at [64, 179] on img "" at bounding box center [64, 182] width 6 height 6
checkbox input "true"
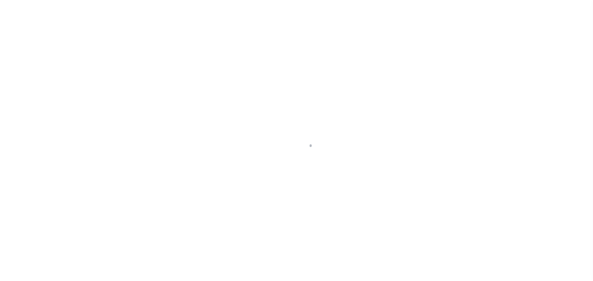
checkbox input "false"
type input "[DATE]"
select select "OP2"
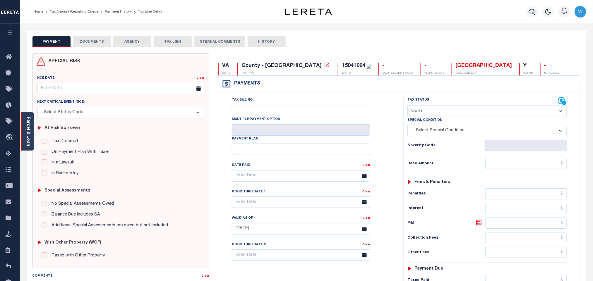
click at [28, 139] on link "Parcel & Loan" at bounding box center [28, 132] width 4 height 30
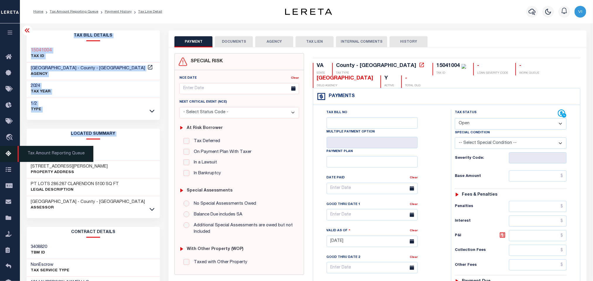
drag, startPoint x: 67, startPoint y: 148, endPoint x: 18, endPoint y: 148, distance: 48.3
click at [18, 148] on div "Home Tax Amount Reporting Queue Payment History Tax Line Detail Profile Sign out" at bounding box center [296, 221] width 593 height 443
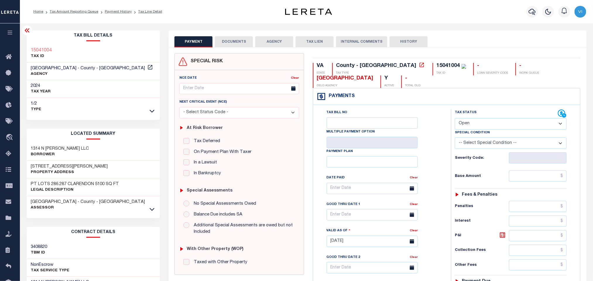
click at [90, 159] on div "1314 N [PERSON_NAME] LLC Borrower" at bounding box center [94, 152] width 134 height 18
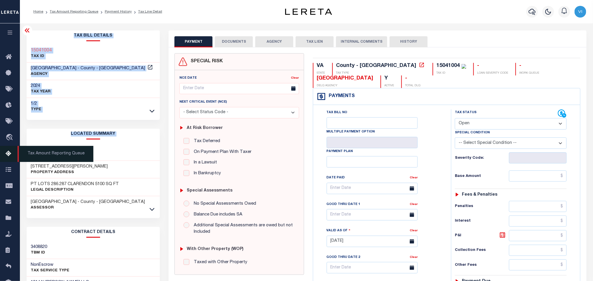
drag, startPoint x: 81, startPoint y: 150, endPoint x: 15, endPoint y: 152, distance: 65.6
click at [15, 152] on div "Home Tax Amount Reporting Queue Payment History Tax Line Detail Profile Sign out" at bounding box center [296, 221] width 593 height 443
click at [95, 144] on div "1314 N [PERSON_NAME] LLC Borrower" at bounding box center [94, 152] width 134 height 18
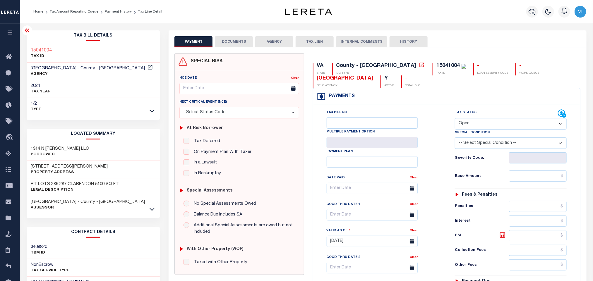
click at [32, 149] on h3 "1314 N JACKSON LLC" at bounding box center [60, 149] width 58 height 6
copy div "1314 N JACKSON LLC"
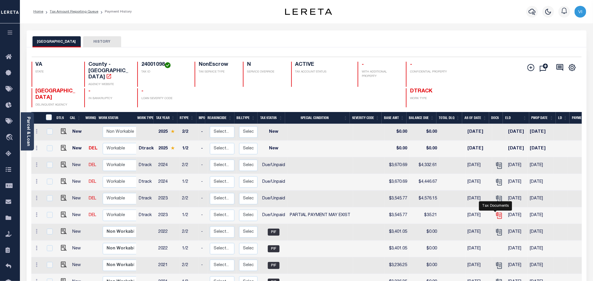
click at [496, 212] on icon "" at bounding box center [498, 214] width 5 height 5
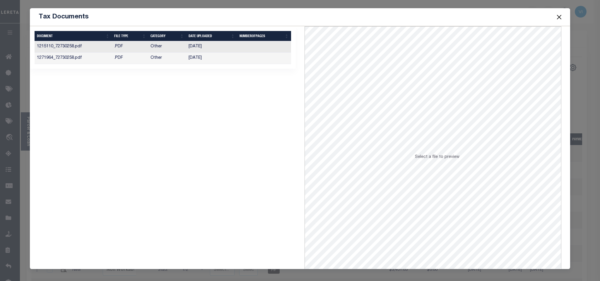
click at [227, 60] on td "[DATE]" at bounding box center [211, 58] width 51 height 11
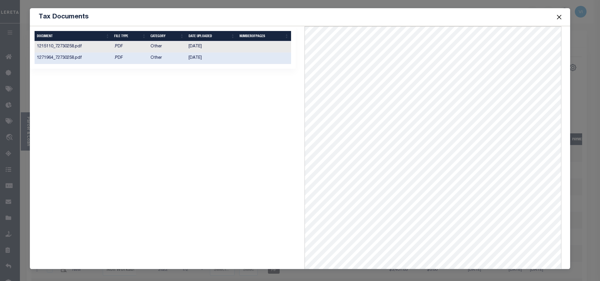
click at [559, 18] on button "Close" at bounding box center [559, 17] width 8 height 8
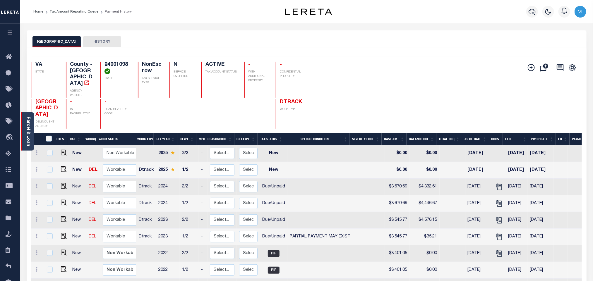
click at [28, 138] on link "Parcel & Loan" at bounding box center [28, 132] width 4 height 30
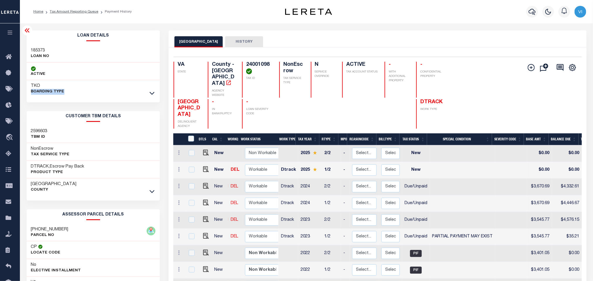
click at [155, 90] on div "TKO BOARDING TYPE" at bounding box center [94, 89] width 134 height 18
click at [151, 95] on icon at bounding box center [152, 93] width 5 height 3
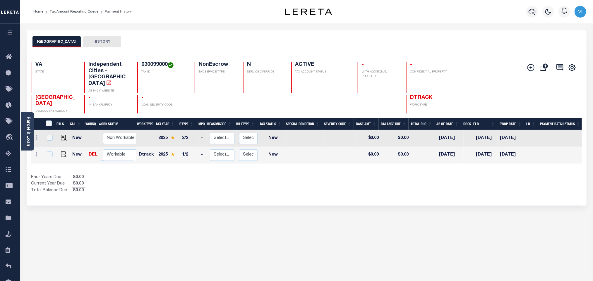
click at [135, 68] on div "VA STATE Independent Cities - VA AGENCY WEBSITE 030099000 TAX ID NonEscrow TAX …" at bounding box center [261, 78] width 459 height 32
click at [139, 64] on div "030099000 TAX ID" at bounding box center [162, 78] width 50 height 32
copy h4 "030099000"
click at [62, 152] on img "" at bounding box center [64, 155] width 6 height 6
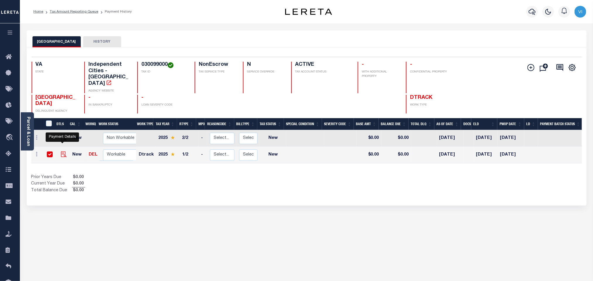
checkbox input "true"
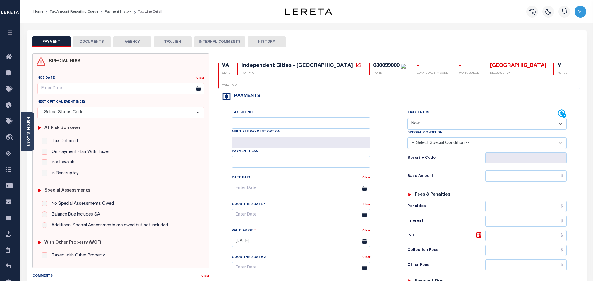
select select "NW2"
click at [29, 121] on link "Parcel & Loan" at bounding box center [28, 132] width 4 height 30
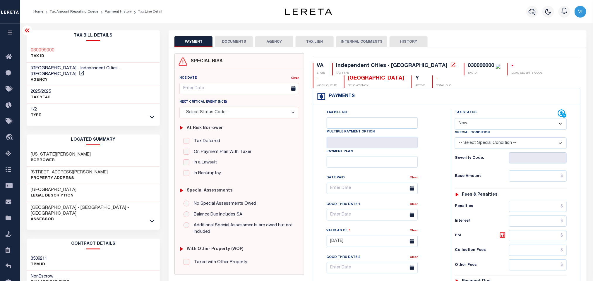
drag, startPoint x: 40, startPoint y: 142, endPoint x: 92, endPoint y: 139, distance: 52.5
click at [92, 139] on div "Tax Bill Details 030099000 TAX ID 2025" at bounding box center [93, 236] width 142 height 412
click at [36, 152] on h3 "[US_STATE][PERSON_NAME]" at bounding box center [61, 155] width 60 height 6
copy h3 "[US_STATE]"
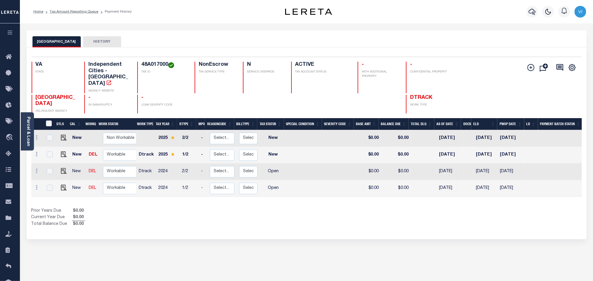
click at [135, 63] on div "VA STATE Independent Cities - VA AGENCY WEBSITE 48A017000 TAX ID NonEscrow TAX …" at bounding box center [261, 78] width 459 height 32
copy h4 "48A017000"
click at [61, 185] on img "" at bounding box center [64, 188] width 6 height 6
checkbox input "true"
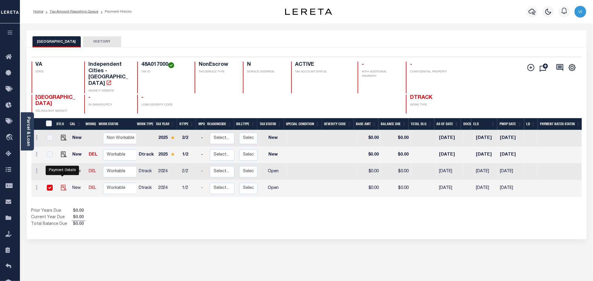
checkbox input "true"
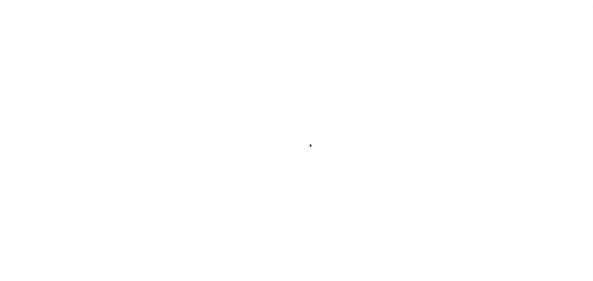
checkbox input "false"
type input "[DATE]"
select select "OP2"
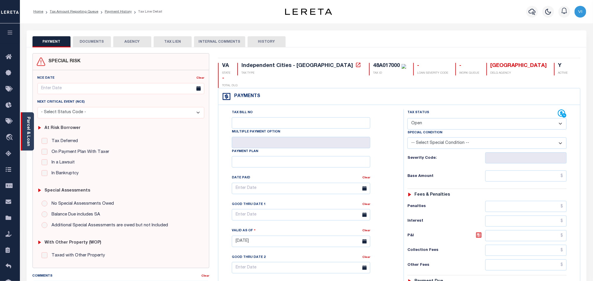
click at [29, 141] on link "Parcel & Loan" at bounding box center [28, 132] width 4 height 30
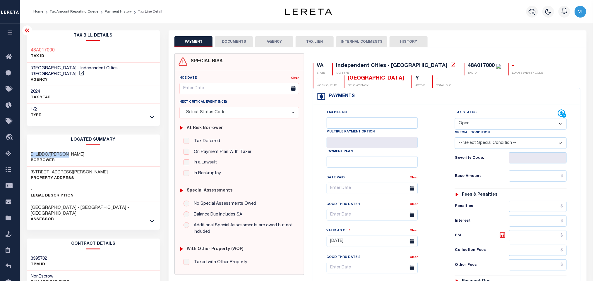
drag, startPoint x: 28, startPoint y: 149, endPoint x: 113, endPoint y: 147, distance: 85.2
click at [113, 149] on div "DI LIDDO/[PERSON_NAME]" at bounding box center [94, 158] width 134 height 18
copy h3 "DI LIDDO/[PERSON_NAME]"
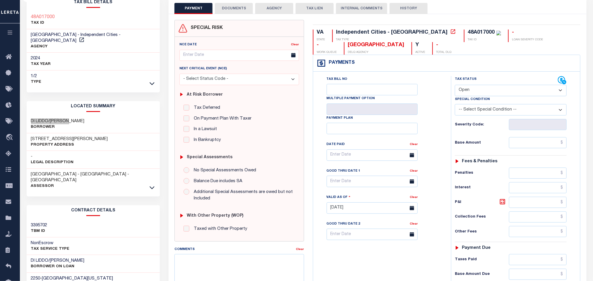
scroll to position [88, 0]
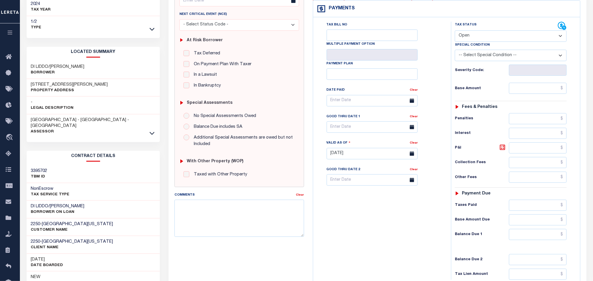
click at [87, 64] on div "DI LIDDO/[PERSON_NAME]" at bounding box center [94, 70] width 134 height 18
drag, startPoint x: 47, startPoint y: 63, endPoint x: 27, endPoint y: 60, distance: 20.4
click at [27, 61] on div "DI LIDDO/[PERSON_NAME]" at bounding box center [94, 70] width 134 height 18
copy h3 "DI LIDDO"
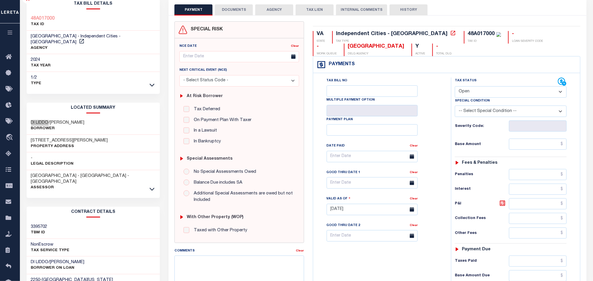
scroll to position [0, 0]
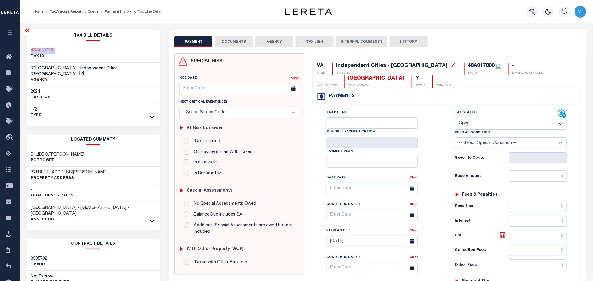
drag, startPoint x: 59, startPoint y: 51, endPoint x: 25, endPoint y: 48, distance: 34.4
click at [25, 48] on div "Tax Bill Details 48A017000 TAX ID 2024" at bounding box center [93, 236] width 142 height 412
copy h3 "48A017000"
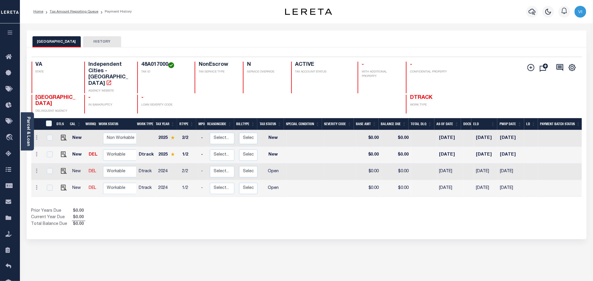
click at [143, 62] on h4 "48A017000" at bounding box center [164, 65] width 46 height 6
copy h4 "48A017000"
click at [63, 152] on img "" at bounding box center [64, 155] width 6 height 6
checkbox input "true"
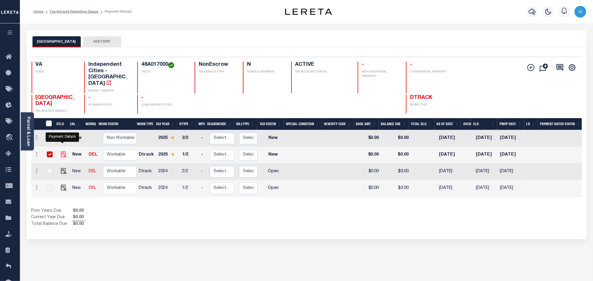
checkbox input "true"
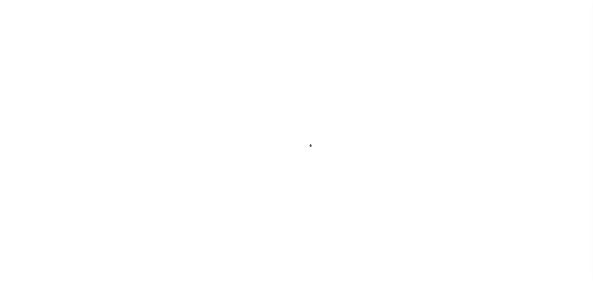
checkbox input "false"
type input "[DATE]"
select select "NW2"
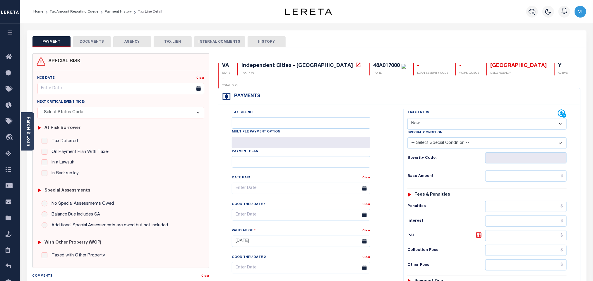
click at [83, 46] on button "DOCUMENTS" at bounding box center [92, 41] width 38 height 11
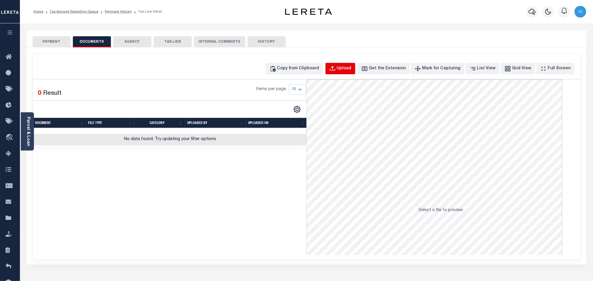
click at [352, 69] on div "Upload" at bounding box center [344, 69] width 15 height 6
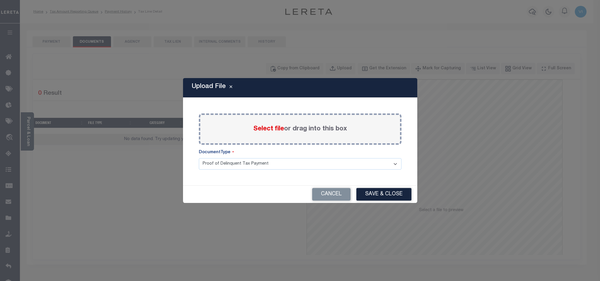
click at [257, 127] on span "Select file" at bounding box center [268, 129] width 31 height 6
click at [0, 0] on input "Select file or drag into this box" at bounding box center [0, 0] width 0 height 0
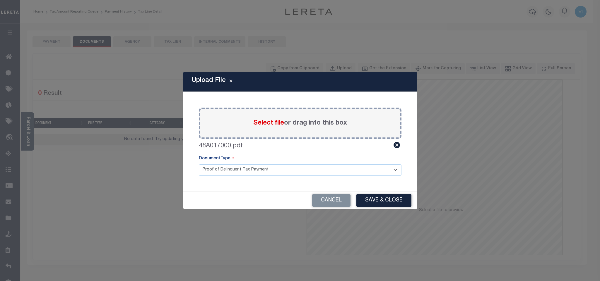
click at [215, 172] on select "Proof of Delinquent Tax Payment" at bounding box center [300, 170] width 203 height 11
click at [199, 165] on select "Proof of Delinquent Tax Payment" at bounding box center [300, 170] width 203 height 11
click at [386, 201] on button "Save & Close" at bounding box center [383, 200] width 55 height 13
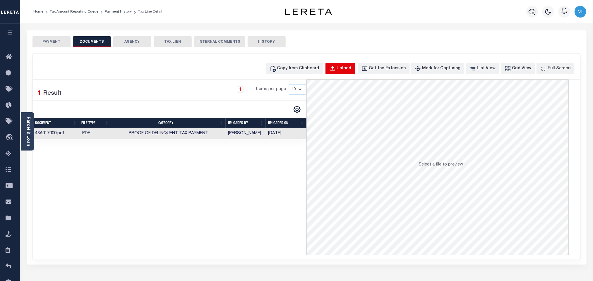
click at [338, 65] on button "Upload" at bounding box center [341, 68] width 30 height 11
select select "POP"
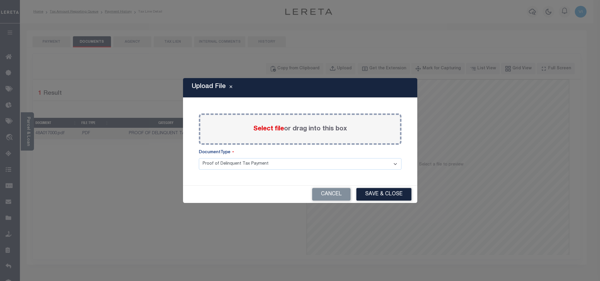
click at [268, 127] on span "Select file" at bounding box center [268, 129] width 31 height 6
click at [0, 0] on input "Select file or drag into this box" at bounding box center [0, 0] width 0 height 0
click at [227, 170] on select "Proof of Delinquent Tax Payment" at bounding box center [300, 163] width 203 height 11
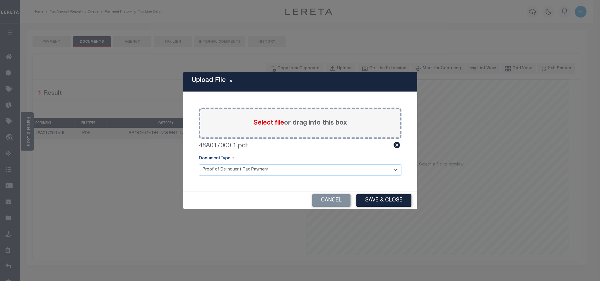
click at [199, 165] on select "Proof of Delinquent Tax Payment" at bounding box center [300, 170] width 203 height 11
click at [374, 201] on button "Save & Close" at bounding box center [383, 200] width 55 height 13
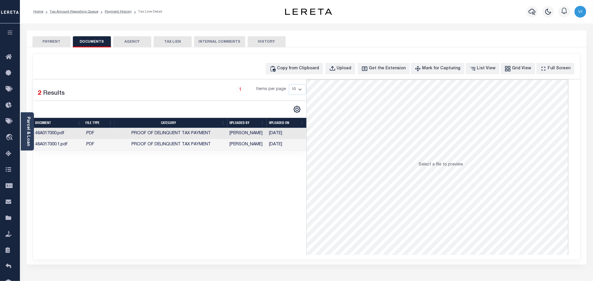
click at [49, 42] on button "PAYMENT" at bounding box center [51, 41] width 38 height 11
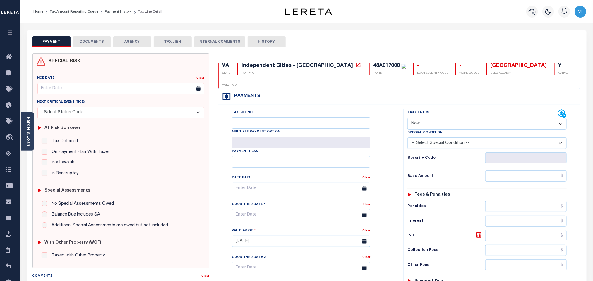
click at [438, 118] on select "- Select Status Code - Open Due/Unpaid Paid Incomplete No Tax Due Internal Refu…" at bounding box center [487, 123] width 159 height 11
select select "PYD"
click at [408, 118] on select "- Select Status Code - Open Due/Unpaid Paid Incomplete No Tax Due Internal Refu…" at bounding box center [487, 123] width 159 height 11
type input "[DATE]"
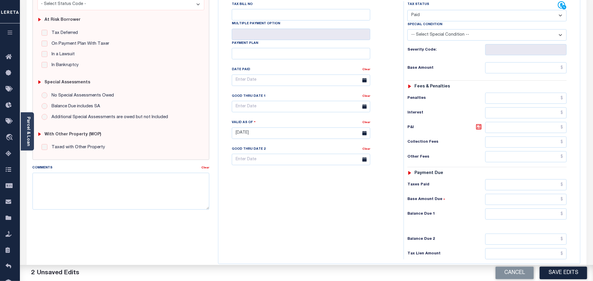
scroll to position [152, 0]
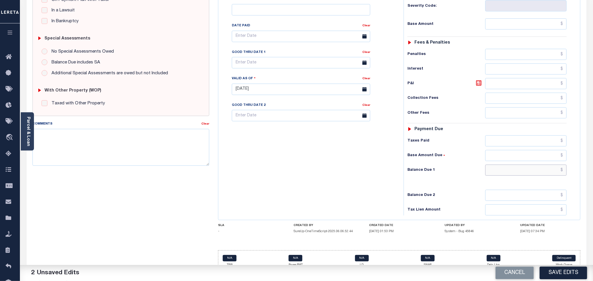
click at [497, 165] on input "text" at bounding box center [526, 170] width 82 height 11
type input "$0.00"
click at [477, 190] on div "Balance Due 2" at bounding box center [487, 195] width 159 height 11
click at [550, 272] on button "Save Edits" at bounding box center [563, 273] width 47 height 13
checkbox input "false"
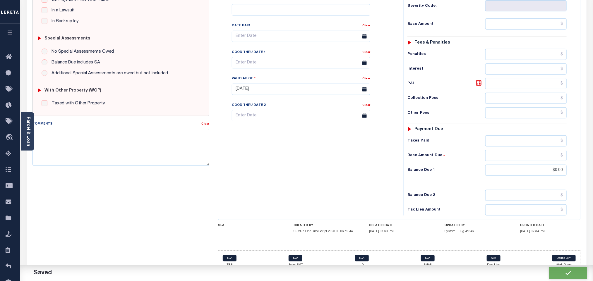
checkbox input "false"
type input "$0"
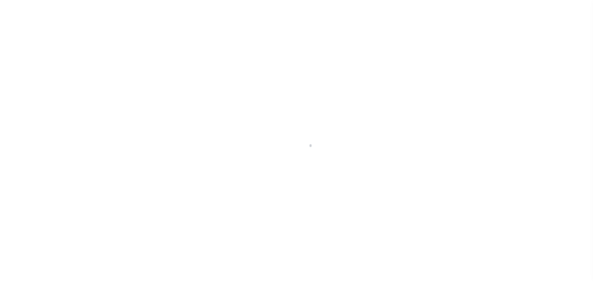
checkbox input "false"
type input "[DATE]"
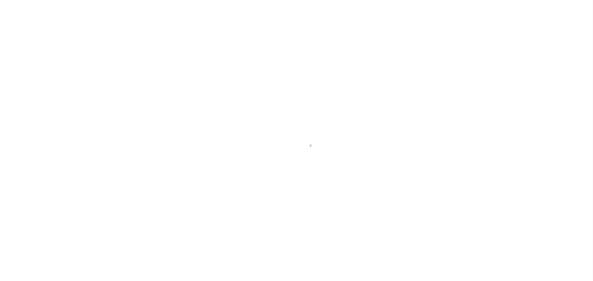
select select "PYD"
type input "$0"
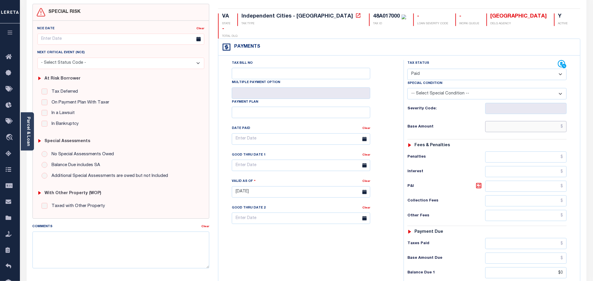
click at [495, 121] on input "text" at bounding box center [526, 126] width 82 height 11
paste input "$2,144.81"
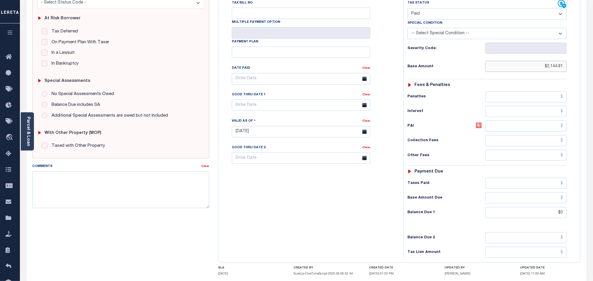
scroll to position [154, 0]
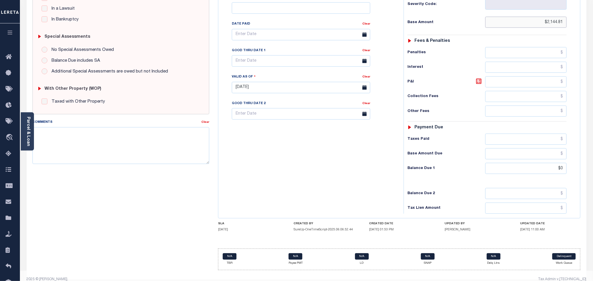
type input "$2,144.81"
click at [467, 191] on h6 "Balance Due 2" at bounding box center [447, 193] width 78 height 5
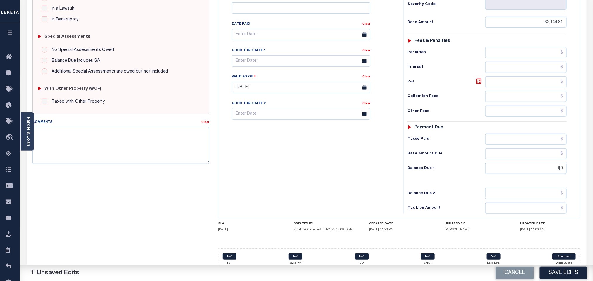
click at [461, 179] on div "Tax Status Status - Select Status Code -" at bounding box center [489, 84] width 171 height 259
click at [567, 278] on button "Save Edits" at bounding box center [563, 273] width 47 height 13
checkbox input "false"
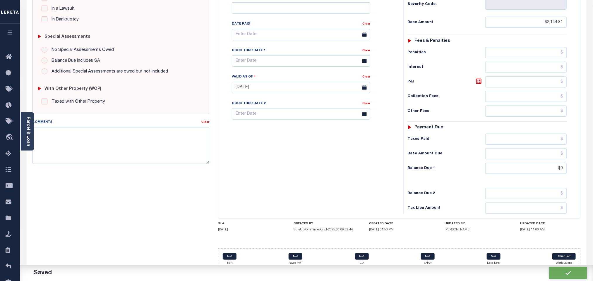
checkbox input "false"
type input "$2,144.81"
type input "$0"
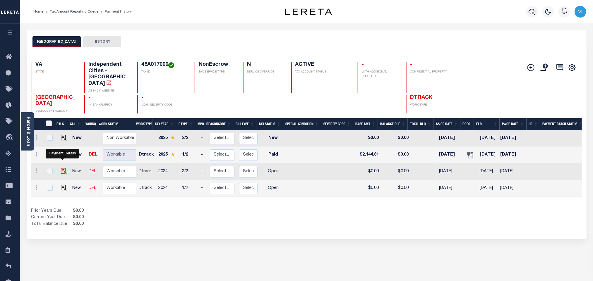
click at [61, 168] on img "" at bounding box center [64, 171] width 6 height 6
checkbox input "true"
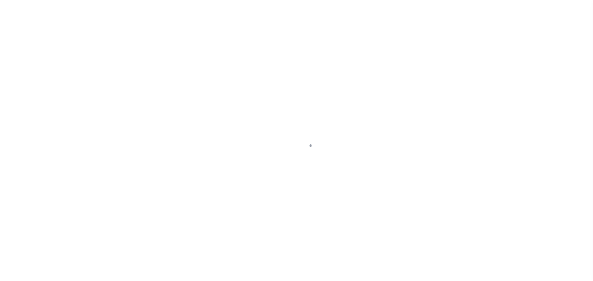
checkbox input "false"
type input "[DATE]"
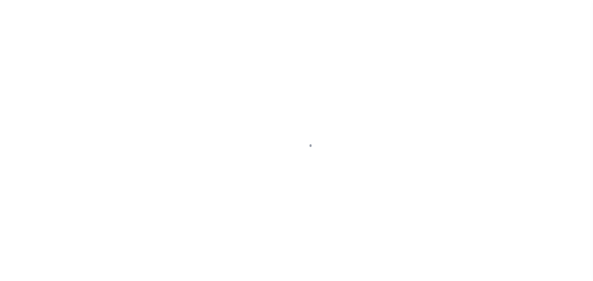
select select "OP2"
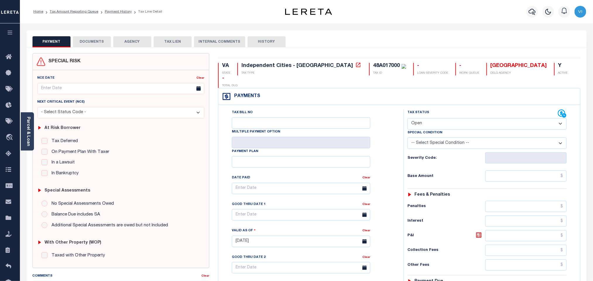
click at [373, 65] on div "48A017000" at bounding box center [386, 65] width 27 height 5
copy div "48A017000"
click at [92, 45] on button "DOCUMENTS" at bounding box center [92, 41] width 38 height 11
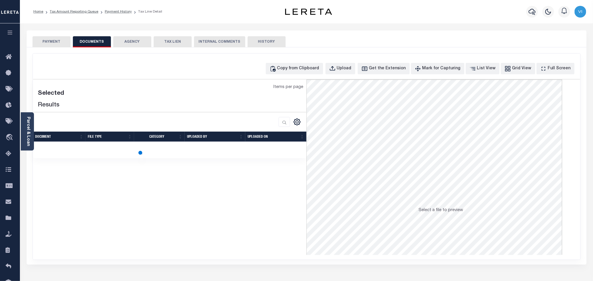
click at [346, 61] on div "Copy from Clipboard Upload Get the Extension Mark for Capturing Got it List Vie…" at bounding box center [307, 157] width 548 height 206
click at [346, 69] on button "Upload" at bounding box center [341, 68] width 30 height 11
select select "POP"
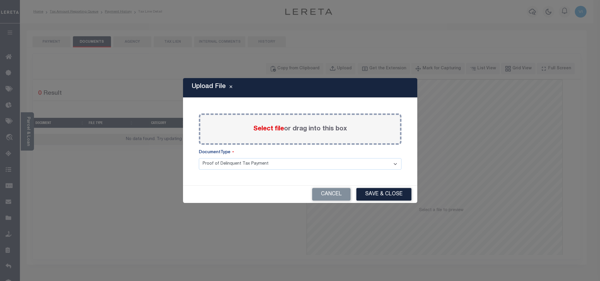
click at [266, 130] on span "Select file" at bounding box center [268, 129] width 31 height 6
click at [0, 0] on input "Select file or drag into this box" at bounding box center [0, 0] width 0 height 0
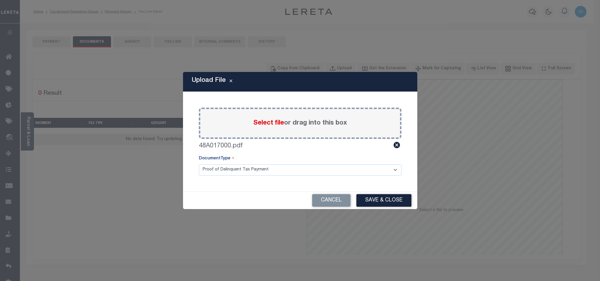
drag, startPoint x: 216, startPoint y: 172, endPoint x: 216, endPoint y: 176, distance: 3.5
click at [216, 172] on select "Proof of Delinquent Tax Payment" at bounding box center [300, 170] width 203 height 11
click at [199, 165] on select "Proof of Delinquent Tax Payment" at bounding box center [300, 170] width 203 height 11
click at [381, 204] on button "Save & Close" at bounding box center [383, 200] width 55 height 13
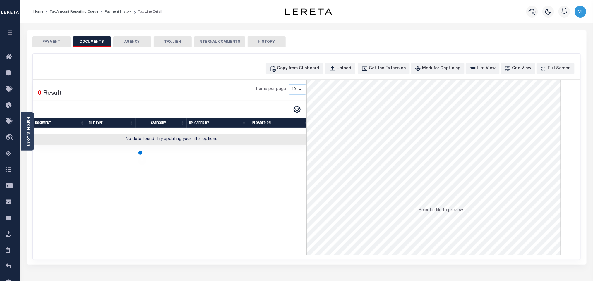
click at [61, 41] on button "PAYMENT" at bounding box center [51, 41] width 38 height 11
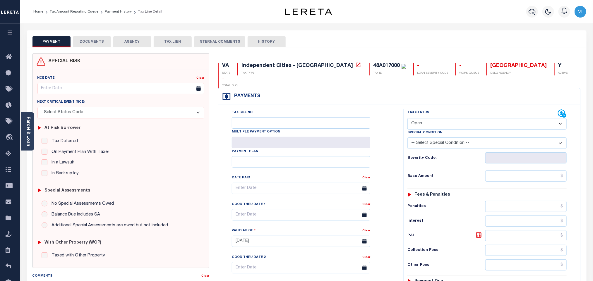
click at [439, 118] on select "- Select Status Code - Open Due/Unpaid Paid Incomplete No Tax Due Internal Refu…" at bounding box center [487, 123] width 159 height 11
select select "PYD"
click at [408, 118] on select "- Select Status Code - Open Due/Unpaid Paid Incomplete No Tax Due Internal Refu…" at bounding box center [487, 123] width 159 height 11
type input "[DATE]"
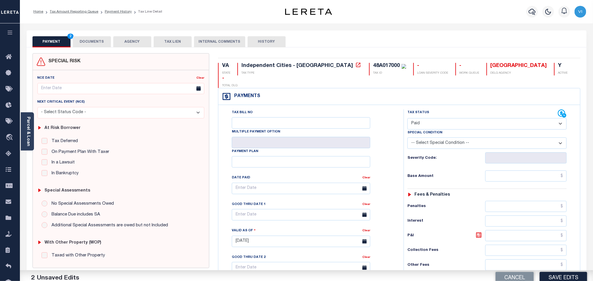
scroll to position [152, 0]
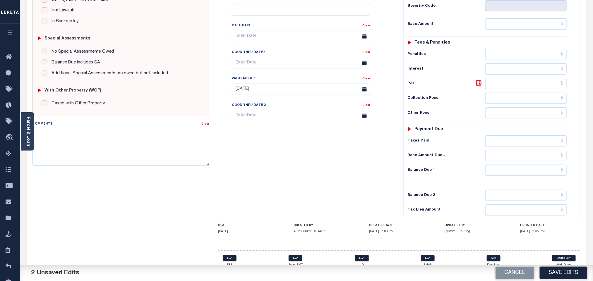
click at [532, 171] on div "Tax Status Status - Select Status Code -" at bounding box center [489, 86] width 171 height 259
click at [522, 165] on input "text" at bounding box center [526, 170] width 82 height 11
type input "$0.00"
click at [559, 273] on button "Save Edits" at bounding box center [563, 273] width 47 height 13
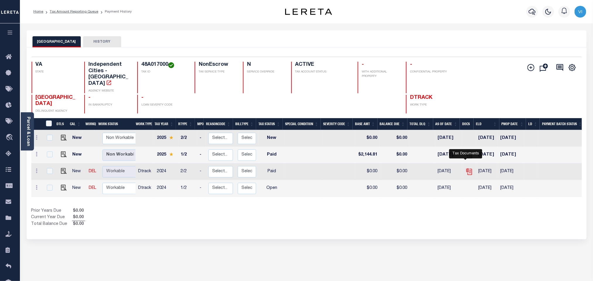
click at [466, 169] on icon "" at bounding box center [468, 171] width 5 height 5
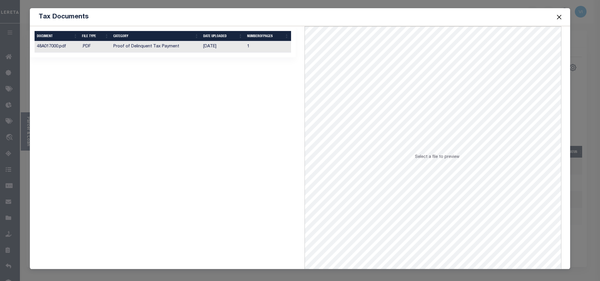
click at [219, 51] on td "[DATE]" at bounding box center [223, 46] width 44 height 11
click at [227, 45] on td "[DATE]" at bounding box center [223, 46] width 44 height 11
click at [557, 19] on button "Close" at bounding box center [559, 17] width 8 height 8
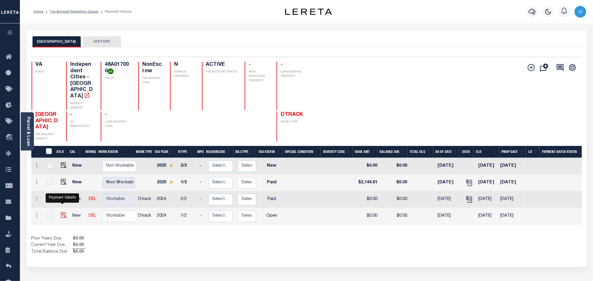
click at [62, 213] on img "" at bounding box center [64, 216] width 6 height 6
checkbox input "true"
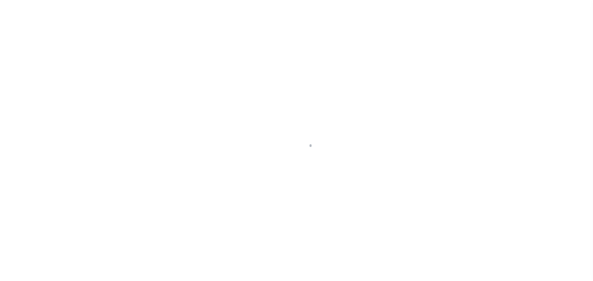
checkbox input "false"
type input "[DATE]"
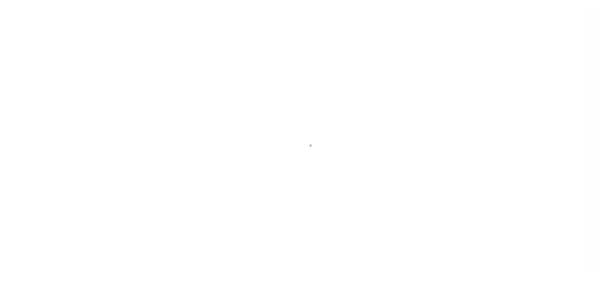
select select "OP2"
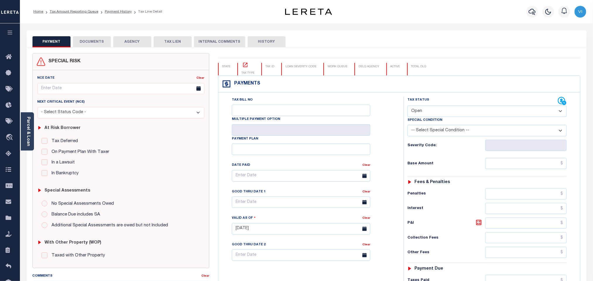
click at [97, 46] on button "DOCUMENTS" at bounding box center [92, 41] width 38 height 11
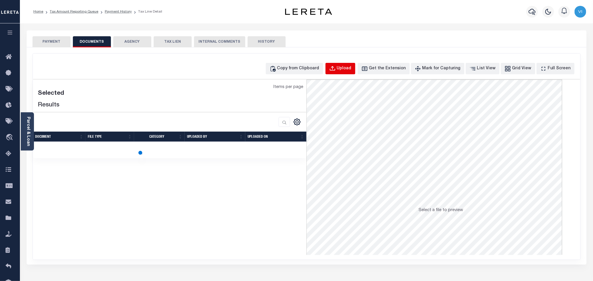
click at [350, 68] on div "Upload" at bounding box center [344, 69] width 15 height 6
select select "POP"
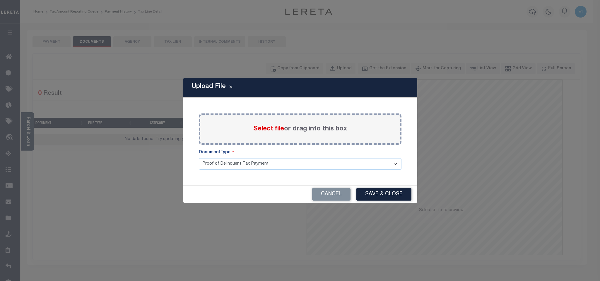
click at [257, 132] on span "Select file" at bounding box center [268, 129] width 31 height 6
click at [0, 0] on input "Select file or drag into this box" at bounding box center [0, 0] width 0 height 0
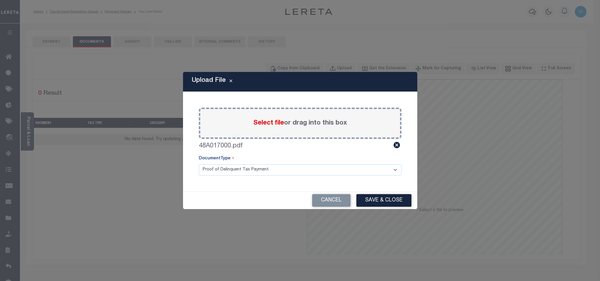
click at [206, 173] on select "Proof of Delinquent Tax Payment" at bounding box center [300, 170] width 203 height 11
click at [199, 165] on select "Proof of Delinquent Tax Payment" at bounding box center [300, 170] width 203 height 11
click at [395, 202] on button "Save & Close" at bounding box center [383, 200] width 55 height 13
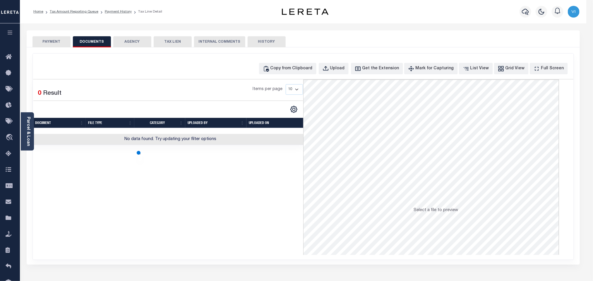
click at [69, 43] on button "PAYMENT" at bounding box center [51, 41] width 38 height 11
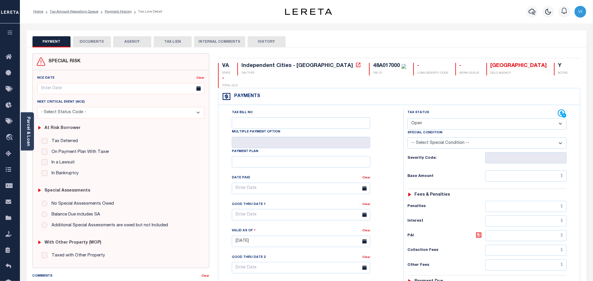
click at [439, 110] on div "Tax Status Status" at bounding box center [483, 114] width 150 height 9
click at [438, 118] on select "- Select Status Code - Open Due/Unpaid Paid Incomplete No Tax Due Internal Refu…" at bounding box center [487, 123] width 159 height 11
select select "PYD"
click at [408, 118] on select "- Select Status Code - Open Due/Unpaid Paid Incomplete No Tax Due Internal Refu…" at bounding box center [487, 123] width 159 height 11
type input "[DATE]"
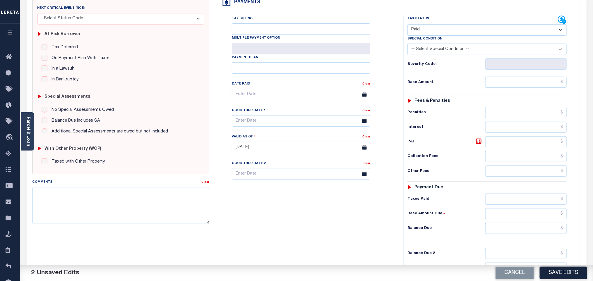
scroll to position [152, 0]
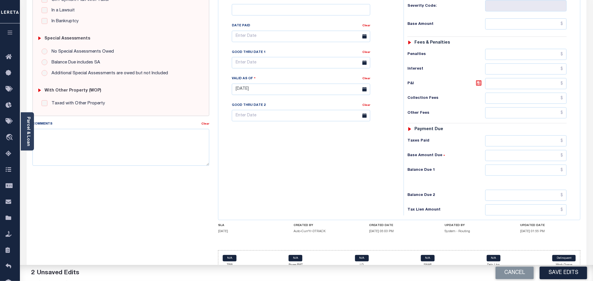
click at [498, 168] on div "Tax Status Status - Select Status Code -" at bounding box center [489, 86] width 171 height 259
click at [497, 167] on input "text" at bounding box center [526, 170] width 82 height 11
type input "$0.00"
click at [552, 274] on button "Save Edits" at bounding box center [563, 273] width 47 height 13
checkbox input "false"
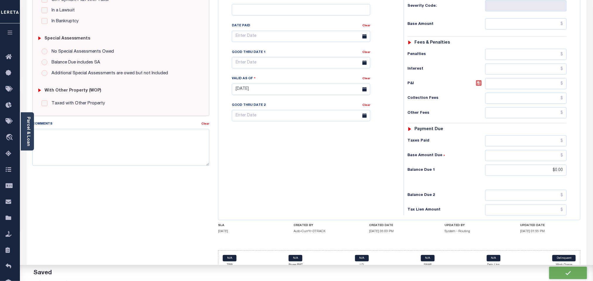
checkbox input "false"
type input "$0"
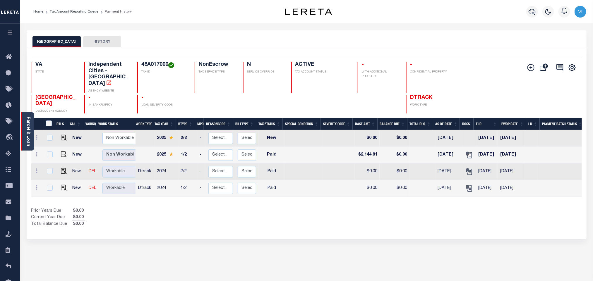
click at [26, 128] on link "Parcel & Loan" at bounding box center [28, 132] width 4 height 30
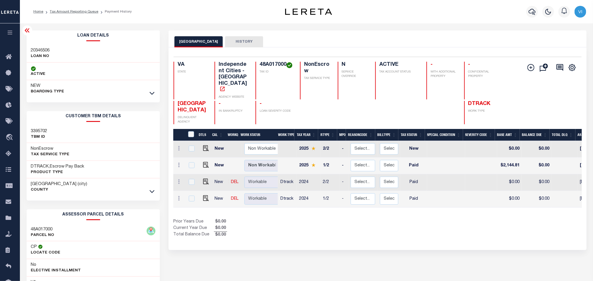
click at [21, 46] on div "Parcel & Loan Loan Details 20346506 LOAN NO ACTIVE NEW BOARDING TYPE 2250" at bounding box center [306, 194] width 573 height 343
copy h3 "20346506"
click at [262, 63] on h4 "48A017000" at bounding box center [276, 65] width 33 height 6
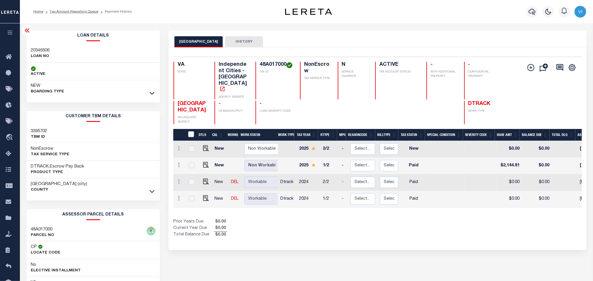
copy h4 "48A017000"
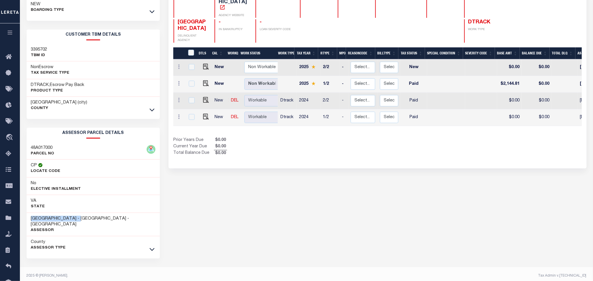
drag, startPoint x: 81, startPoint y: 221, endPoint x: 31, endPoint y: 216, distance: 50.3
click at [31, 216] on div "[GEOGRAPHIC_DATA] - [GEOGRAPHIC_DATA] - [GEOGRAPHIC_DATA] Assessor" at bounding box center [94, 225] width 134 height 24
copy h3 "[GEOGRAPHIC_DATA]"
